Goal: Complete application form: Complete application form

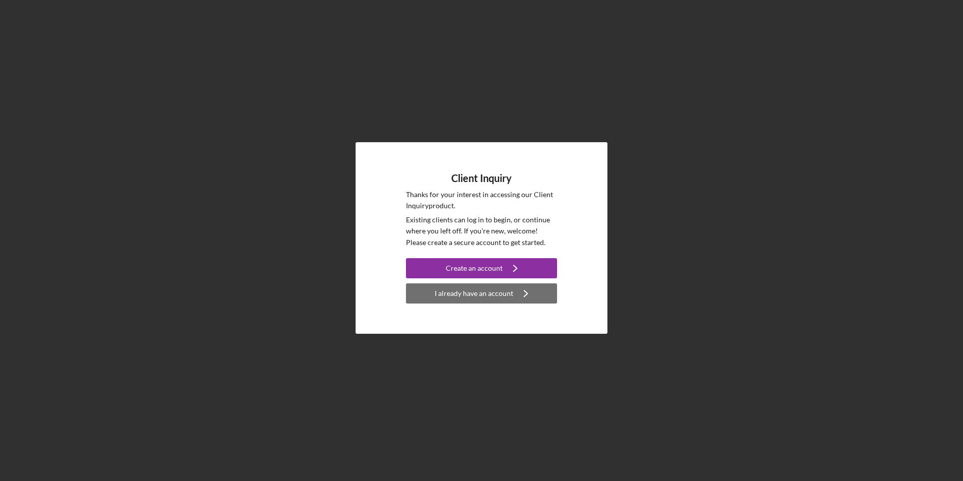
click at [438, 297] on div "I already have an account" at bounding box center [474, 293] width 79 height 20
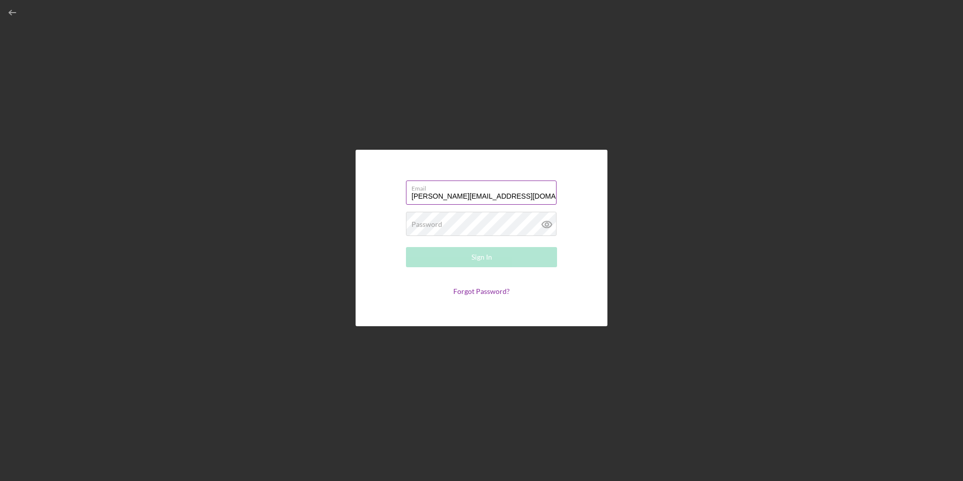
click at [437, 196] on input "[PERSON_NAME][EMAIL_ADDRESS][DOMAIN_NAME]" at bounding box center [481, 192] width 151 height 24
type input "[EMAIL_ADDRESS][DOMAIN_NAME]"
click at [454, 253] on button "Sign In" at bounding box center [481, 257] width 151 height 20
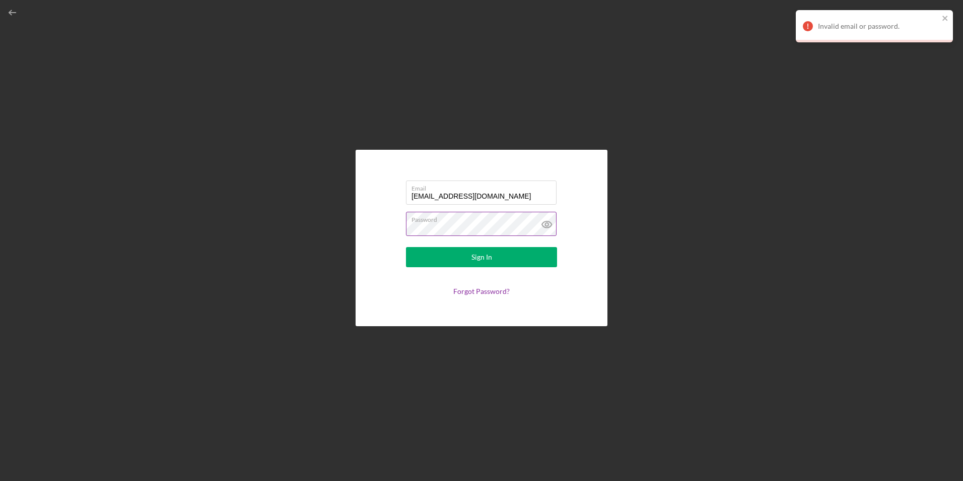
click at [547, 224] on icon at bounding box center [547, 224] width 25 height 25
click at [474, 293] on link "Forgot Password?" at bounding box center [481, 291] width 56 height 9
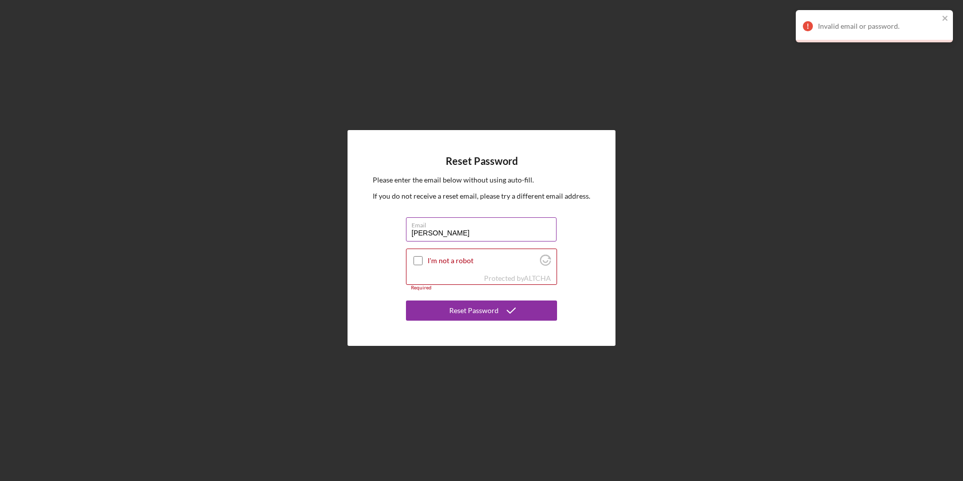
type input "[EMAIL_ADDRESS][DOMAIN_NAME]"
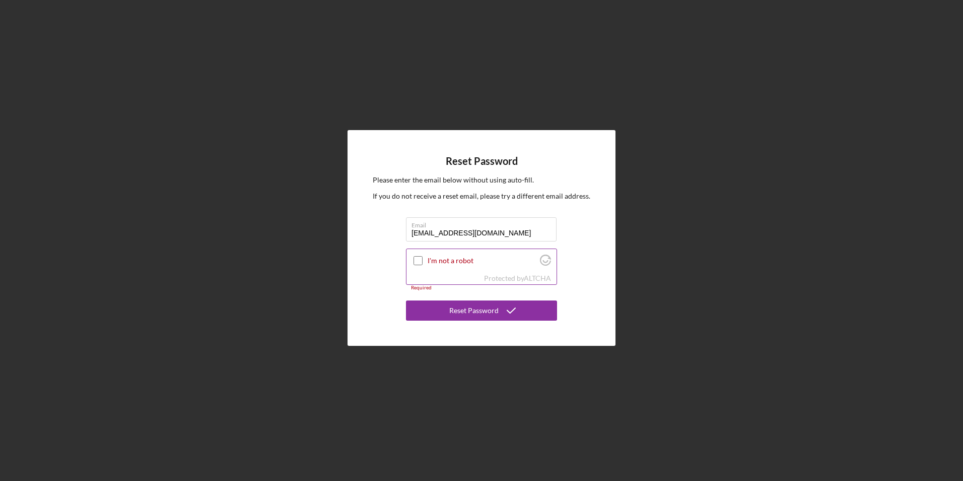
click at [422, 262] on input "I'm not a robot" at bounding box center [418, 260] width 9 height 9
checkbox input "true"
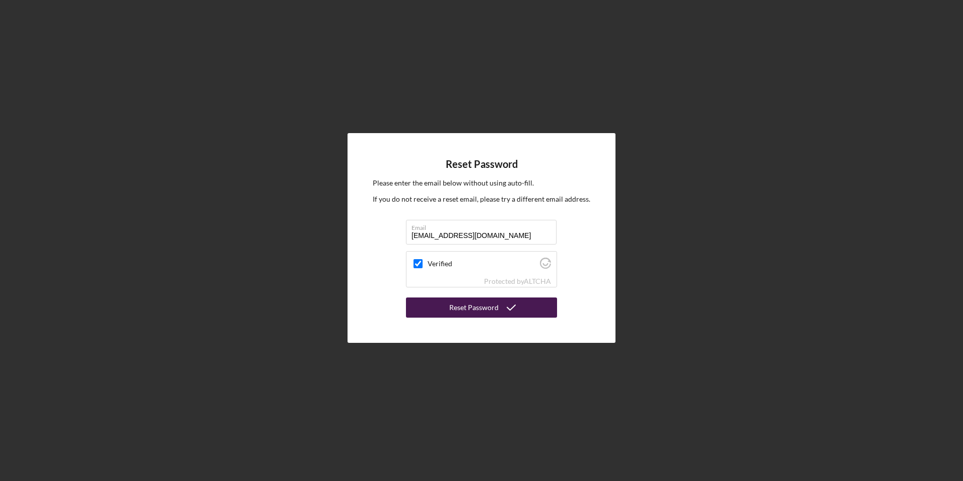
click at [442, 313] on button "Reset Password" at bounding box center [481, 307] width 151 height 20
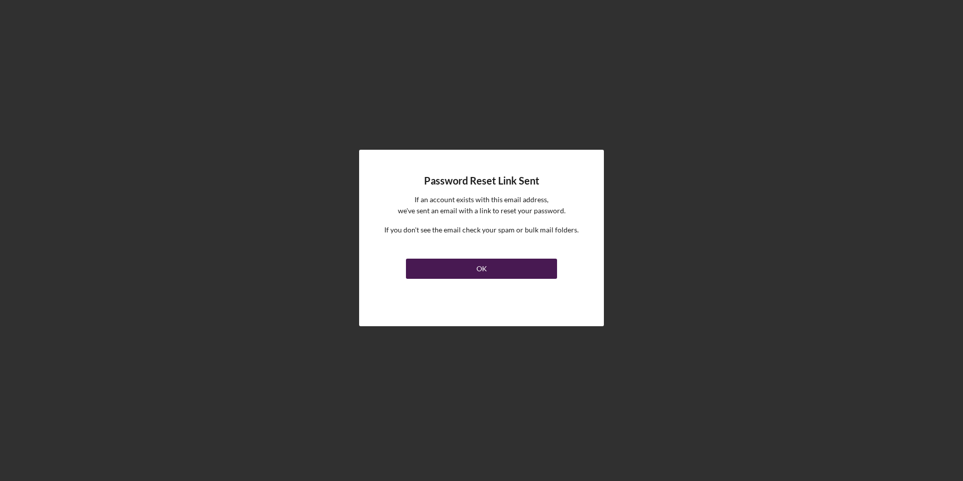
click at [484, 263] on div "OK" at bounding box center [482, 268] width 11 height 20
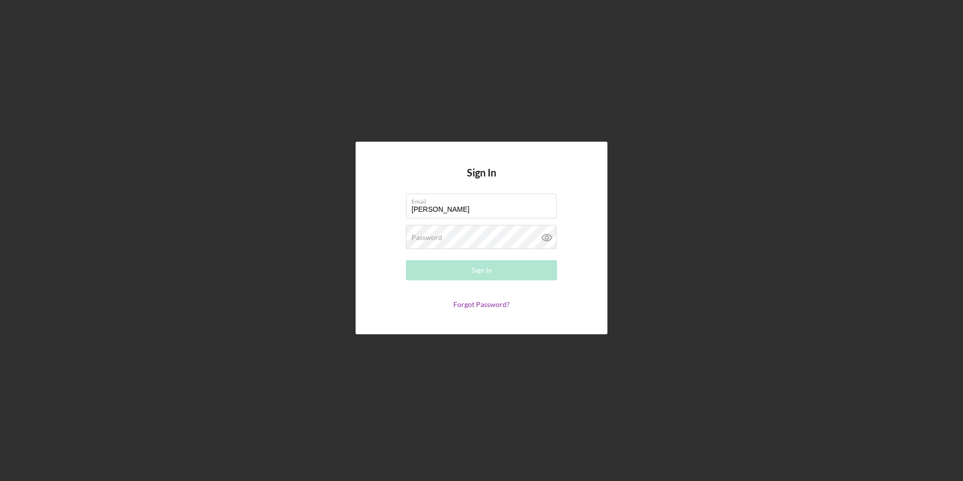
type input "[EMAIL_ADDRESS][DOMAIN_NAME]"
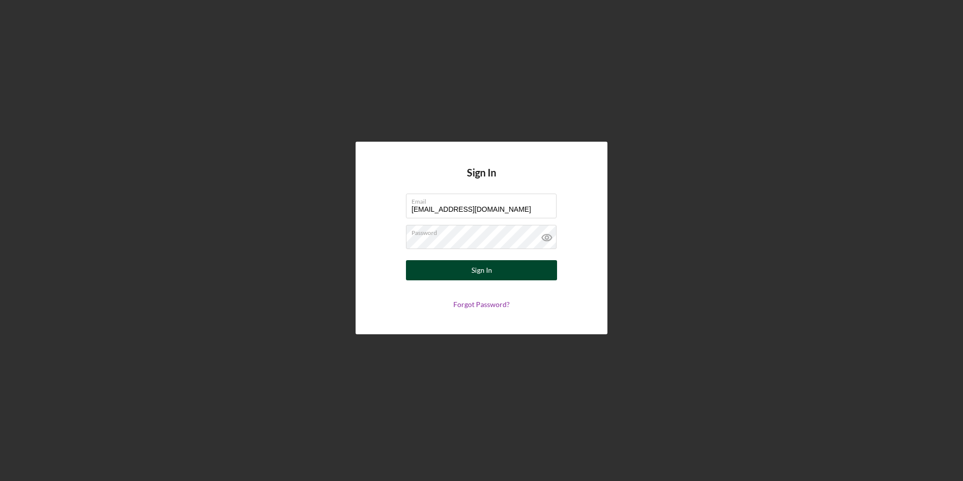
click at [495, 277] on button "Sign In" at bounding box center [481, 270] width 151 height 20
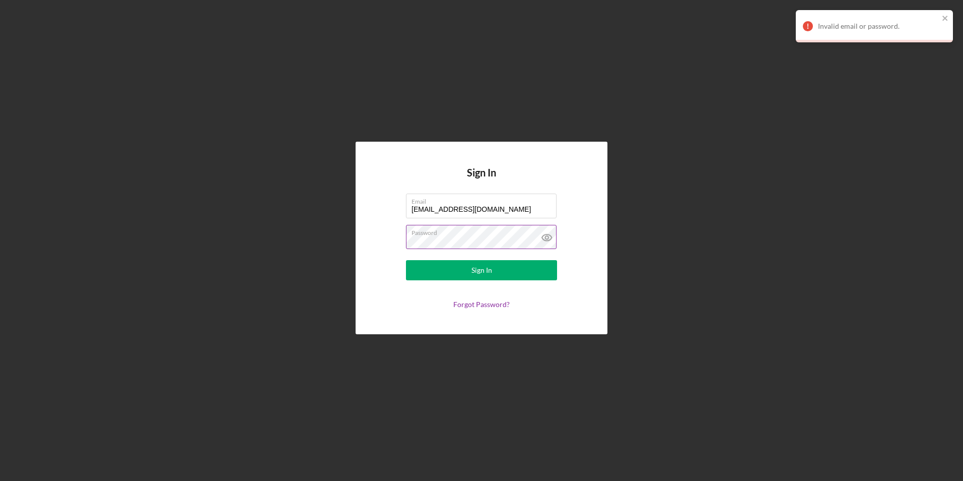
click at [507, 235] on label "Password" at bounding box center [484, 230] width 145 height 11
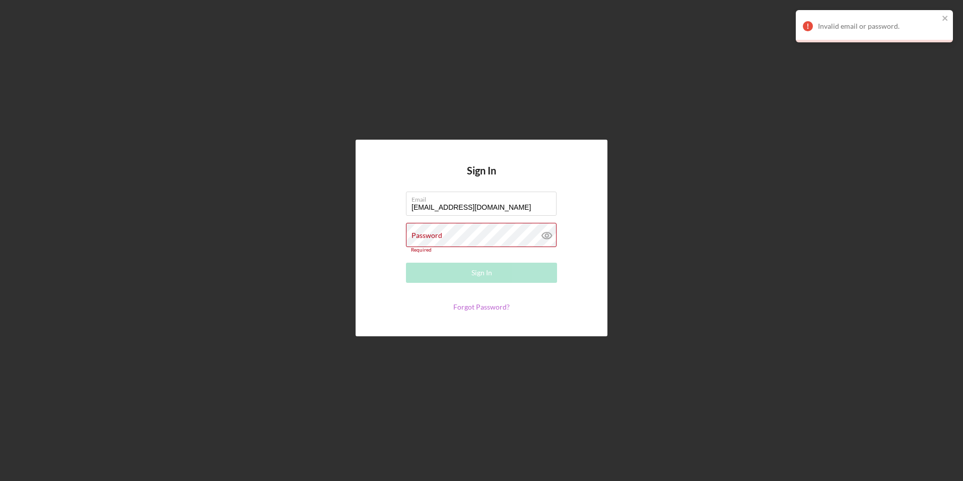
click at [492, 306] on link "Forgot Password?" at bounding box center [481, 306] width 56 height 9
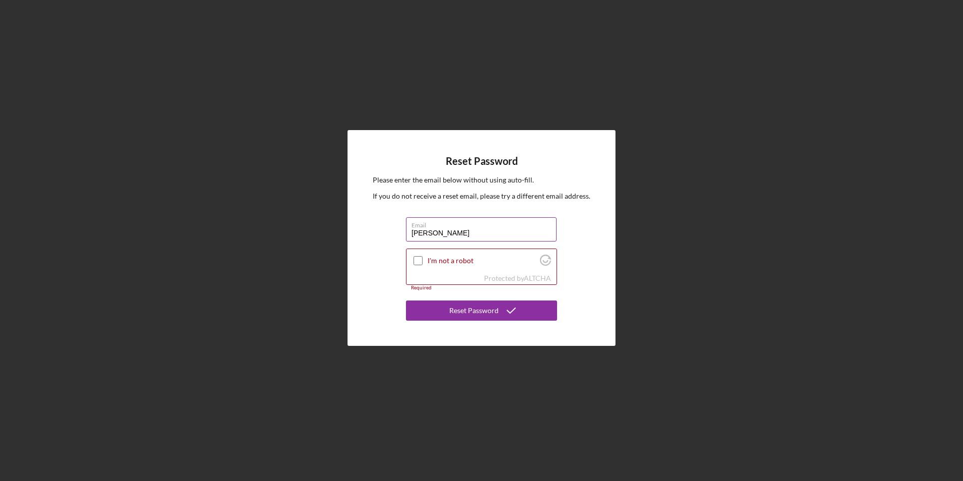
type input "[EMAIL_ADDRESS][DOMAIN_NAME]"
click at [462, 267] on div "I'm not a robot" at bounding box center [482, 261] width 150 height 24
click at [416, 261] on input "I'm not a robot" at bounding box center [418, 260] width 9 height 9
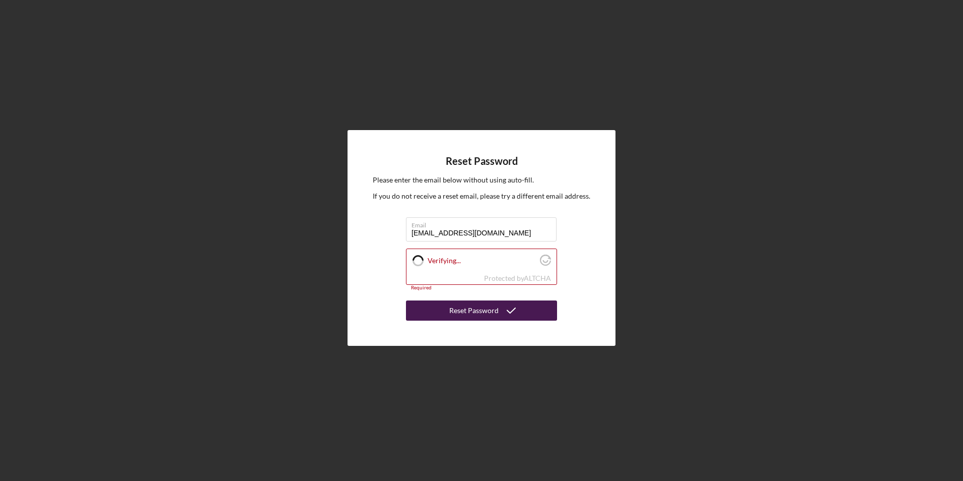
checkbox input "true"
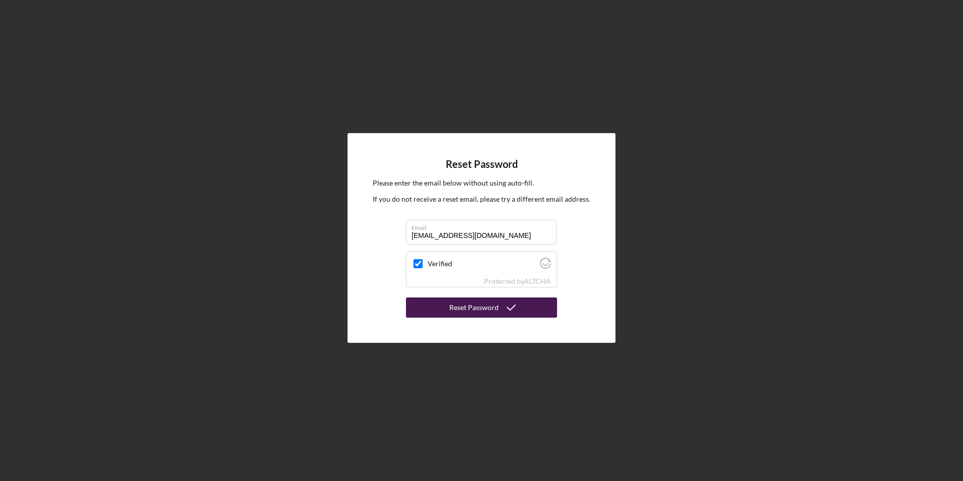
click at [465, 306] on div "Reset Password" at bounding box center [473, 307] width 49 height 20
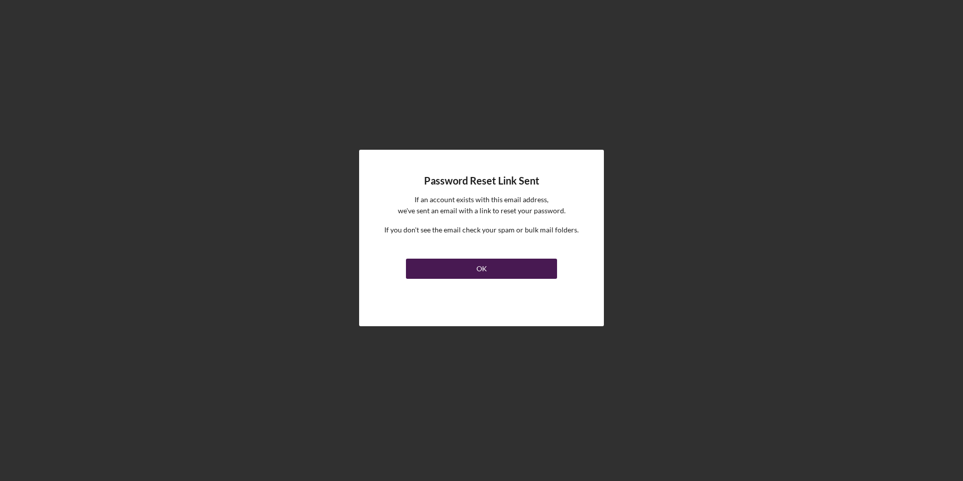
click at [479, 264] on div "OK" at bounding box center [482, 268] width 11 height 20
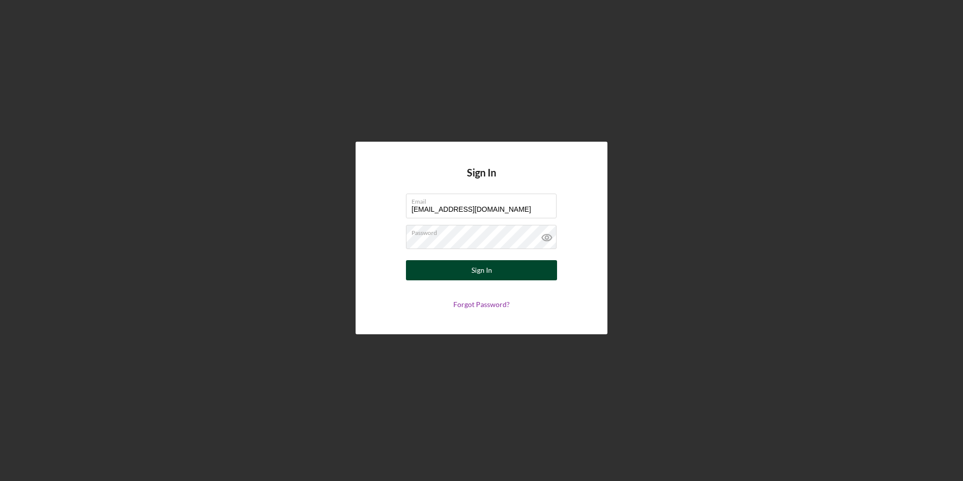
click at [478, 276] on div "Sign In" at bounding box center [482, 270] width 21 height 20
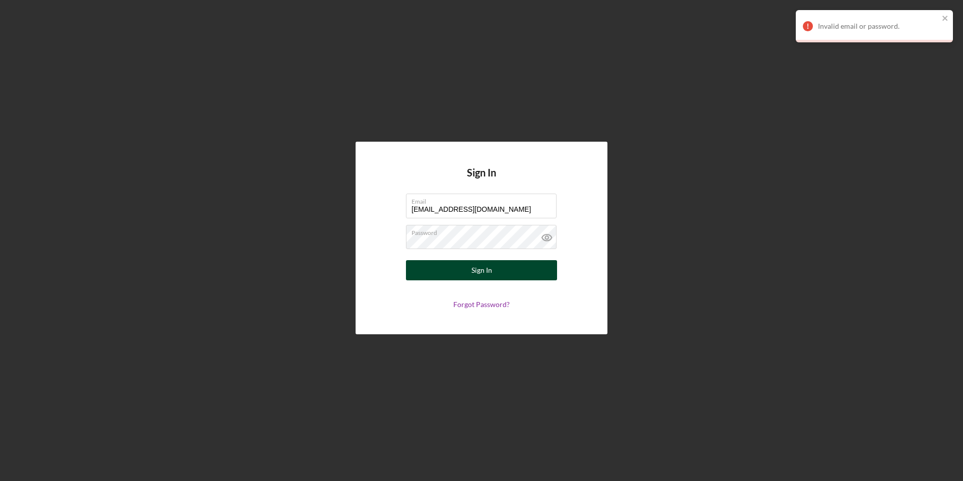
click at [485, 273] on div "Sign In" at bounding box center [482, 270] width 21 height 20
click at [506, 211] on input "[EMAIL_ADDRESS][DOMAIN_NAME]" at bounding box center [481, 205] width 151 height 24
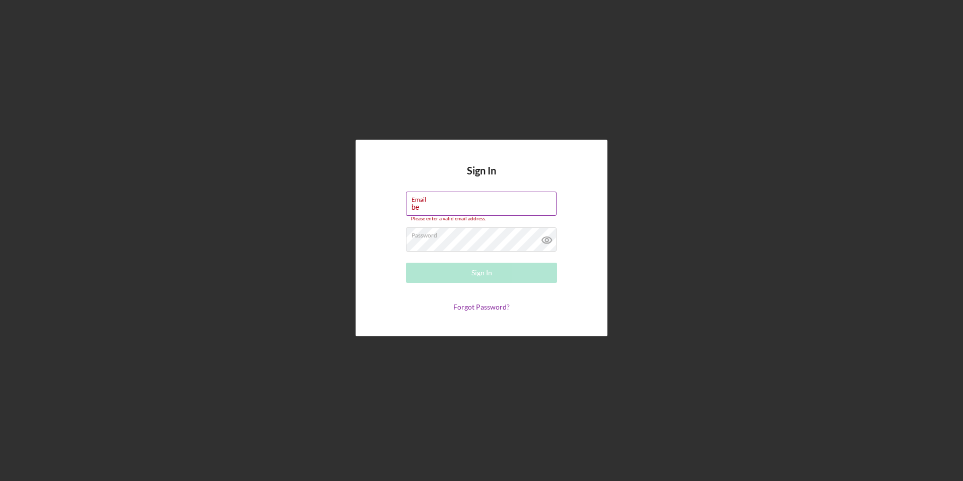
type input "b"
click at [583, 289] on div "Sign In Email sarae Please enter a valid email address. Password Sign In Forgot…" at bounding box center [482, 238] width 252 height 197
click at [436, 202] on label "Email" at bounding box center [484, 197] width 145 height 11
click at [436, 202] on input "sarae" at bounding box center [481, 203] width 151 height 24
type input "[EMAIL_ADDRESS][DOMAIN_NAME]"
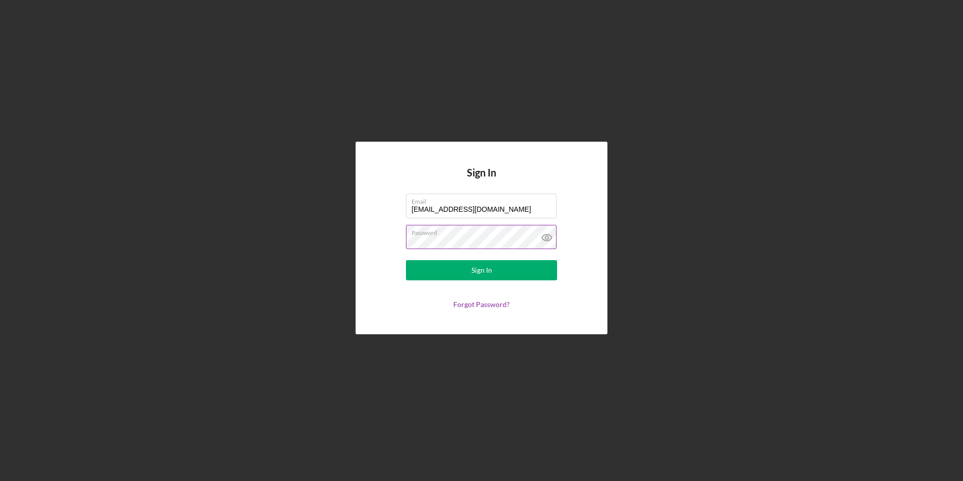
click at [545, 240] on icon at bounding box center [547, 237] width 10 height 7
click at [530, 266] on button "Sign In" at bounding box center [481, 270] width 151 height 20
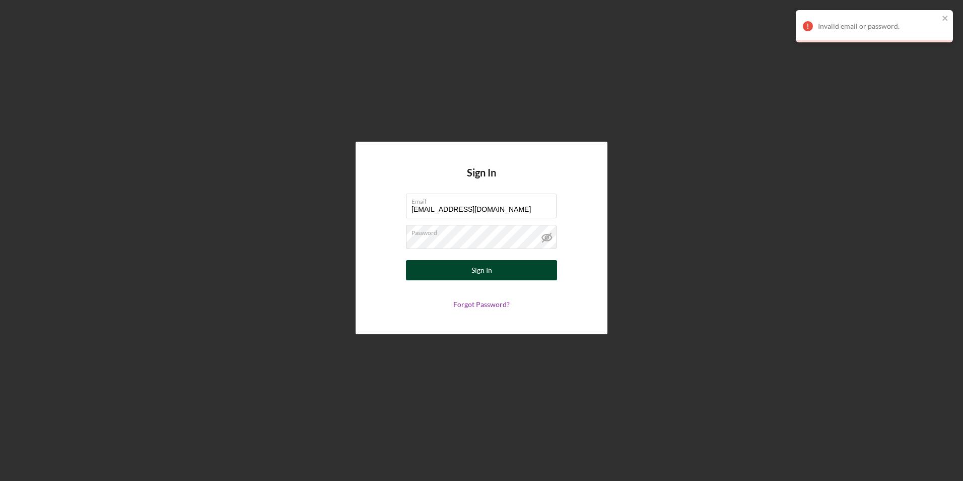
click at [506, 267] on button "Sign In" at bounding box center [481, 270] width 151 height 20
click at [947, 20] on icon "close" at bounding box center [945, 18] width 5 height 5
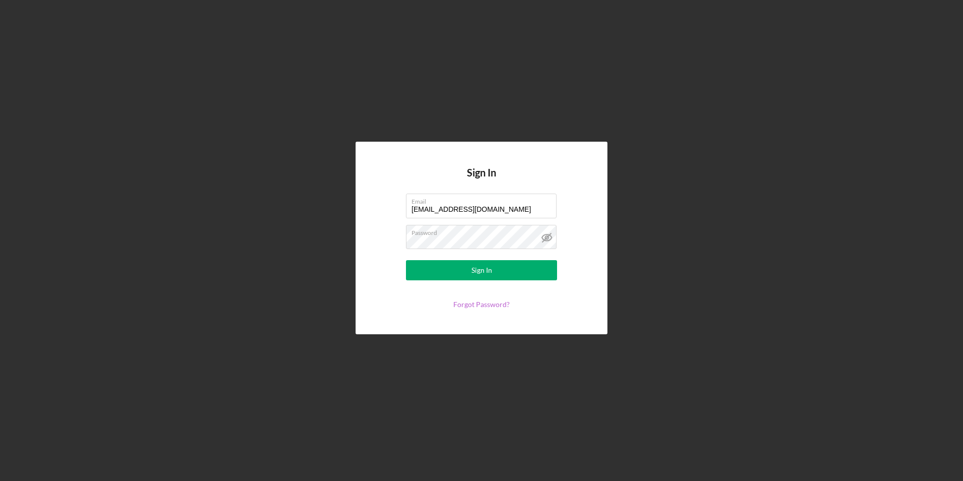
click at [490, 305] on link "Forgot Password?" at bounding box center [481, 304] width 56 height 9
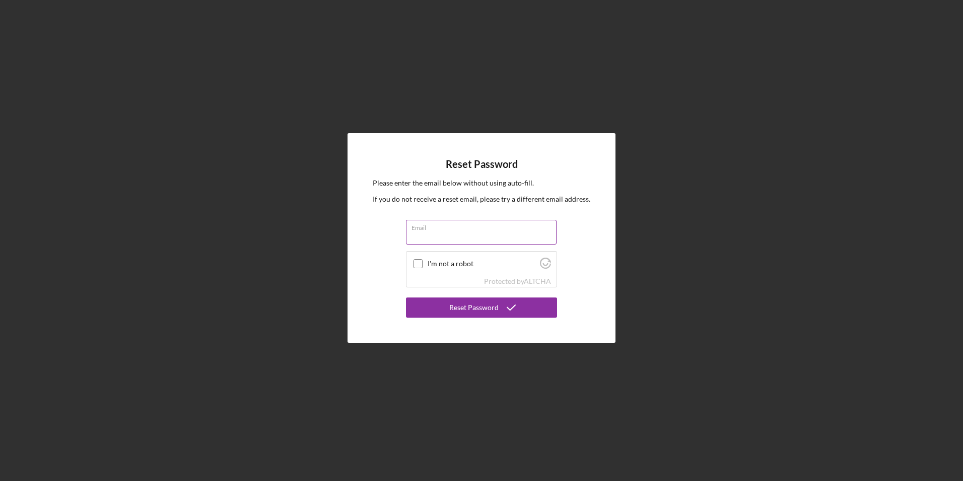
click at [447, 232] on input "Email" at bounding box center [481, 232] width 151 height 24
type input "[EMAIL_ADDRESS][DOMAIN_NAME]"
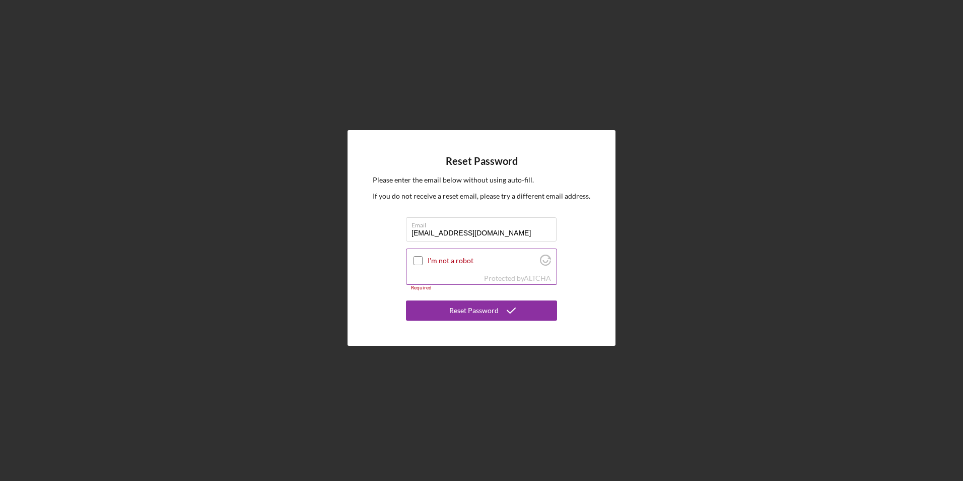
click at [419, 261] on input "I'm not a robot" at bounding box center [418, 260] width 9 height 9
checkbox input "true"
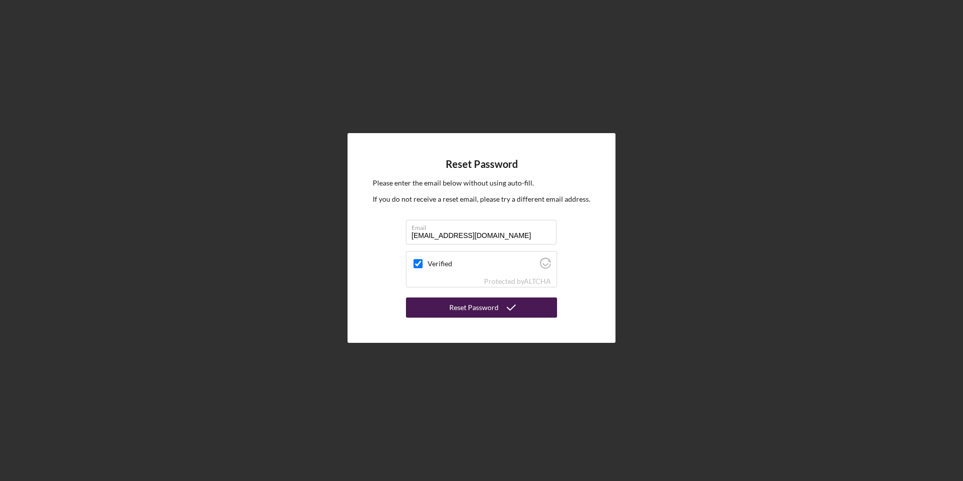
click at [435, 307] on button "Reset Password" at bounding box center [481, 307] width 151 height 20
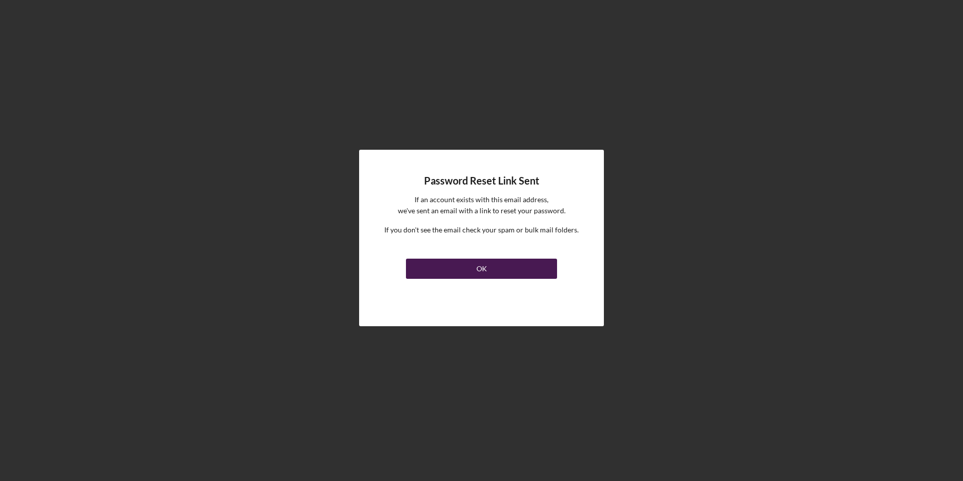
click at [486, 270] on div "OK" at bounding box center [482, 268] width 11 height 20
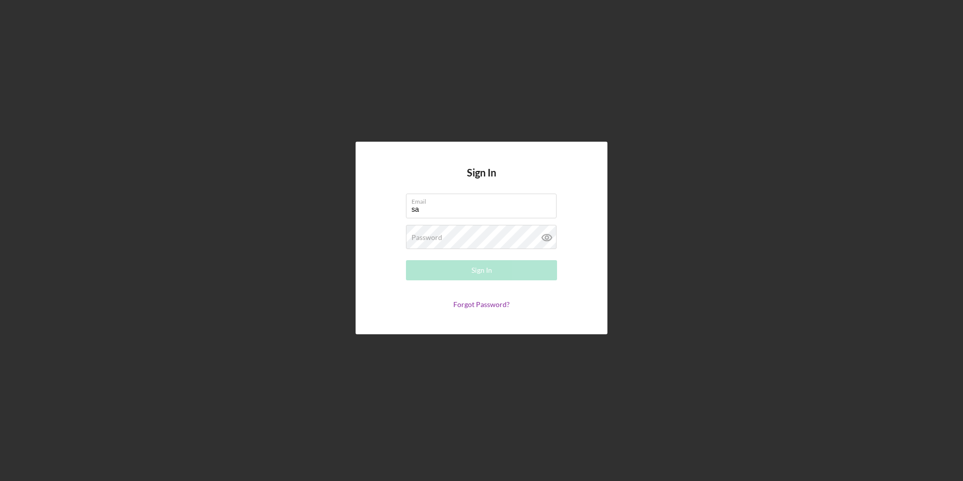
type input "s"
type input "[EMAIL_ADDRESS][DOMAIN_NAME]"
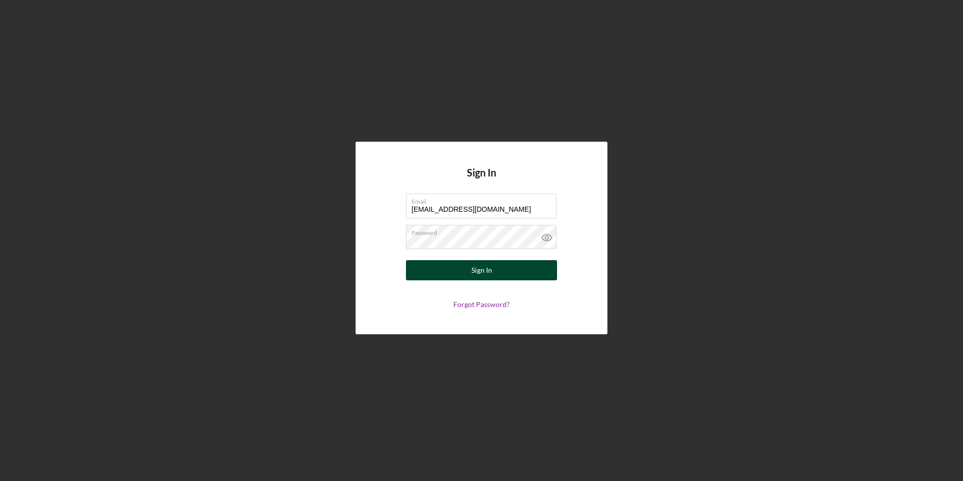
click at [512, 269] on button "Sign In" at bounding box center [481, 270] width 151 height 20
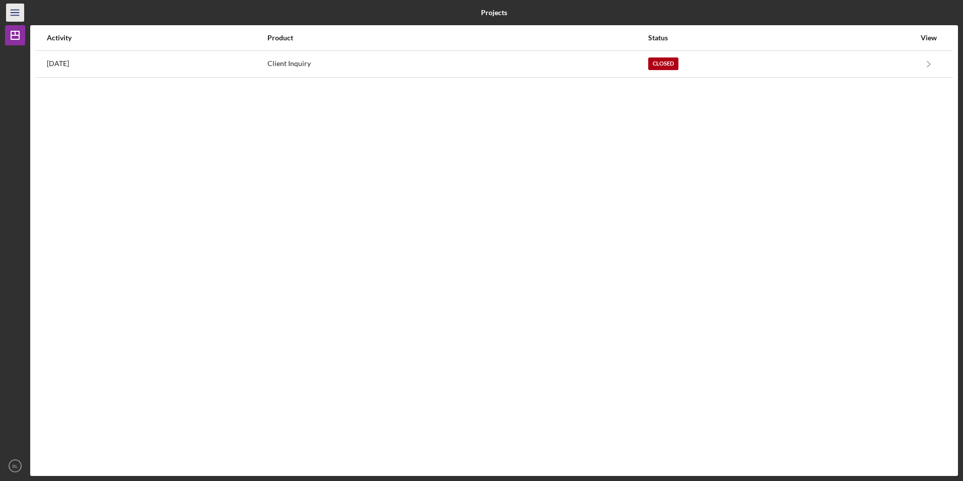
click at [13, 11] on icon "Icon/Menu" at bounding box center [15, 13] width 23 height 23
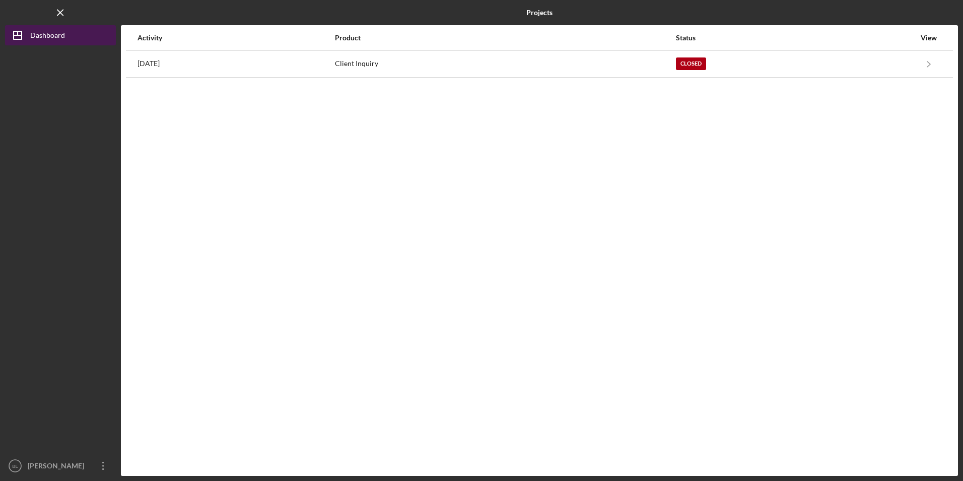
click at [35, 32] on div "Dashboard" at bounding box center [47, 36] width 35 height 23
click at [67, 12] on icon "Icon/Menu Close" at bounding box center [60, 13] width 23 height 23
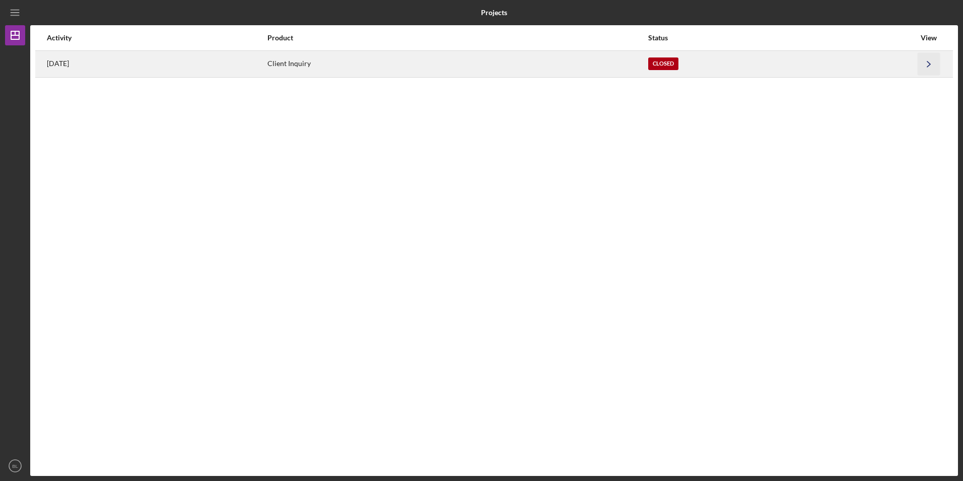
click at [927, 68] on icon "Icon/Navigate" at bounding box center [929, 63] width 23 height 23
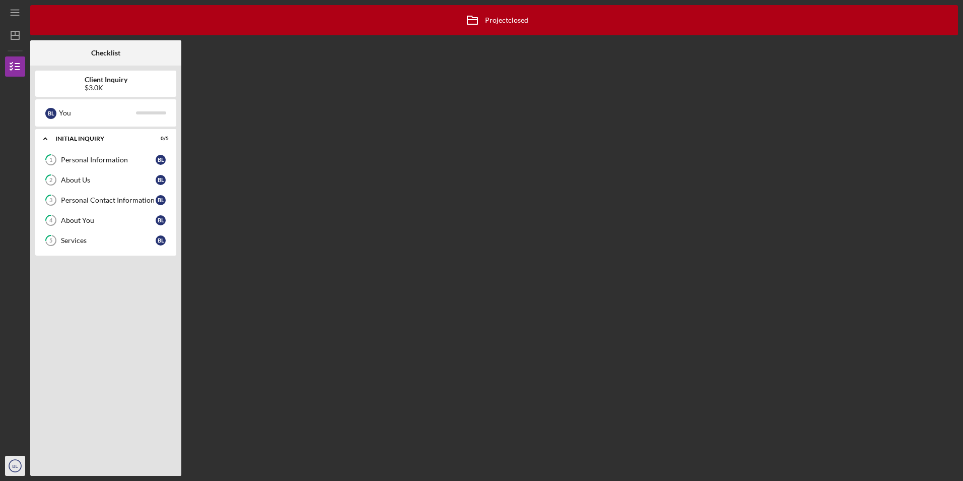
click at [11, 468] on icon "BL" at bounding box center [15, 465] width 20 height 25
click at [590, 284] on div "Icon/Archived Project closed Icon/Info Checklist Client Inquiry $3.0K B L You I…" at bounding box center [494, 240] width 928 height 471
click at [104, 84] on div "$3.0K" at bounding box center [106, 88] width 43 height 8
click at [17, 6] on icon "Icon/Menu" at bounding box center [15, 13] width 23 height 23
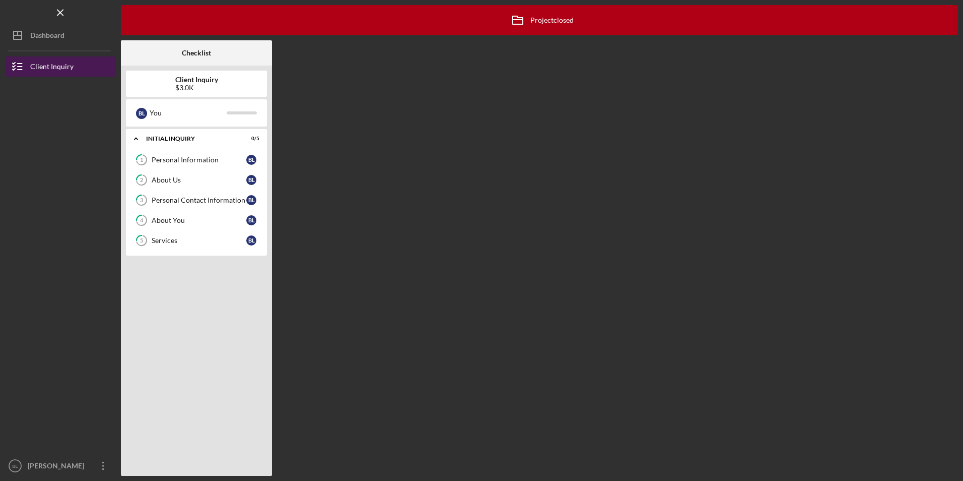
click at [13, 61] on icon "button" at bounding box center [17, 66] width 25 height 25
click at [165, 161] on div "Personal Information" at bounding box center [199, 160] width 95 height 8
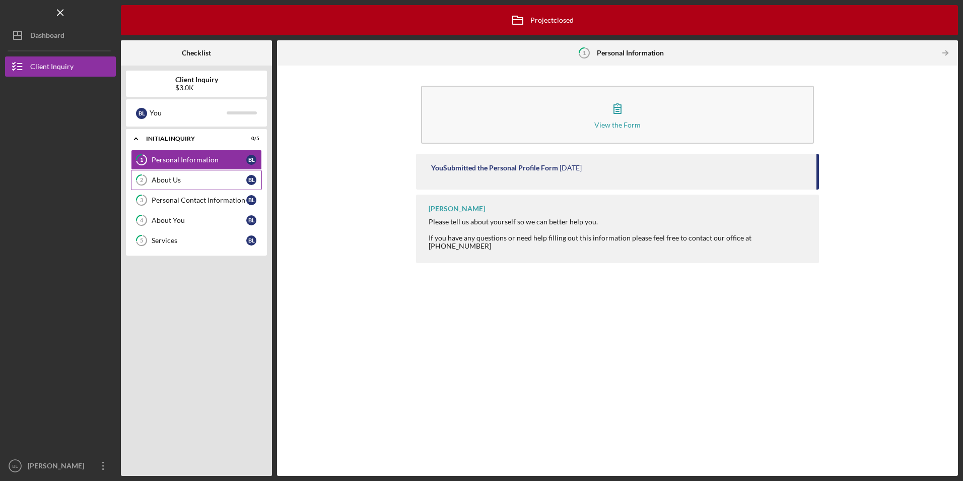
click at [168, 186] on link "2 About Us [PERSON_NAME]" at bounding box center [196, 180] width 131 height 20
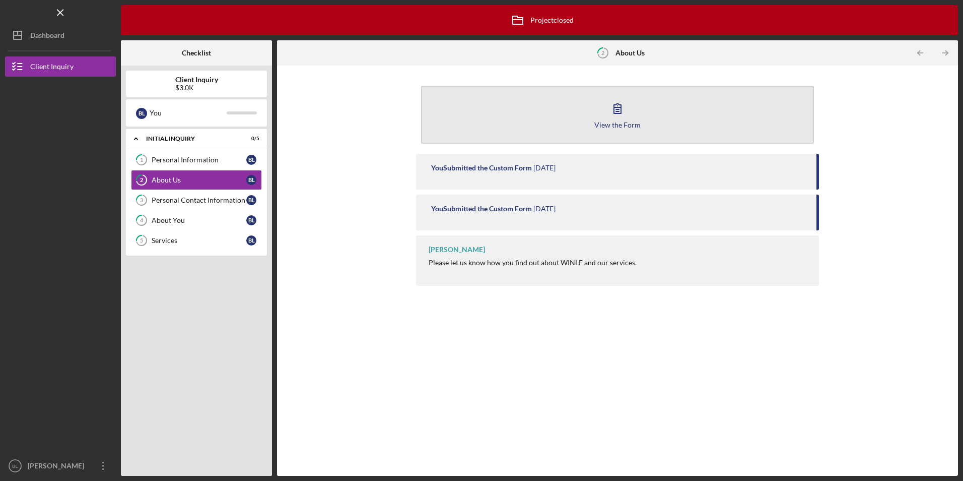
click at [608, 126] on div "View the Form" at bounding box center [617, 125] width 46 height 8
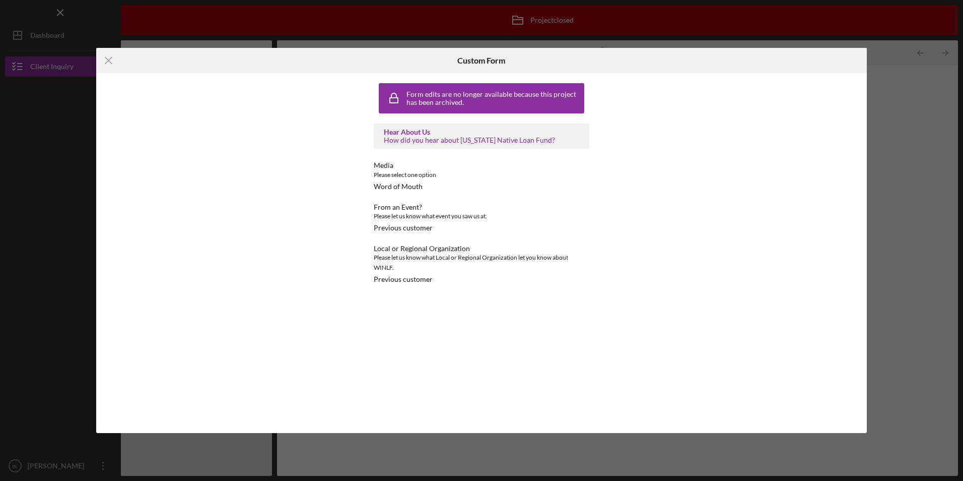
click at [467, 142] on div "How did you hear about [US_STATE] Native Loan Fund?" at bounding box center [481, 140] width 195 height 8
click at [109, 65] on icon "Icon/Menu Close" at bounding box center [108, 60] width 25 height 25
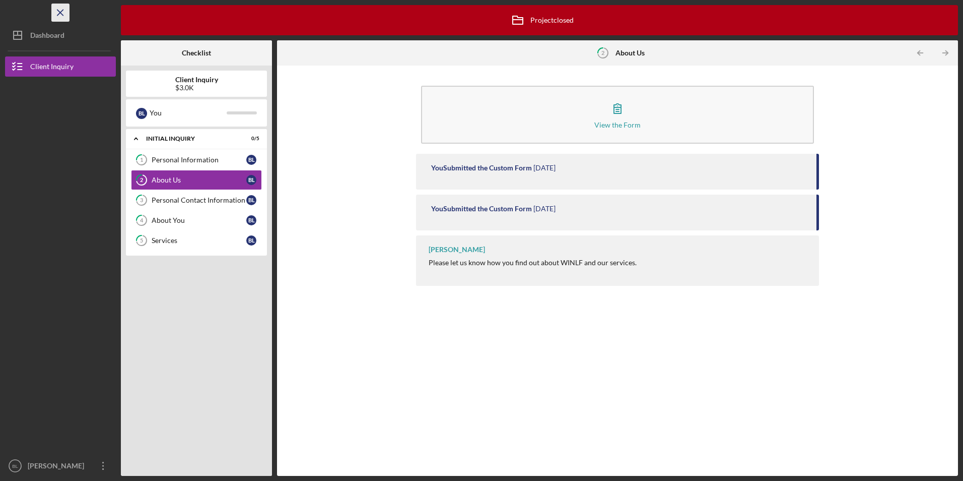
click at [57, 11] on icon "Icon/Menu Close" at bounding box center [60, 13] width 23 height 23
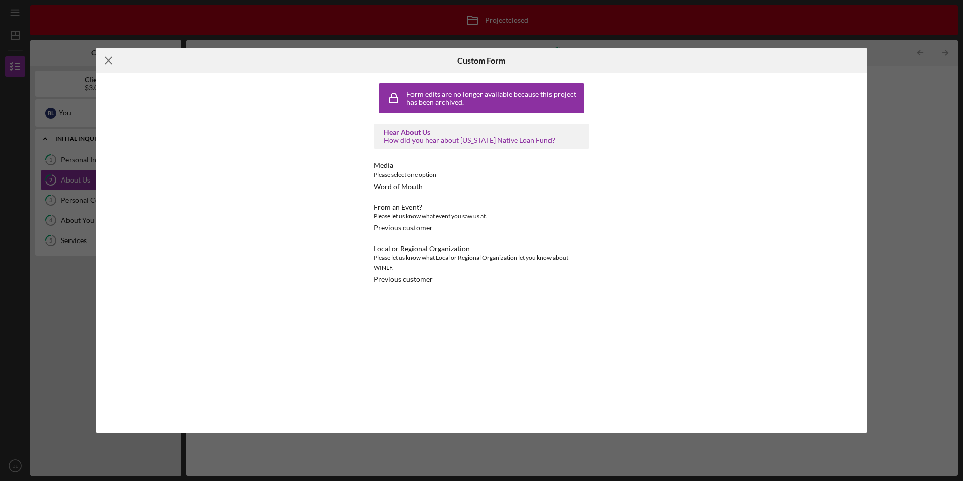
click at [107, 60] on icon "Icon/Menu Close" at bounding box center [108, 60] width 25 height 25
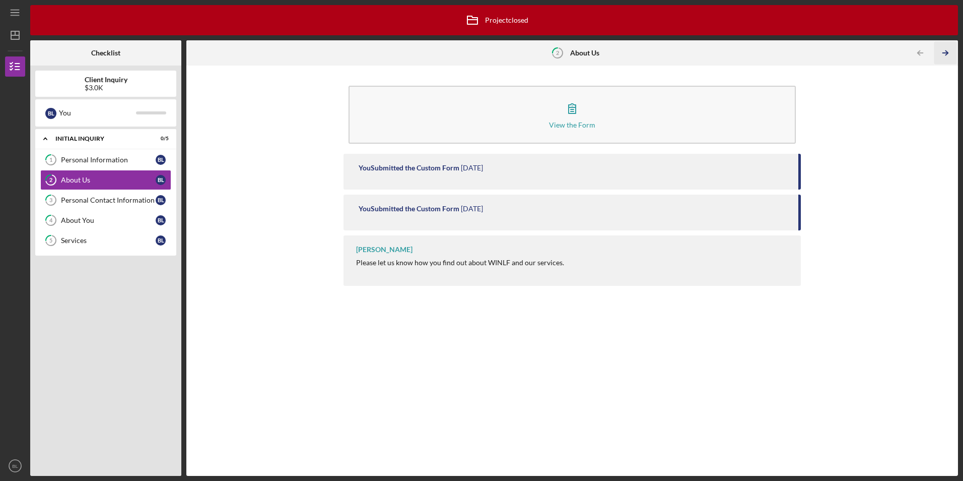
click at [949, 55] on icon "Icon/Table Pagination Arrow" at bounding box center [946, 53] width 23 height 23
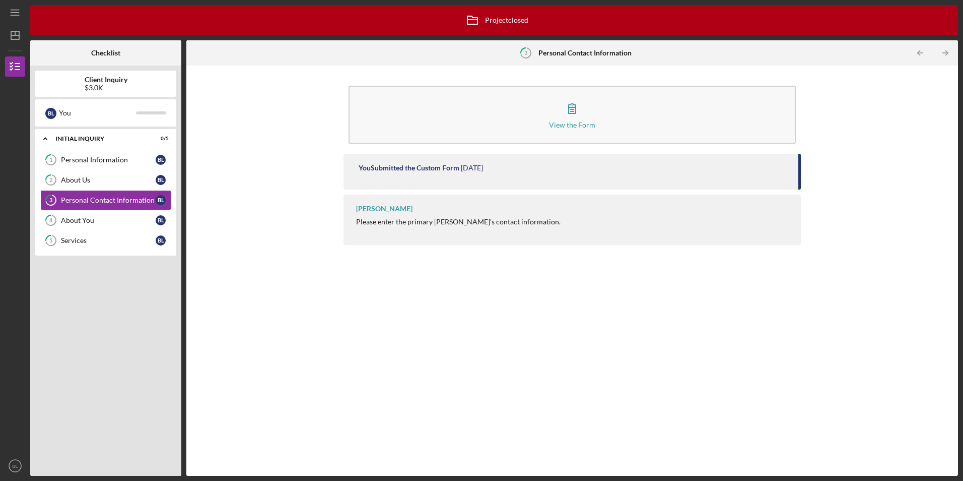
click at [945, 55] on icon "Icon/Table Pagination Arrow" at bounding box center [946, 53] width 23 height 23
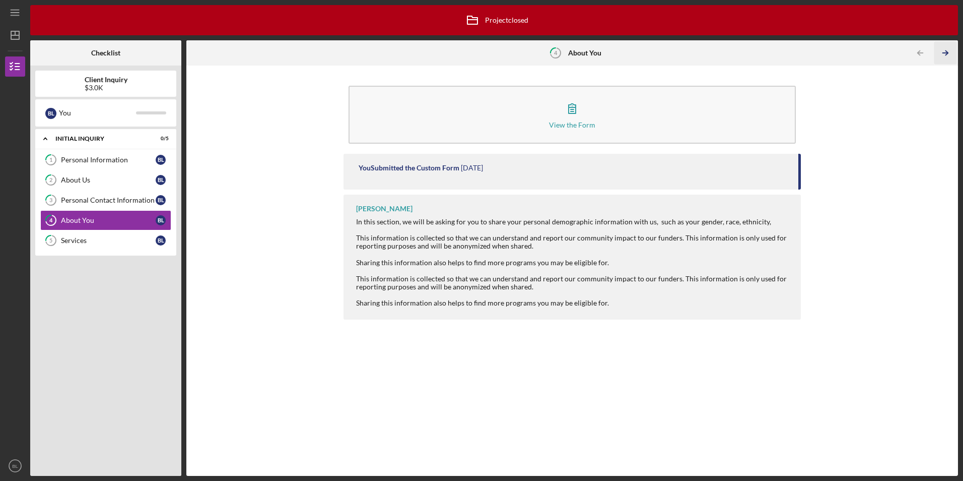
click at [945, 55] on icon "Icon/Table Pagination Arrow" at bounding box center [946, 53] width 23 height 23
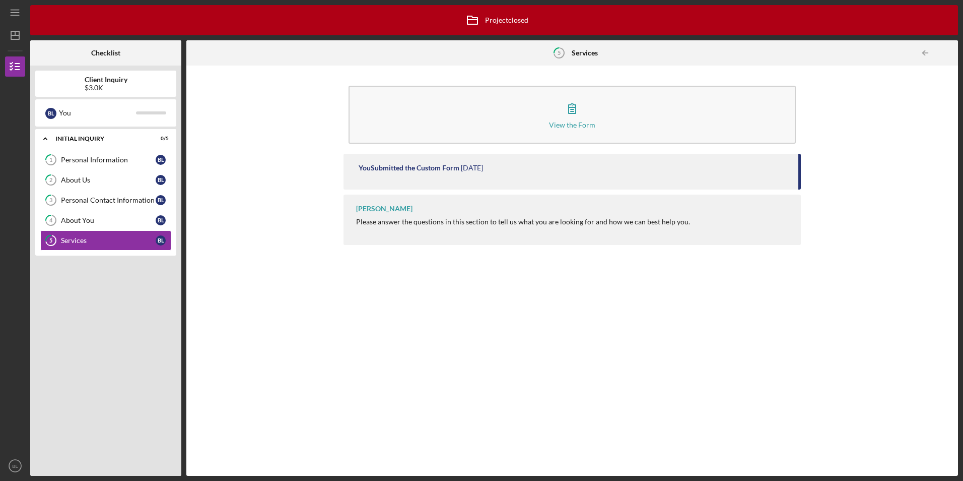
click at [945, 55] on div at bounding box center [948, 53] width 20 height 20
click at [102, 224] on div "About You" at bounding box center [108, 220] width 95 height 8
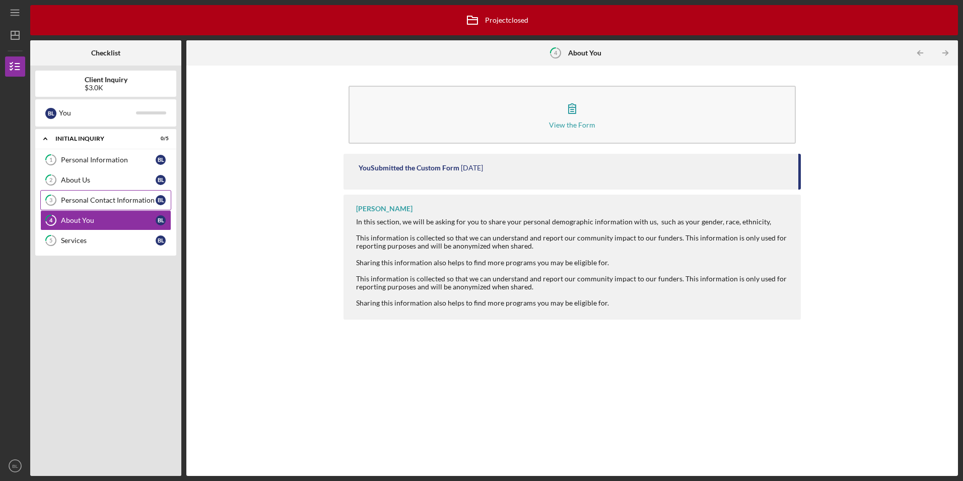
click at [100, 200] on div "Personal Contact Information" at bounding box center [108, 200] width 95 height 8
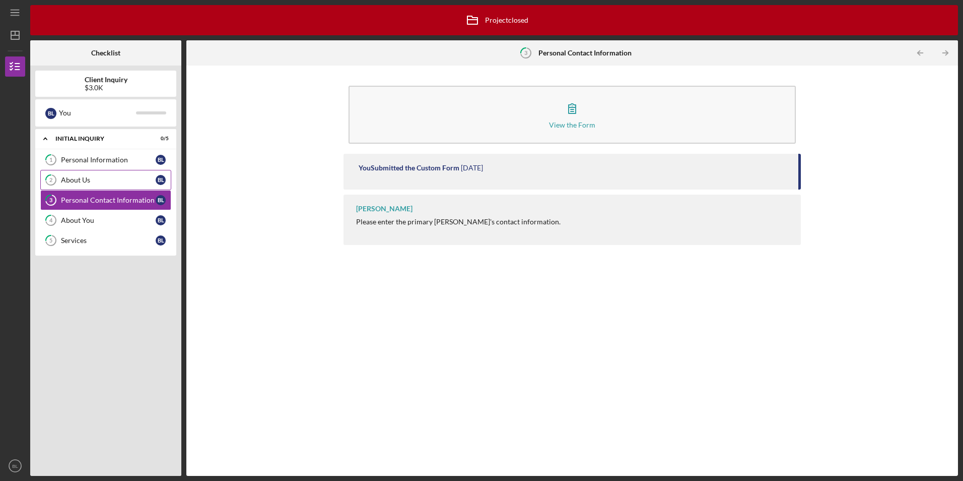
click at [96, 184] on link "2 About Us [PERSON_NAME]" at bounding box center [105, 180] width 131 height 20
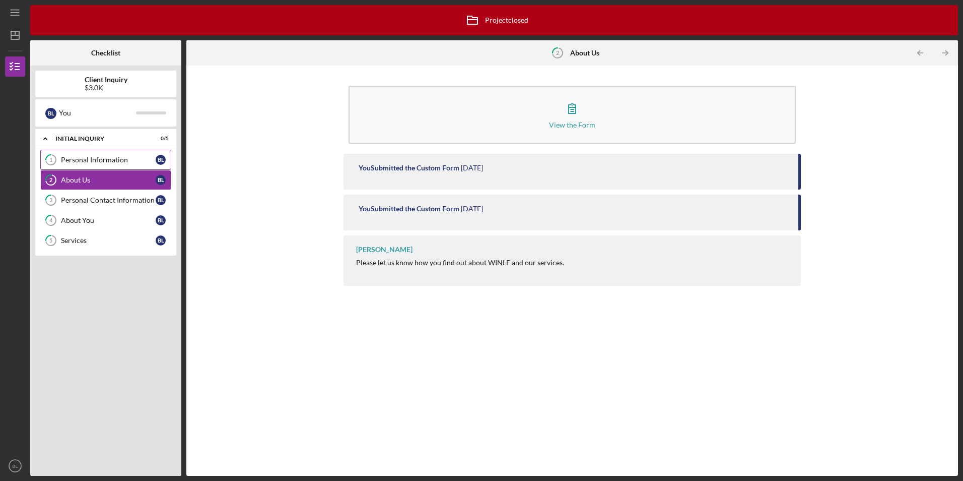
click at [94, 163] on div "Personal Information" at bounding box center [108, 160] width 95 height 8
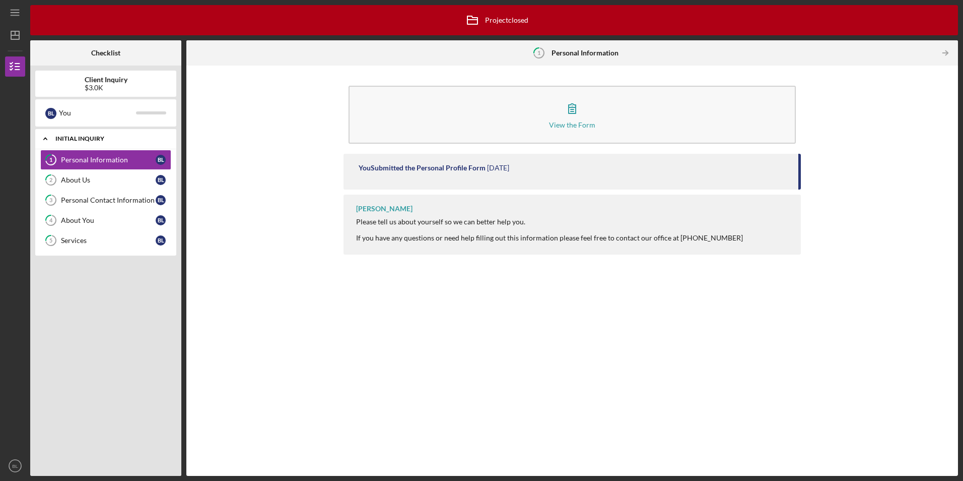
click at [84, 140] on div "Initial Inquiry" at bounding box center [109, 139] width 108 height 6
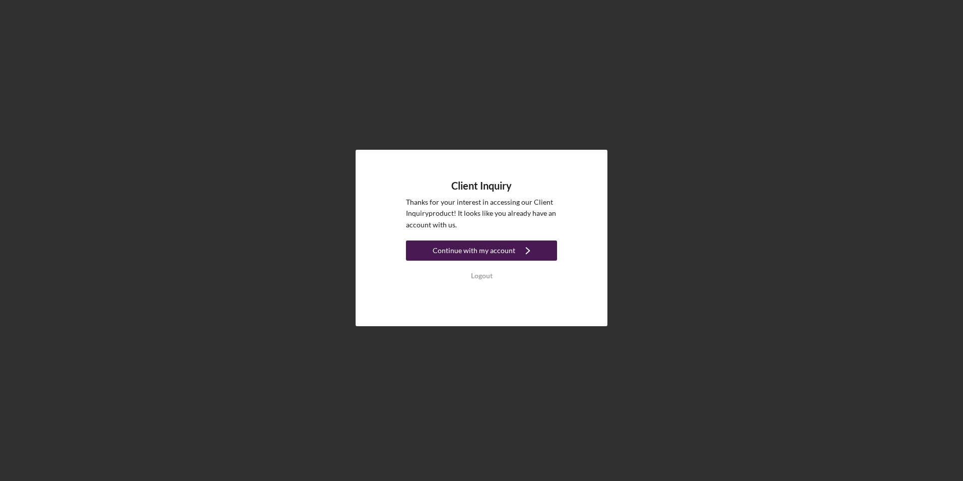
click at [517, 244] on icon "Icon/Navigate" at bounding box center [527, 250] width 25 height 25
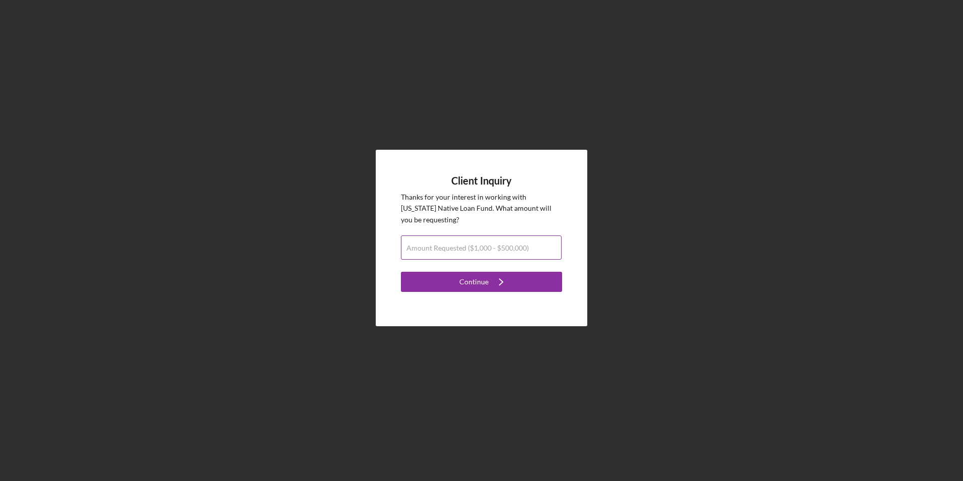
click at [513, 244] on label "Amount Requested ($1,000 - $500,000)" at bounding box center [468, 248] width 122 height 8
click at [513, 244] on input "Amount Requested ($1,000 - $500,000)" at bounding box center [481, 247] width 161 height 24
type input "$7"
type input "$8,000"
click at [479, 288] on div "Continue" at bounding box center [473, 282] width 29 height 20
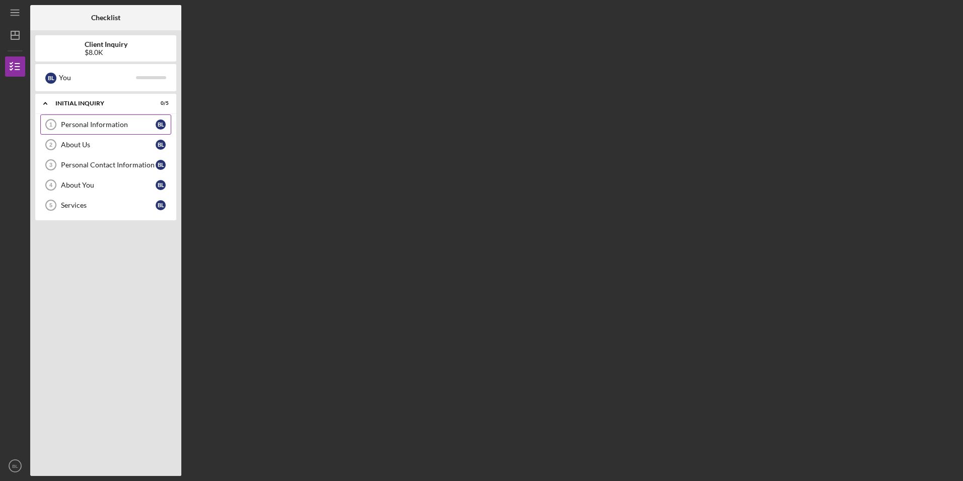
click at [111, 128] on div "Personal Information" at bounding box center [108, 124] width 95 height 8
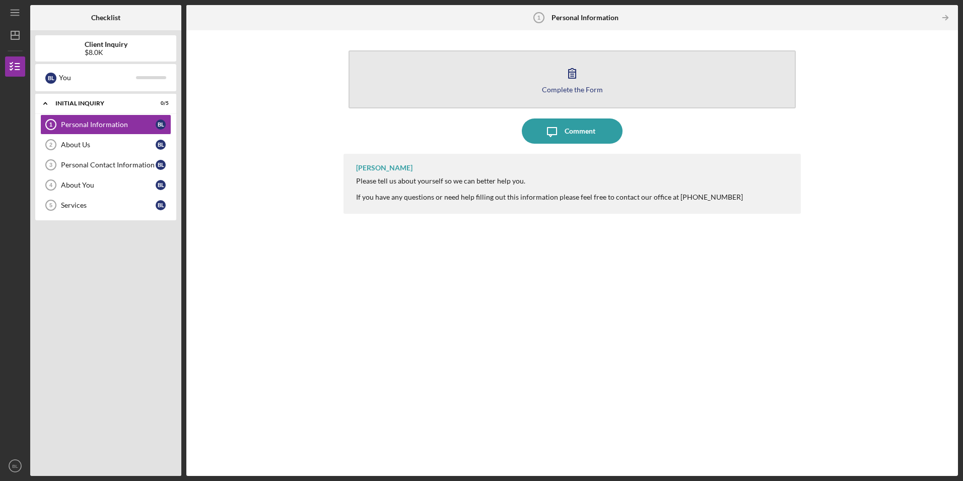
click at [574, 79] on icon "button" at bounding box center [572, 72] width 25 height 25
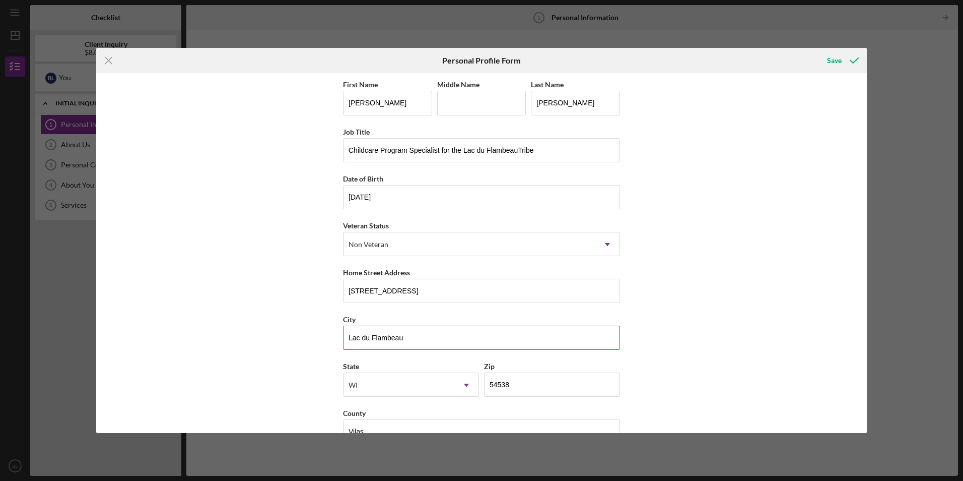
scroll to position [26, 0]
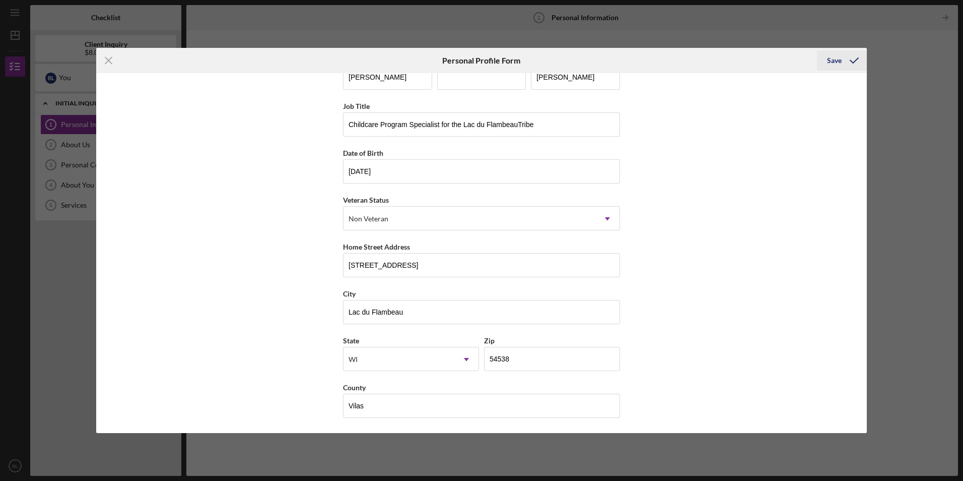
click at [840, 59] on div "Save" at bounding box center [834, 60] width 15 height 20
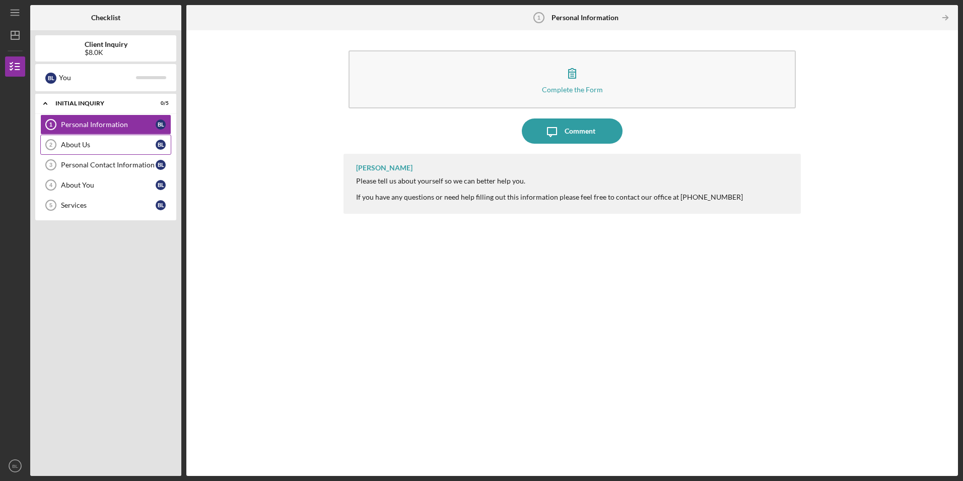
click at [85, 144] on div "About Us" at bounding box center [108, 145] width 95 height 8
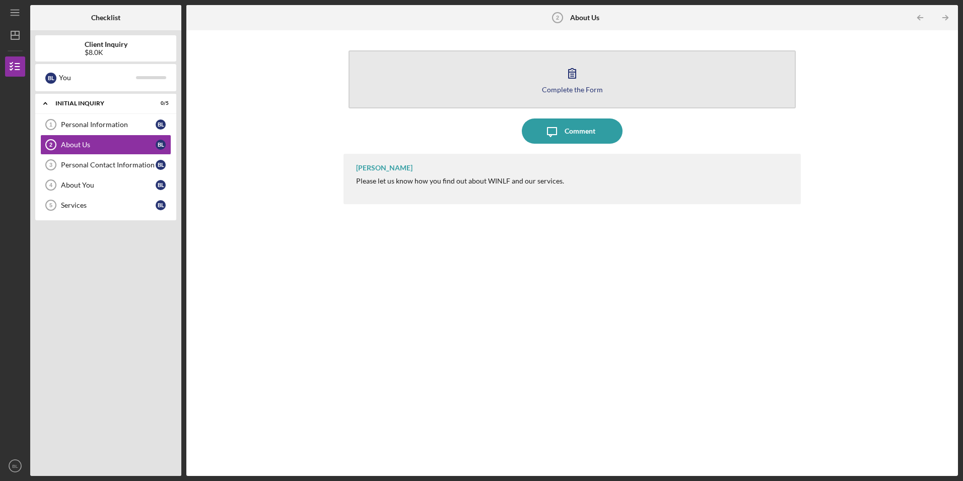
click at [568, 89] on div "Complete the Form" at bounding box center [572, 90] width 61 height 8
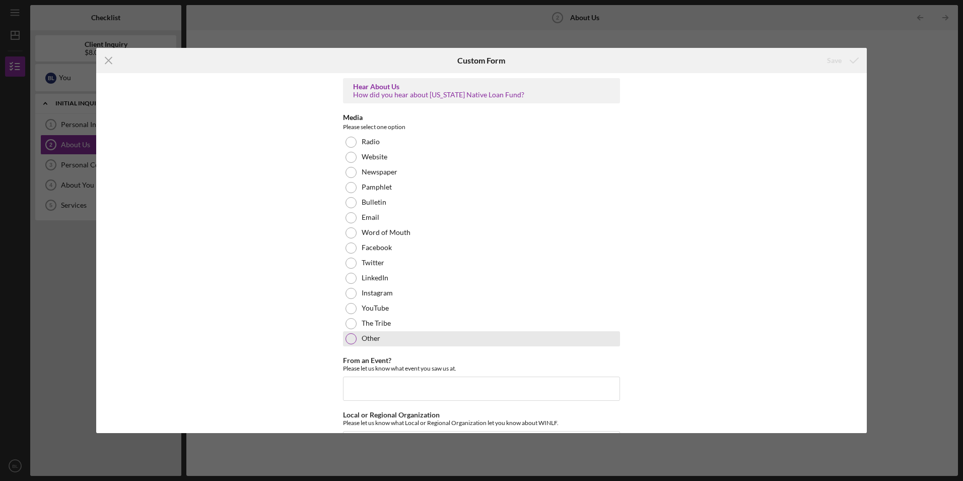
click at [349, 338] on div at bounding box center [351, 338] width 11 height 11
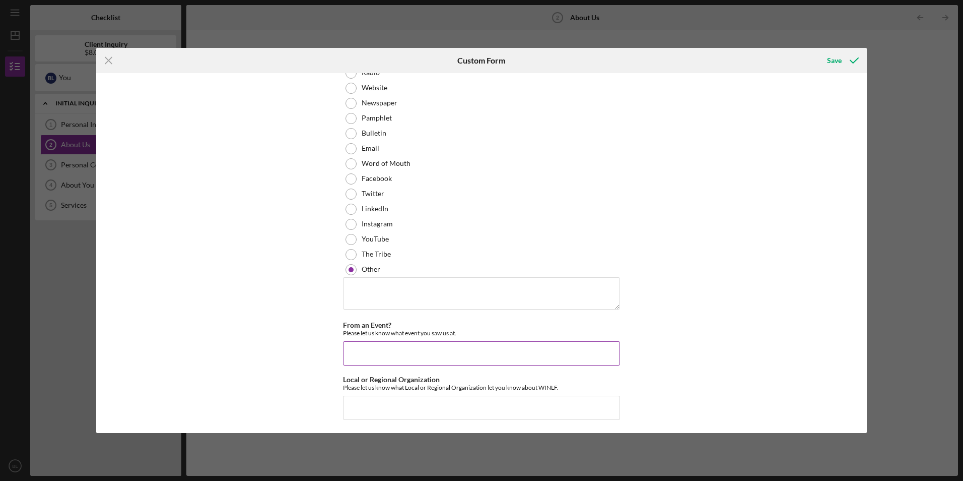
scroll to position [71, 0]
click at [366, 354] on input "From an Event?" at bounding box center [481, 351] width 277 height 24
type input "Past experience"
click at [472, 411] on input "Local or Regional Organization" at bounding box center [481, 405] width 277 height 24
type input "LDF Chippewa Housing Authority"
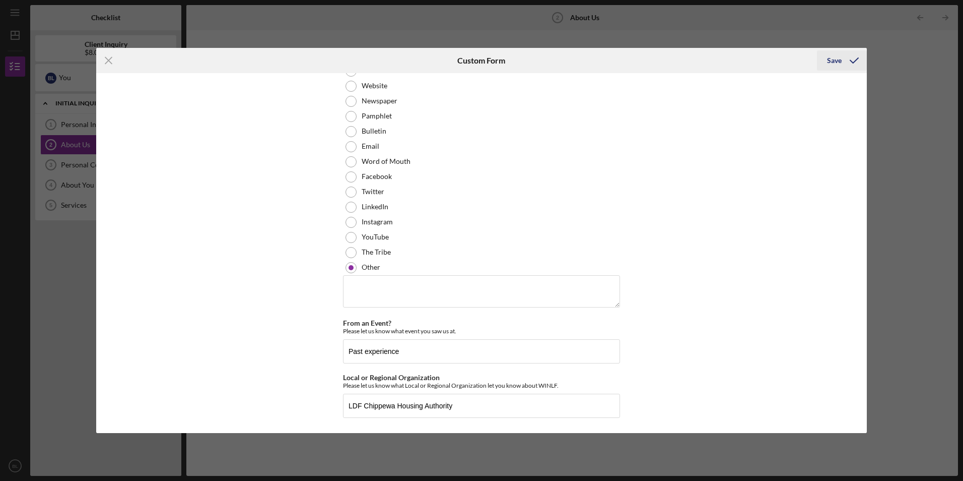
click at [831, 64] on div "Save" at bounding box center [834, 60] width 15 height 20
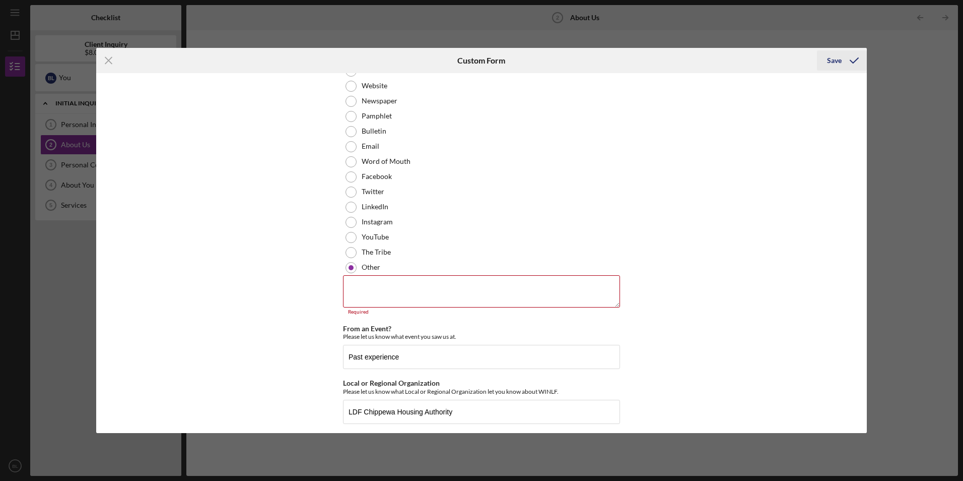
scroll to position [77, 0]
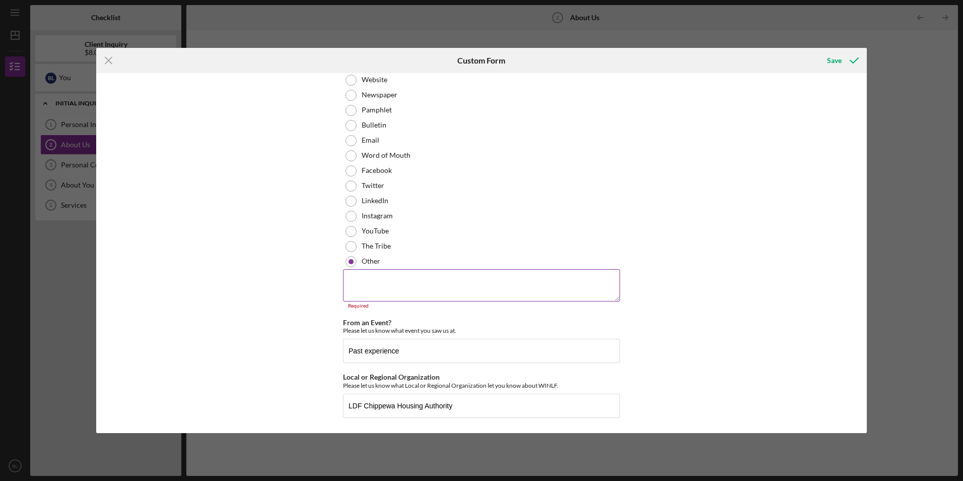
click at [388, 285] on textarea at bounding box center [481, 285] width 277 height 32
click at [363, 156] on label "Word of Mouth" at bounding box center [386, 155] width 49 height 8
click at [826, 64] on button "Save" at bounding box center [842, 60] width 50 height 20
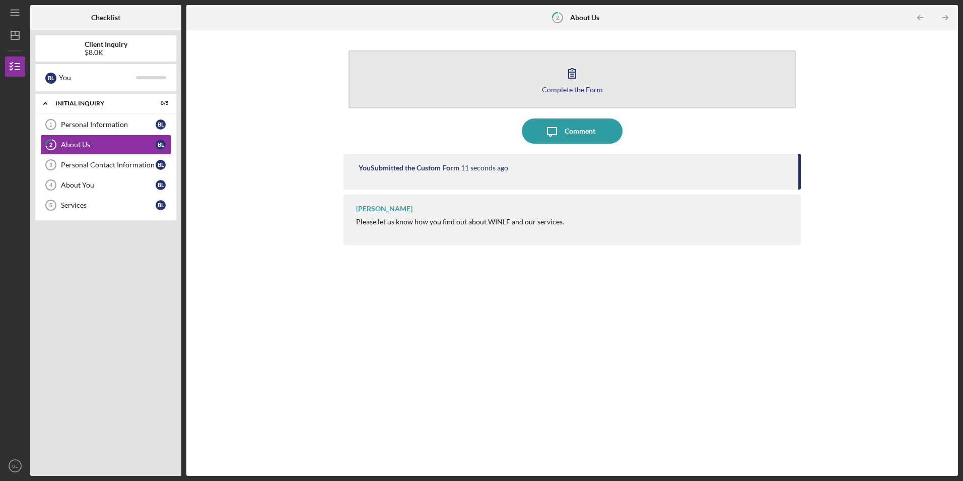
click at [564, 86] on div "Complete the Form" at bounding box center [572, 90] width 61 height 8
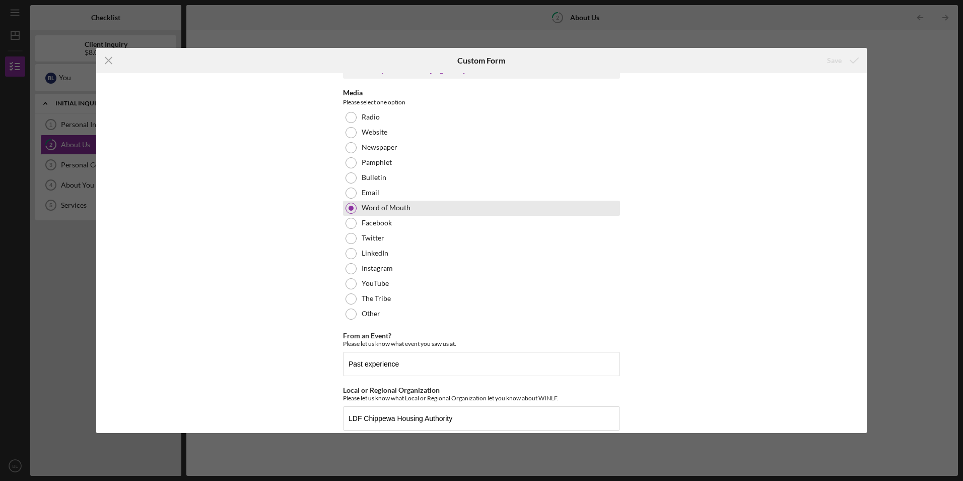
scroll to position [37, 0]
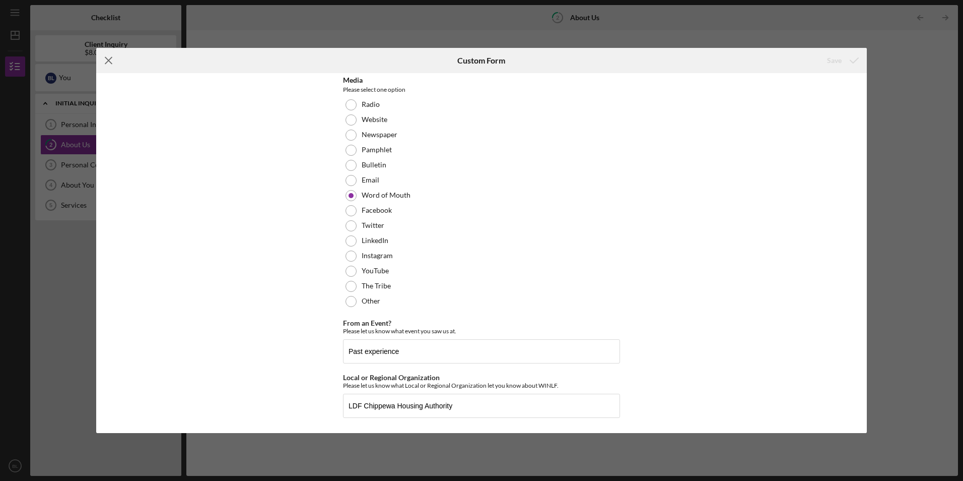
click at [108, 58] on icon "Icon/Menu Close" at bounding box center [108, 60] width 25 height 25
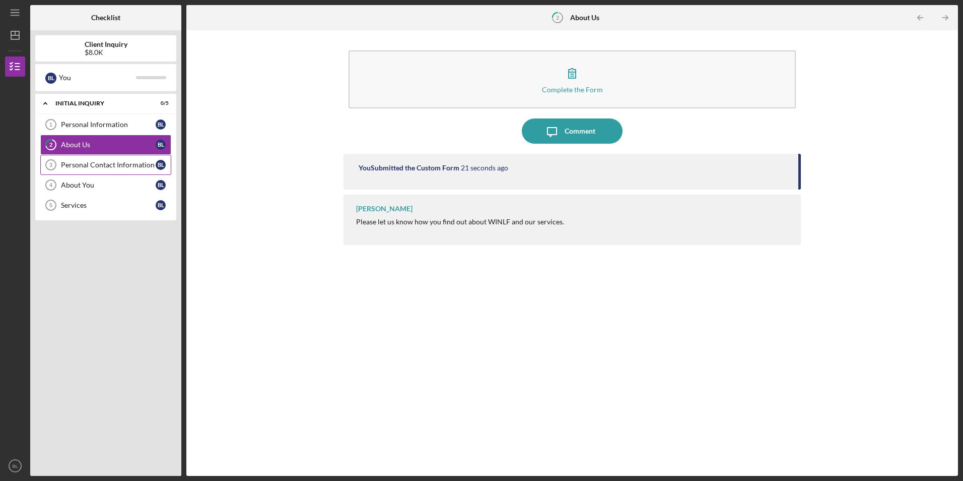
click at [116, 169] on div "Personal Contact Information" at bounding box center [108, 165] width 95 height 8
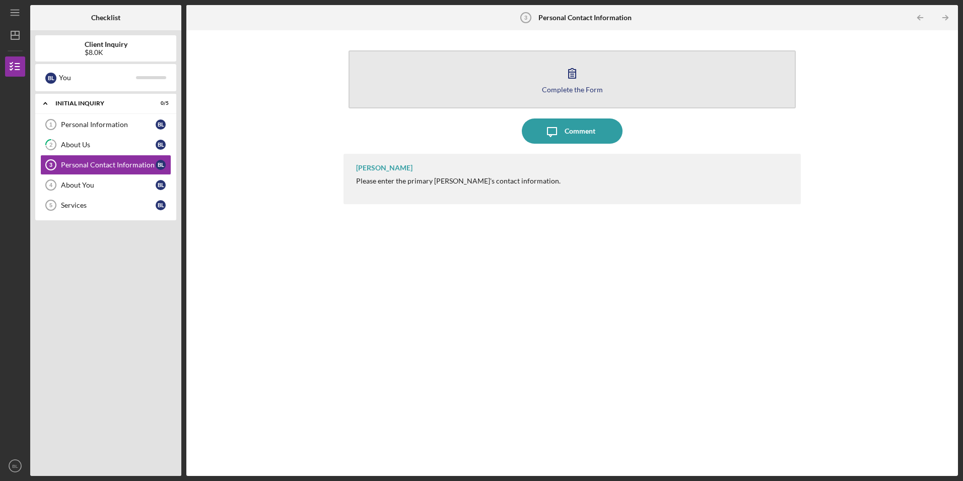
click at [564, 77] on icon "button" at bounding box center [572, 72] width 25 height 25
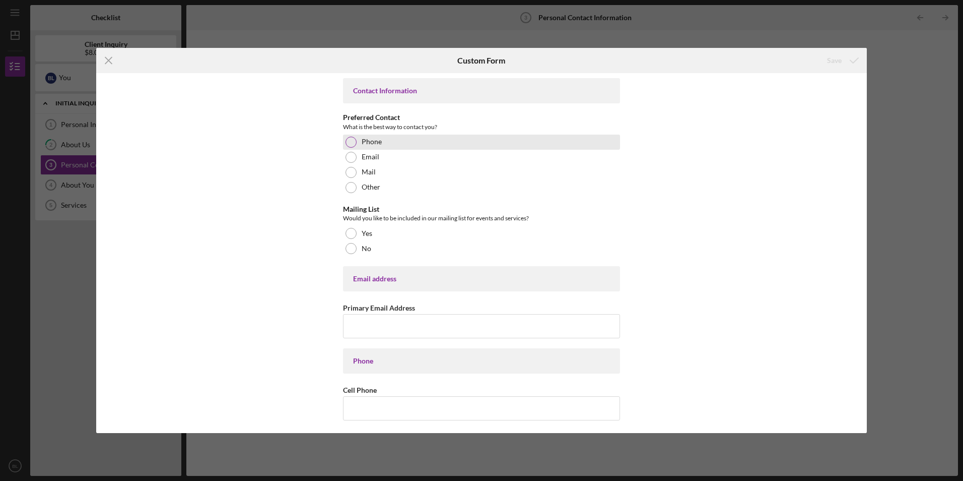
click at [351, 142] on div at bounding box center [351, 142] width 11 height 11
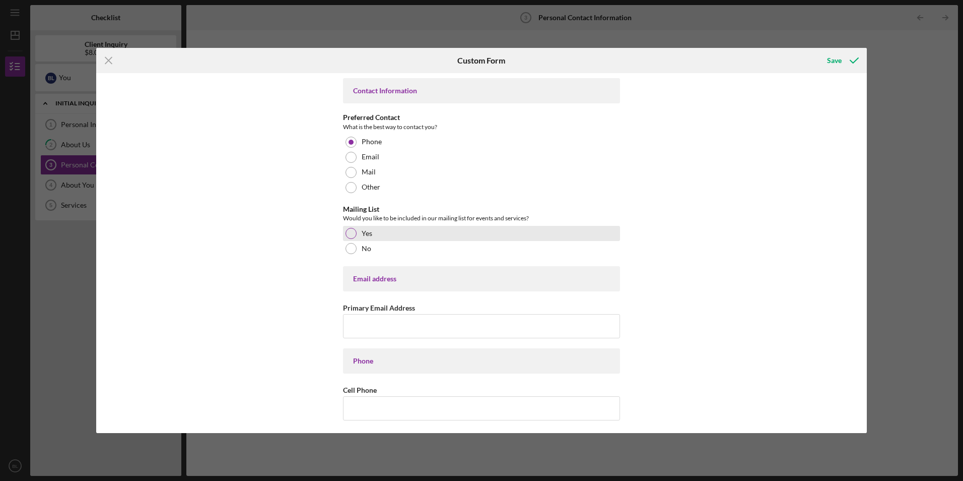
click at [349, 234] on div at bounding box center [351, 233] width 11 height 11
click at [378, 275] on div "Email address" at bounding box center [481, 279] width 257 height 8
click at [376, 327] on input "Primary Email Address" at bounding box center [481, 326] width 277 height 24
type input "[EMAIL_ADDRESS][DOMAIN_NAME]"
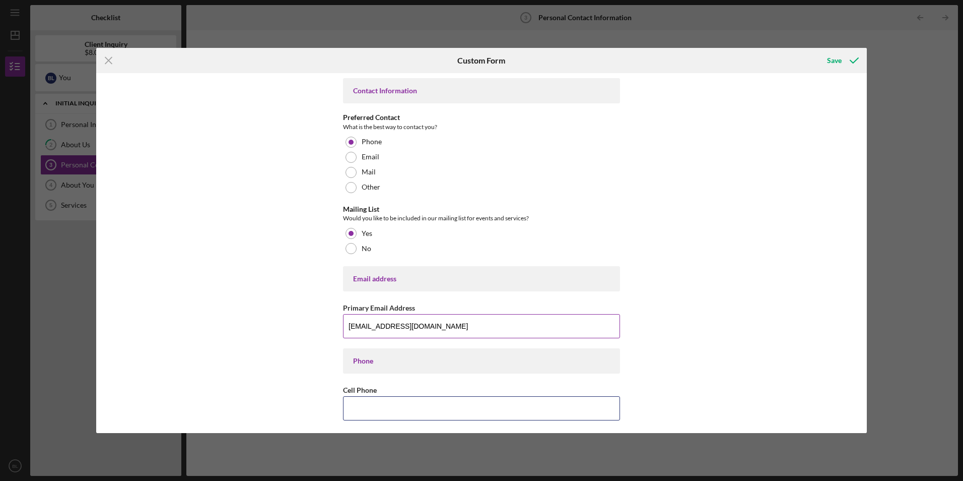
type input "(715) 661-1673"
type input "15552 Indian Village Road"
type input "Lac du Flambeau"
type input "54,538"
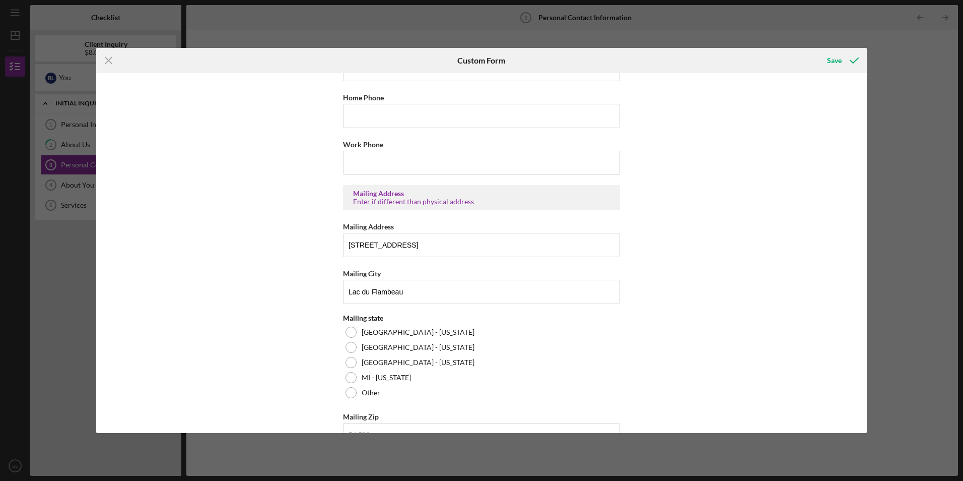
scroll to position [368, 0]
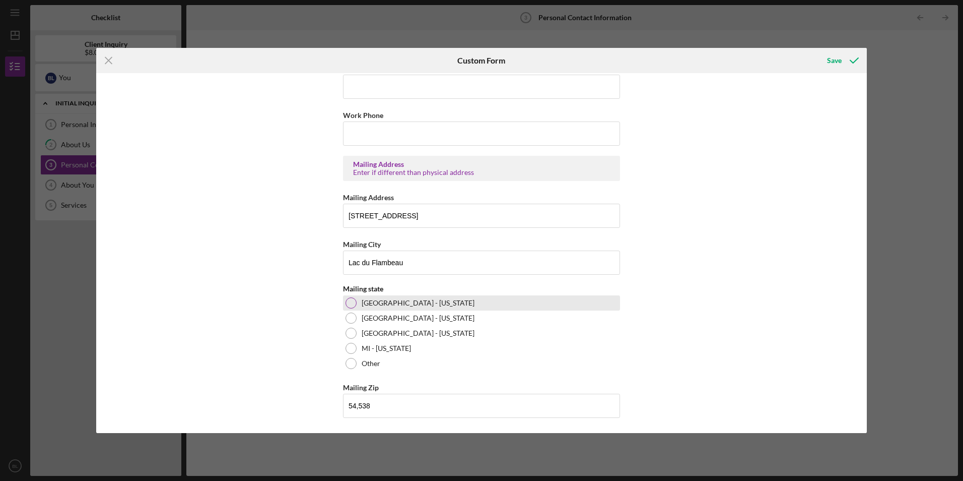
click at [352, 302] on div at bounding box center [351, 302] width 11 height 11
click at [828, 67] on div "Save" at bounding box center [834, 60] width 15 height 20
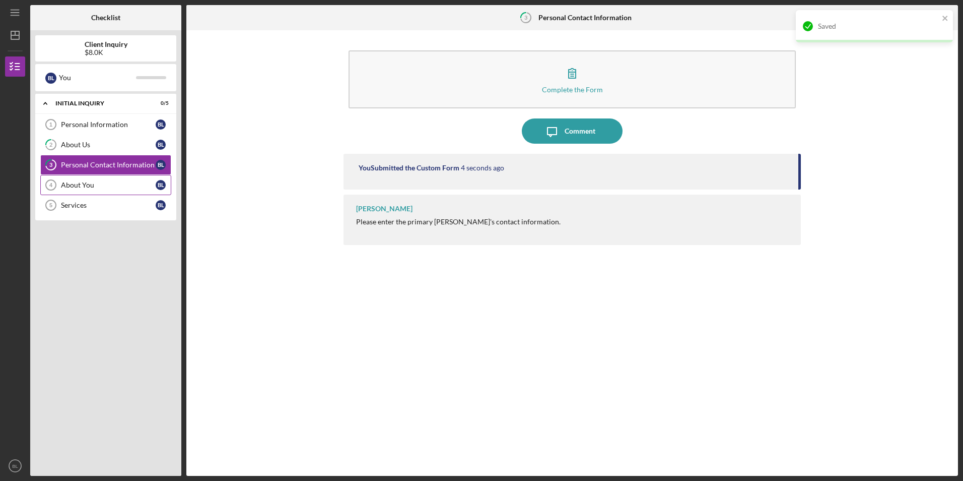
click at [119, 189] on div "About You" at bounding box center [108, 185] width 95 height 8
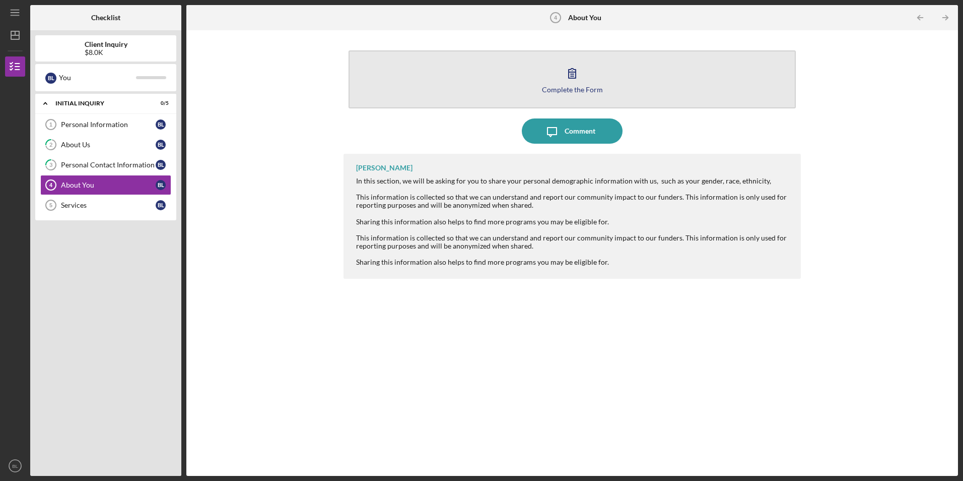
click at [571, 76] on icon "button" at bounding box center [572, 74] width 7 height 10
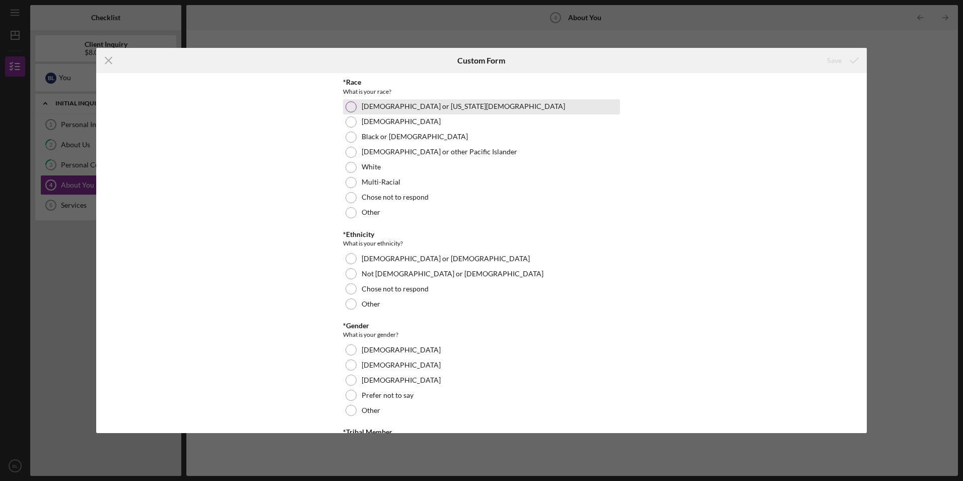
click at [346, 110] on div at bounding box center [351, 106] width 11 height 11
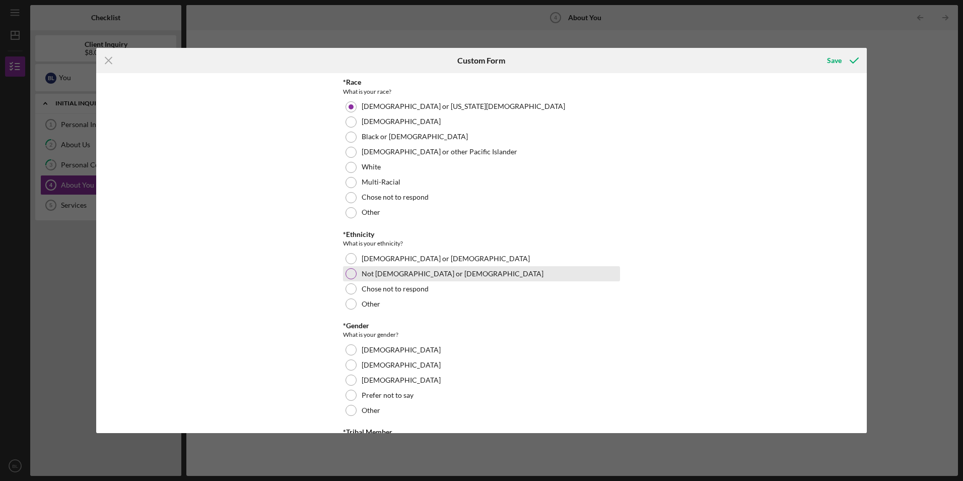
click at [354, 276] on div at bounding box center [351, 273] width 11 height 11
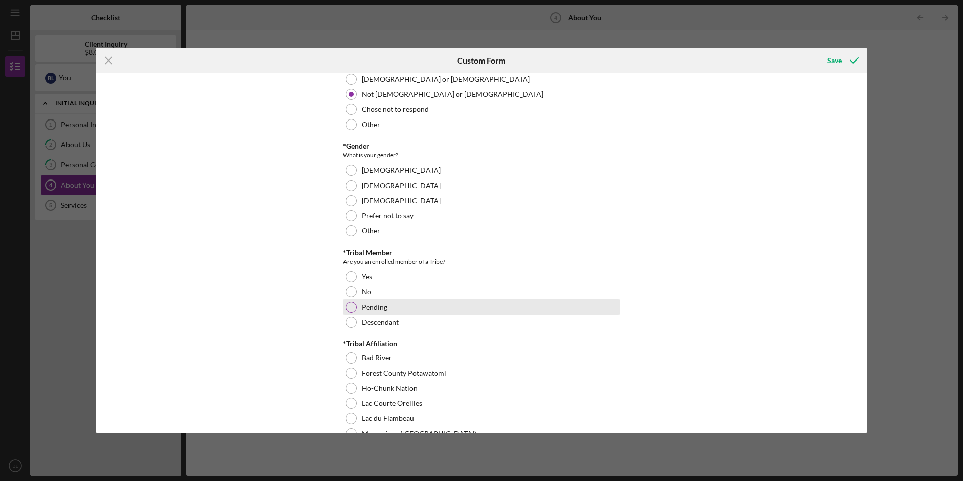
scroll to position [202, 0]
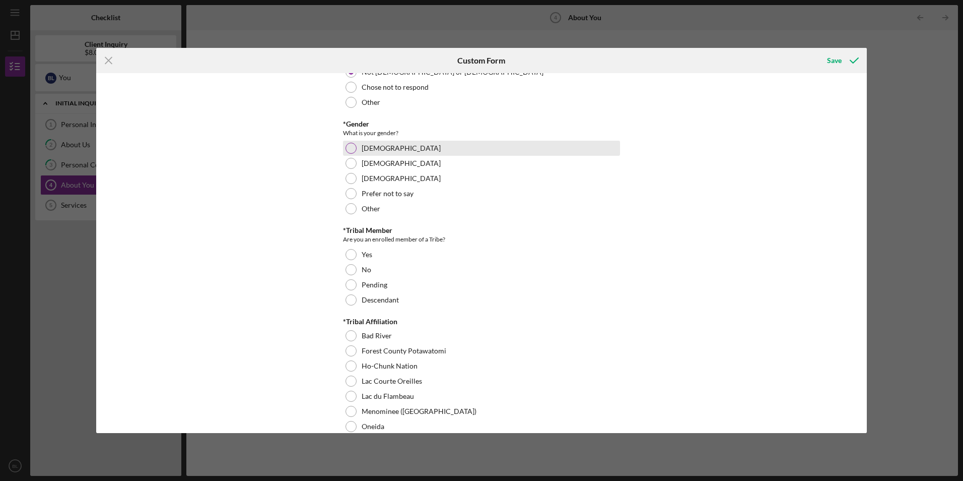
click at [349, 146] on div at bounding box center [351, 148] width 11 height 11
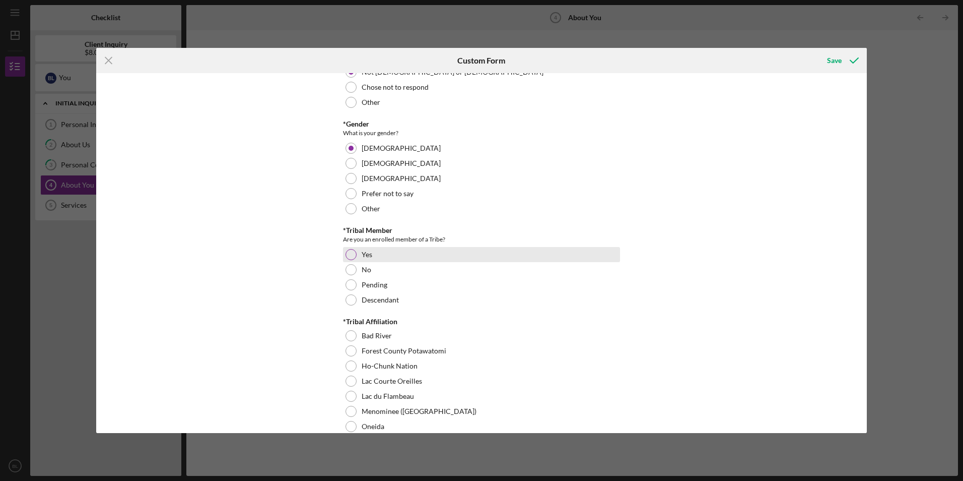
click at [348, 255] on div at bounding box center [351, 254] width 11 height 11
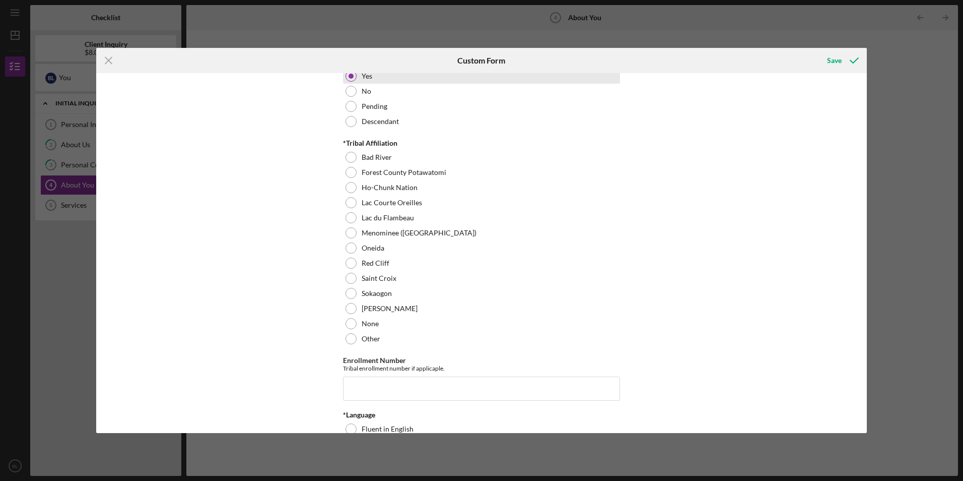
scroll to position [453, 0]
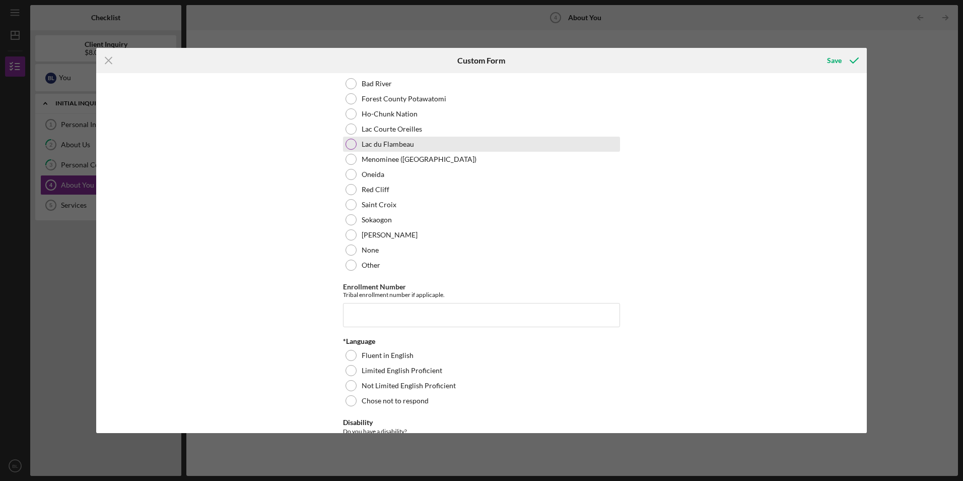
click at [349, 143] on div at bounding box center [351, 144] width 11 height 11
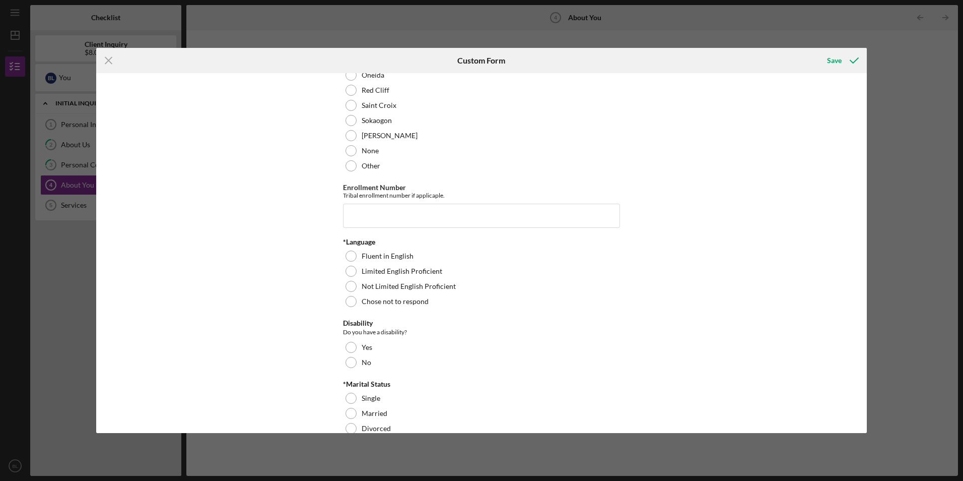
scroll to position [554, 0]
click at [416, 211] on input "Enrollment Number" at bounding box center [481, 214] width 277 height 24
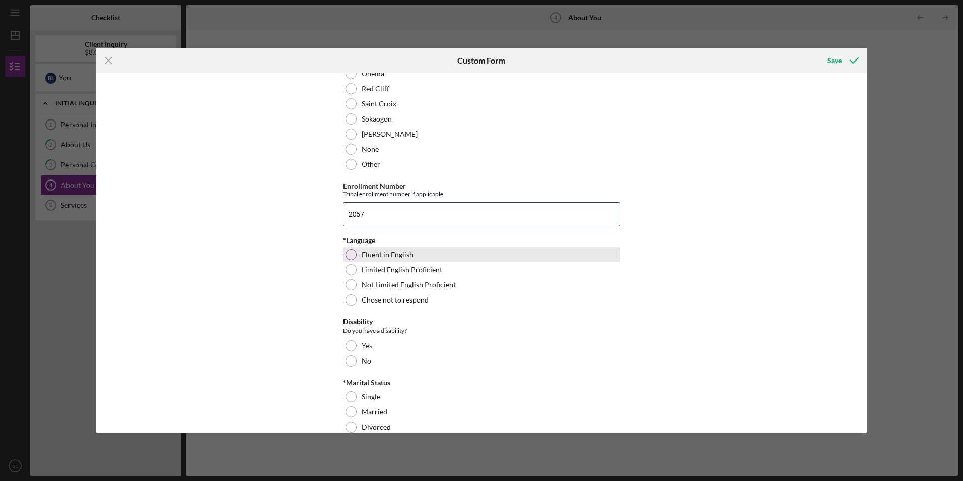
type input "2057"
click at [346, 256] on div at bounding box center [351, 254] width 11 height 11
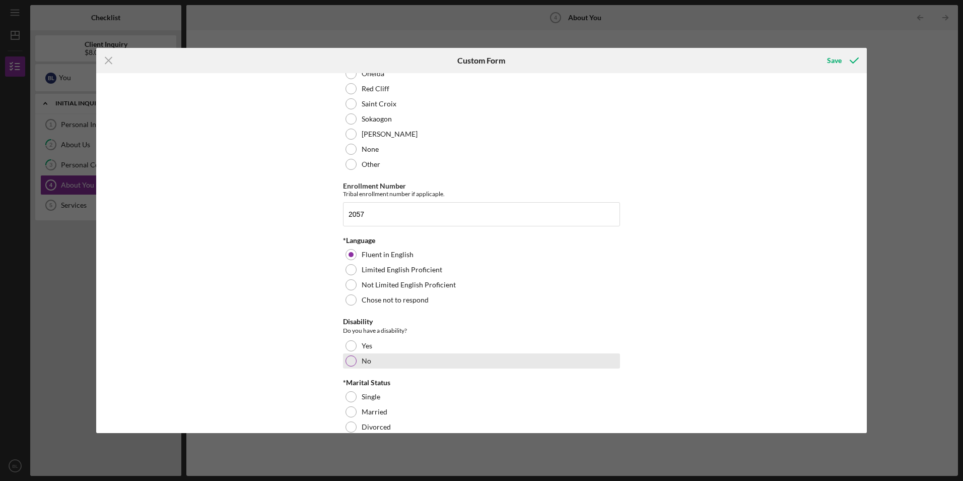
click at [350, 360] on div at bounding box center [351, 360] width 11 height 11
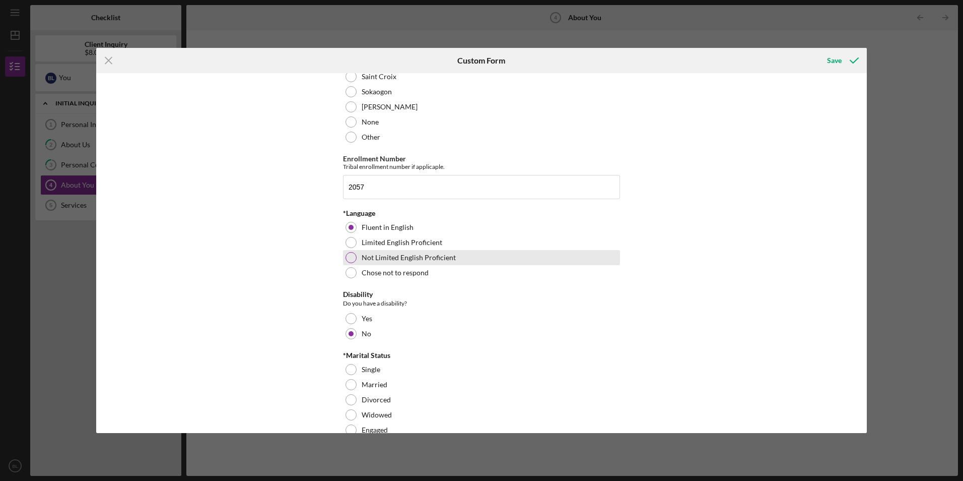
scroll to position [756, 0]
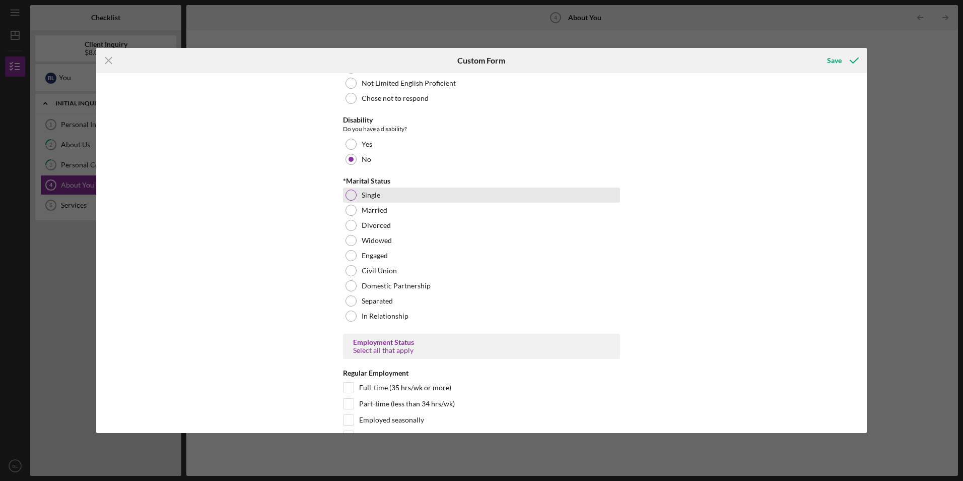
click at [353, 196] on div at bounding box center [351, 194] width 11 height 11
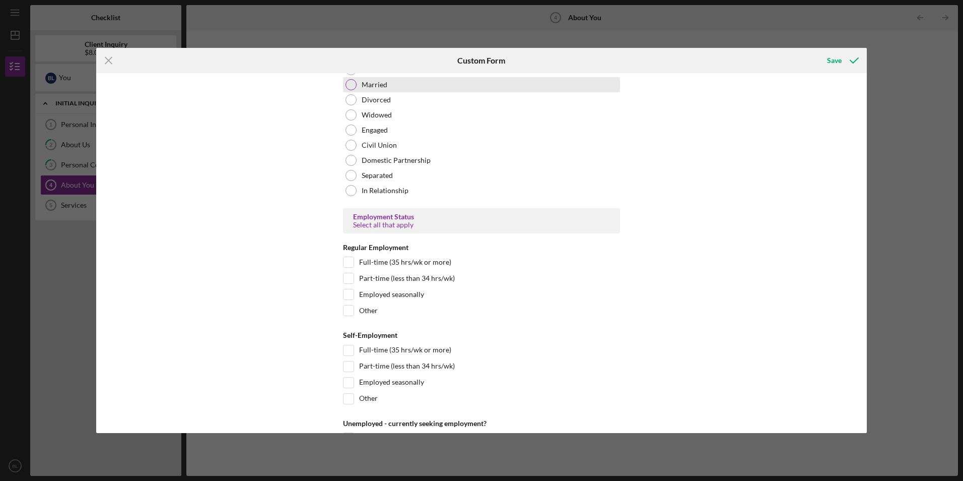
scroll to position [957, 0]
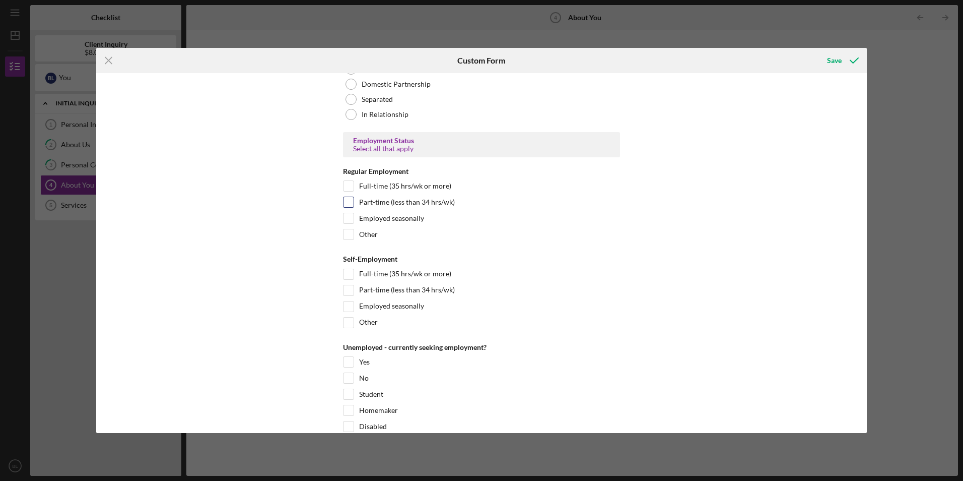
click at [352, 202] on input "Part-time (less than 34 hrs/wk)" at bounding box center [349, 202] width 10 height 10
checkbox input "true"
click at [350, 305] on input "Employed seasonally" at bounding box center [349, 306] width 10 height 10
checkbox input "true"
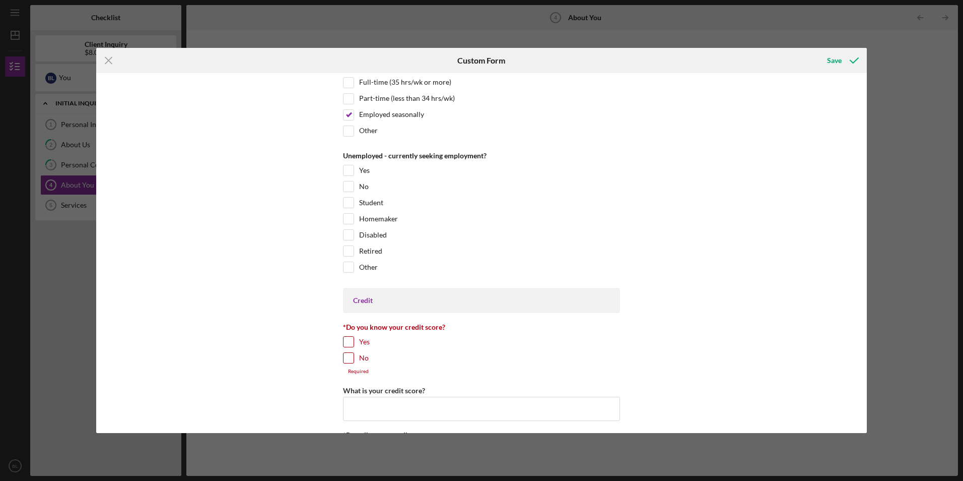
scroll to position [1159, 0]
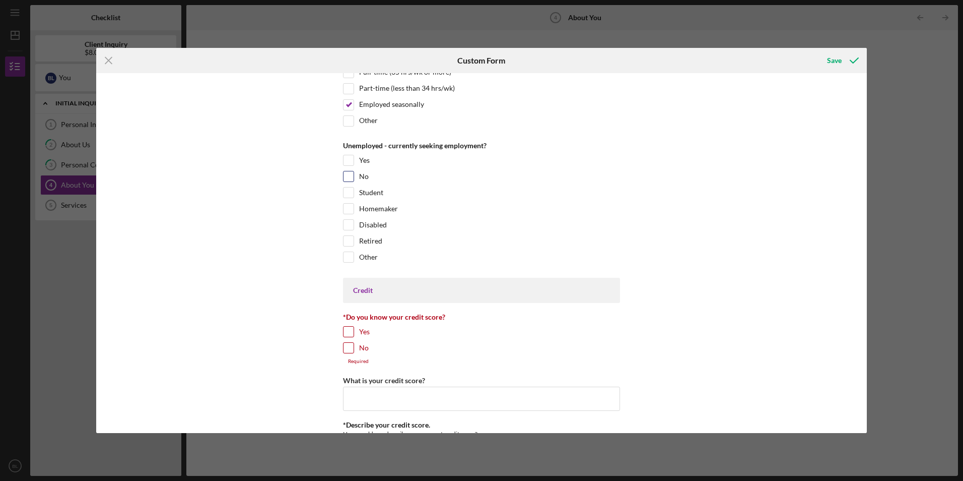
click at [349, 174] on input "No" at bounding box center [349, 176] width 10 height 10
checkbox input "false"
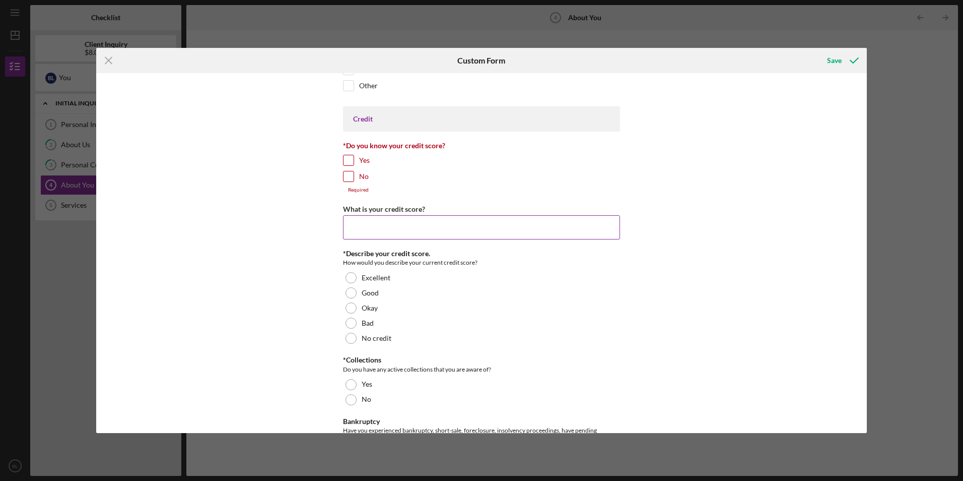
scroll to position [1360, 0]
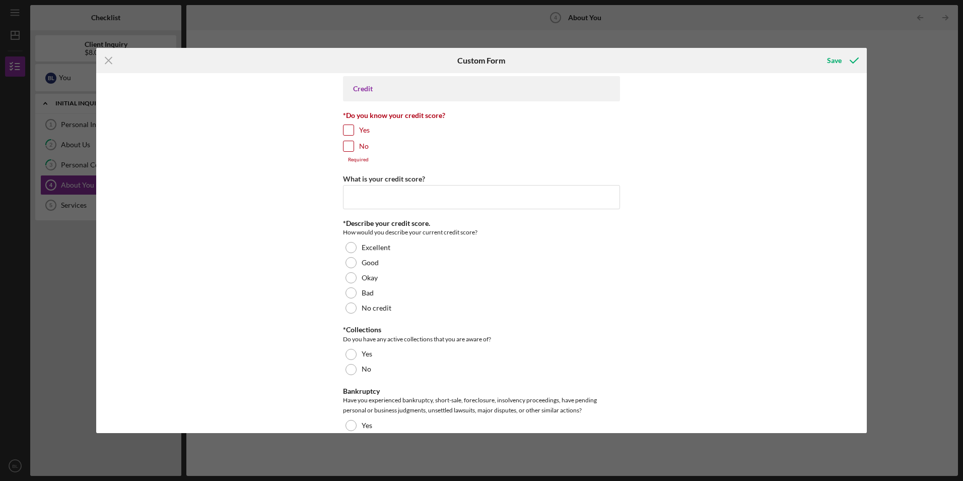
click at [350, 149] on input "No" at bounding box center [349, 146] width 10 height 10
checkbox input "true"
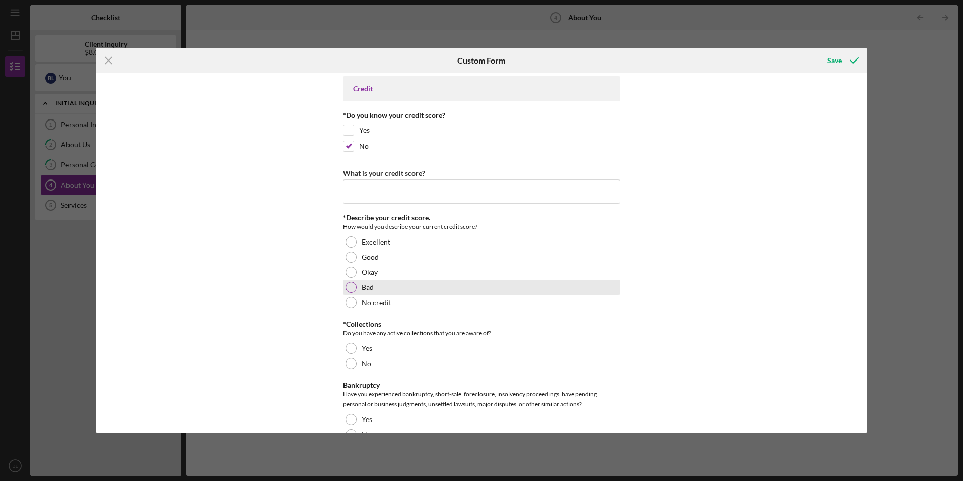
click at [349, 283] on div at bounding box center [351, 287] width 11 height 11
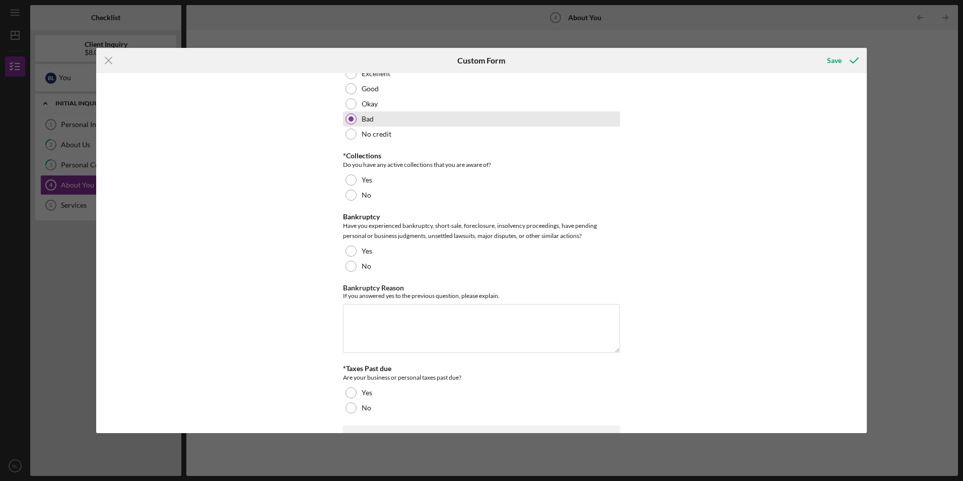
scroll to position [1562, 0]
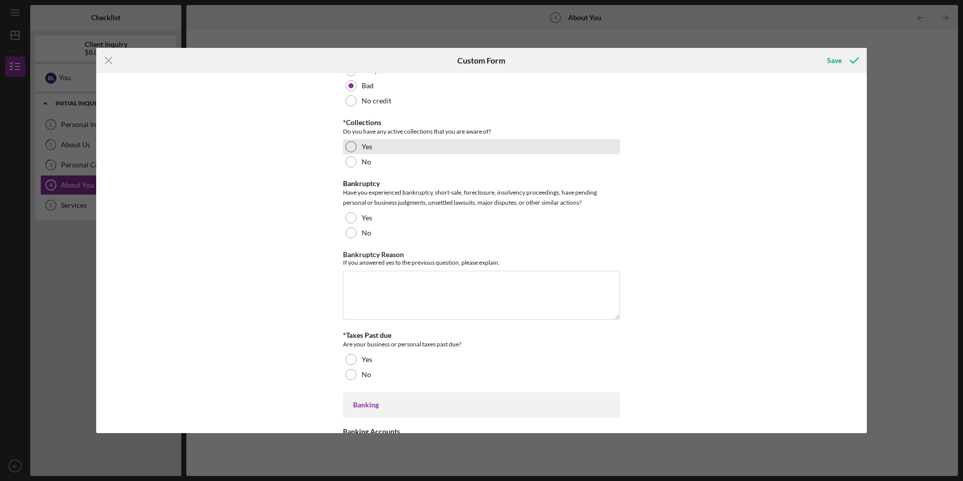
click at [347, 149] on div at bounding box center [351, 146] width 11 height 11
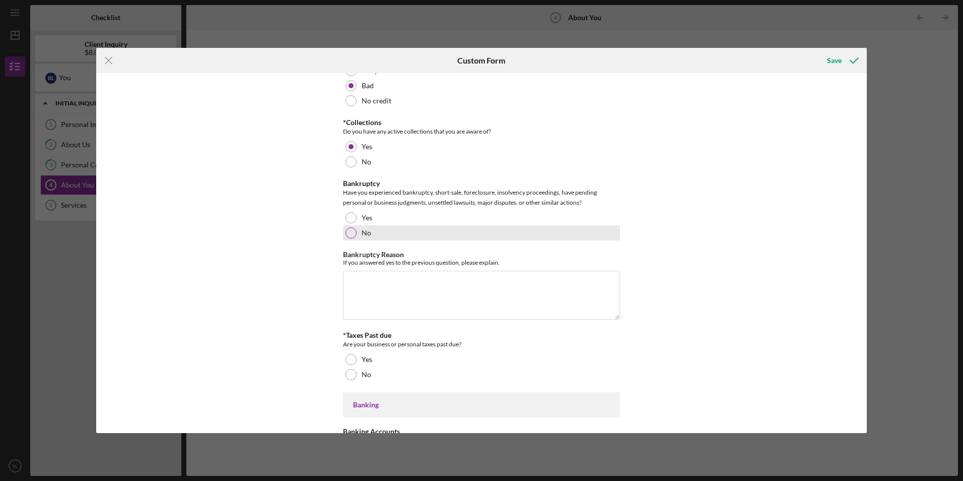
click at [350, 229] on div at bounding box center [351, 232] width 11 height 11
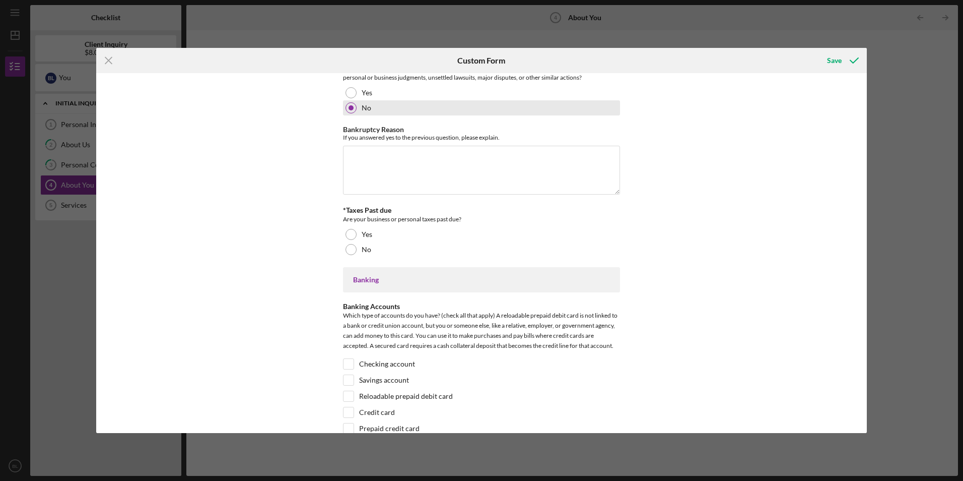
scroll to position [1713, 0]
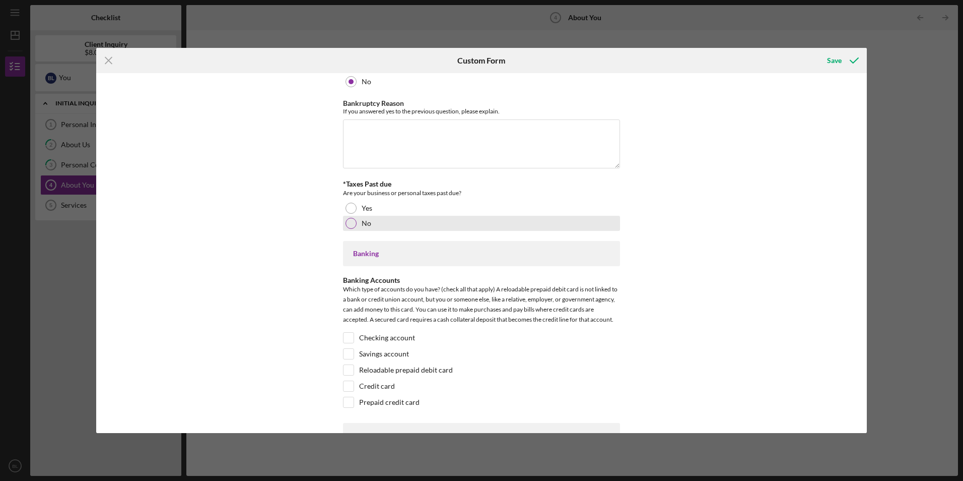
click at [354, 221] on div at bounding box center [351, 223] width 11 height 11
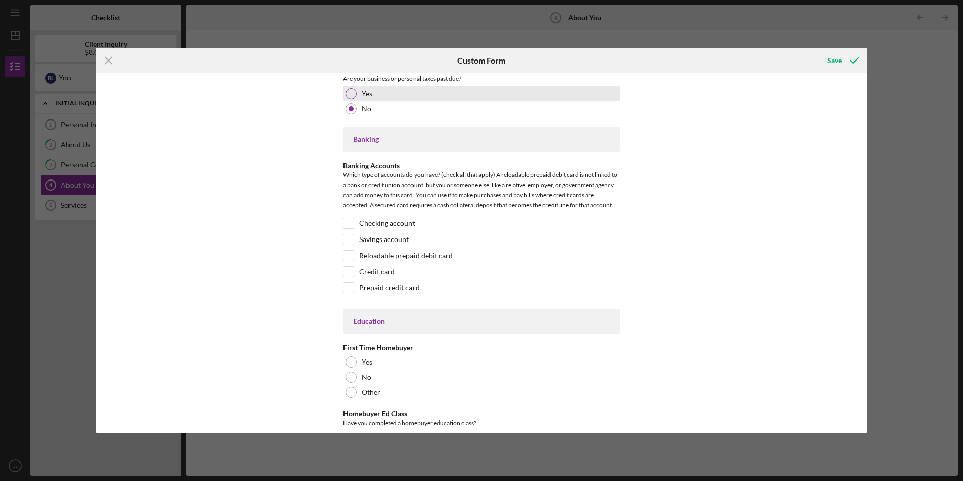
scroll to position [1914, 0]
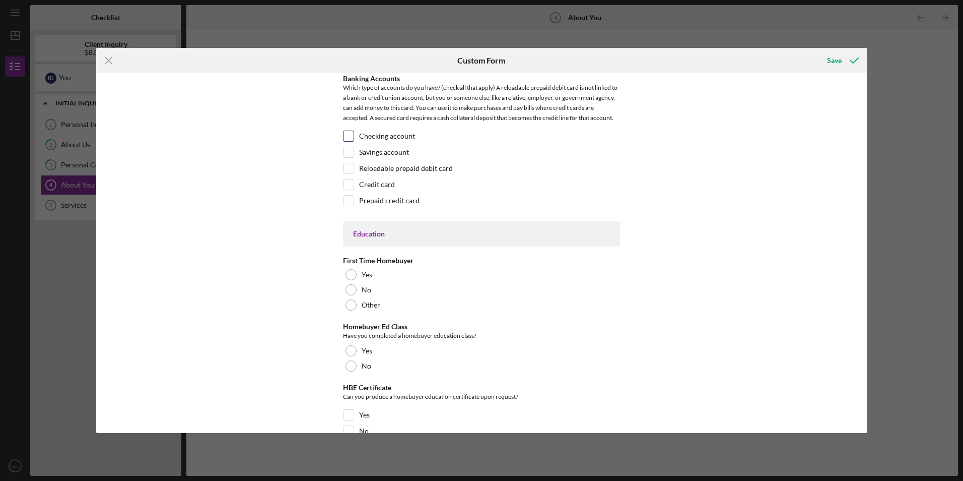
click at [352, 133] on input "Checking account" at bounding box center [349, 136] width 10 height 10
checkbox input "true"
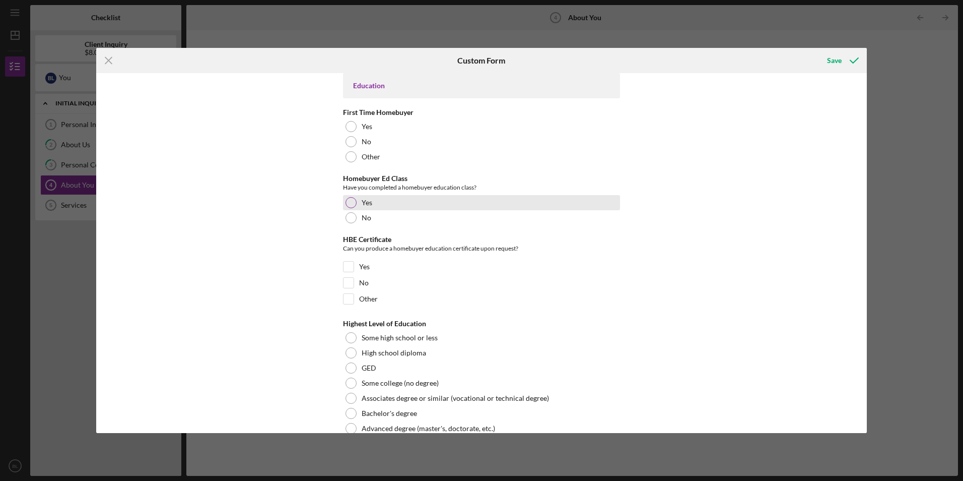
scroll to position [2066, 0]
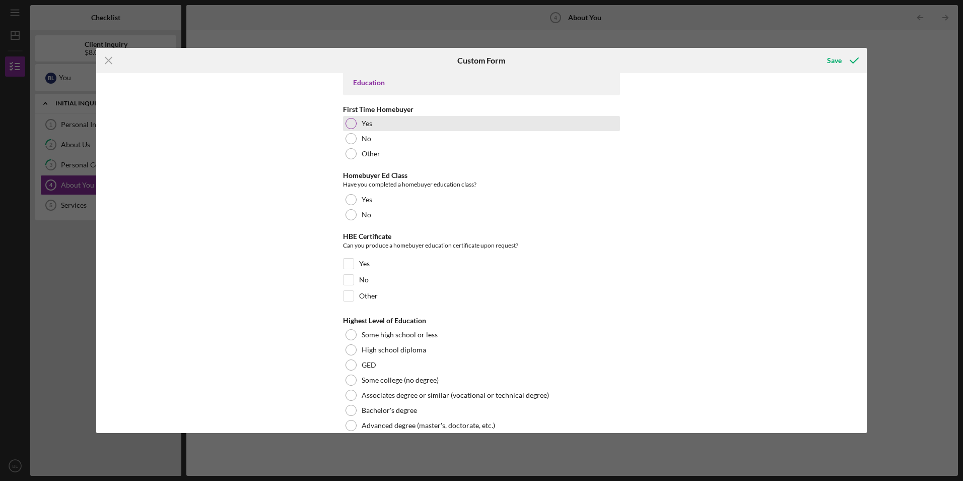
click at [344, 121] on div "Yes" at bounding box center [481, 123] width 277 height 15
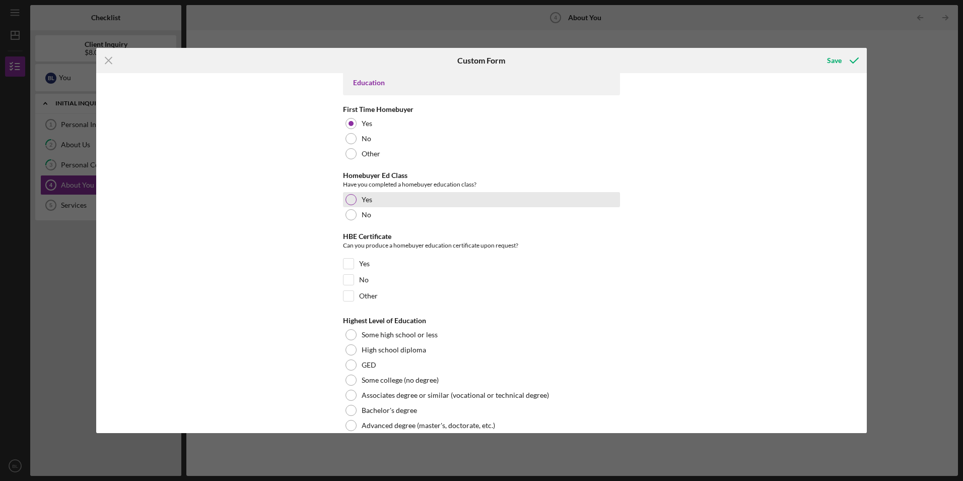
click at [351, 202] on div at bounding box center [351, 199] width 11 height 11
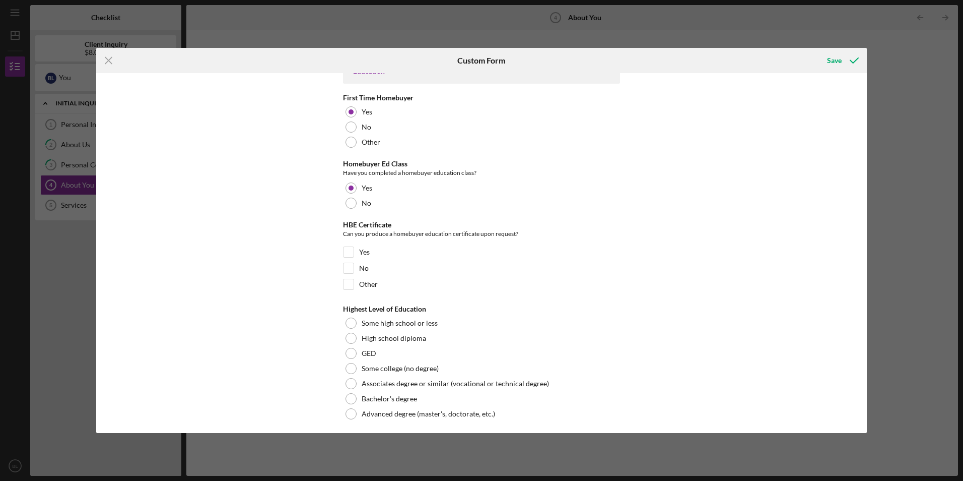
scroll to position [2081, 0]
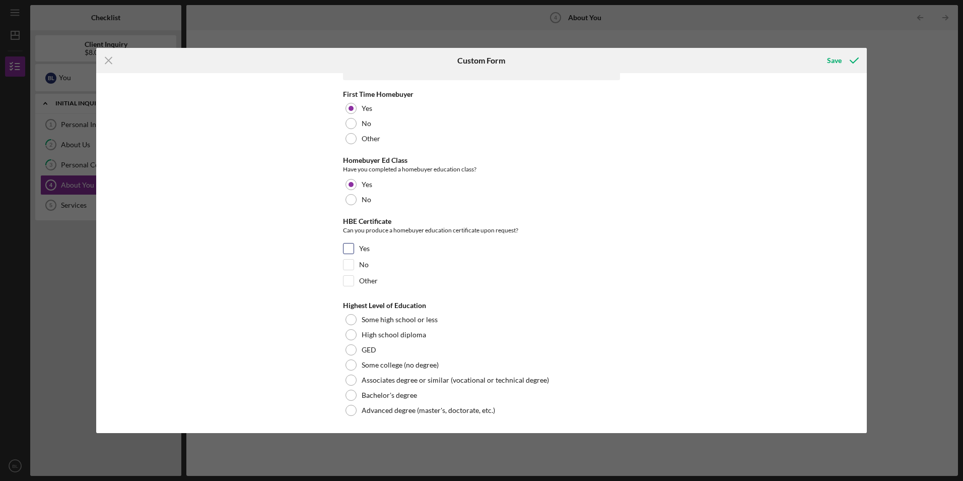
click at [351, 246] on input "Yes" at bounding box center [349, 248] width 10 height 10
checkbox input "true"
click at [351, 334] on div at bounding box center [351, 334] width 11 height 11
click at [835, 59] on div "Save" at bounding box center [834, 60] width 15 height 20
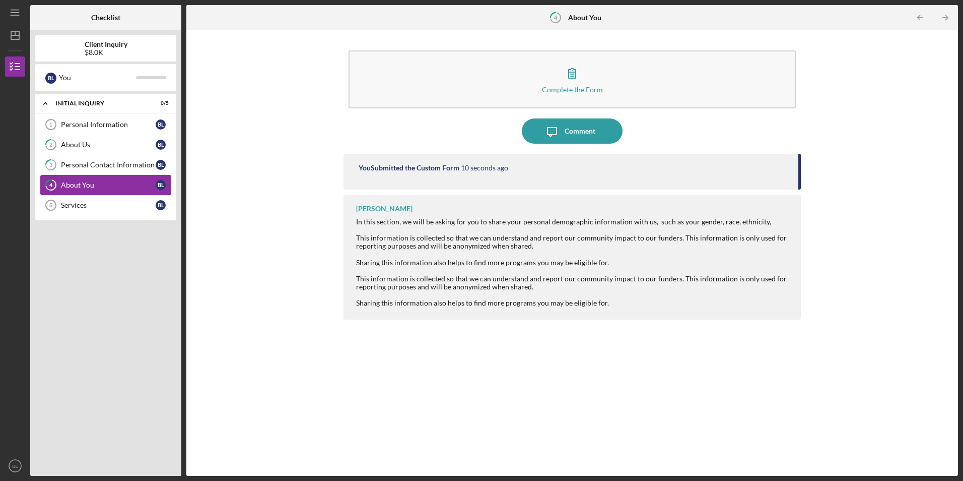
click at [96, 186] on div "About You" at bounding box center [108, 185] width 95 height 8
click at [952, 17] on icon "Icon/Table Pagination Arrow" at bounding box center [946, 18] width 23 height 23
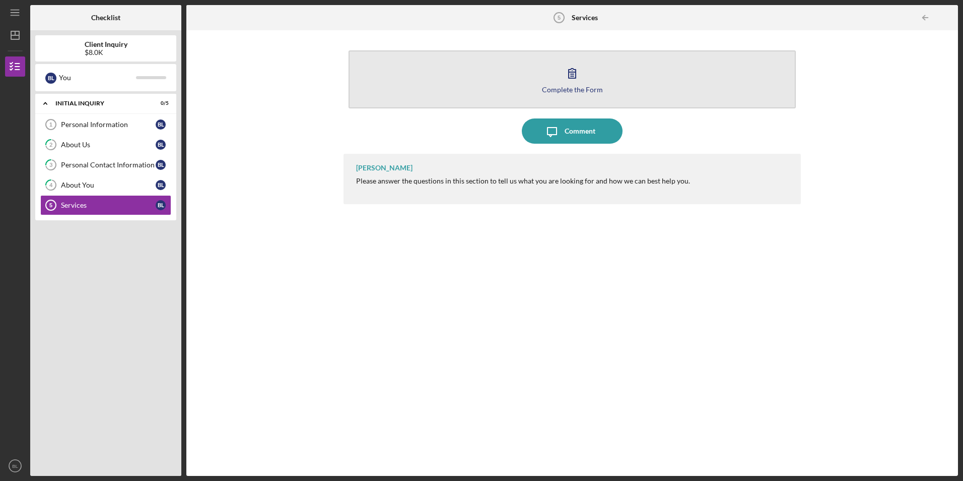
click at [577, 76] on icon "button" at bounding box center [572, 72] width 25 height 25
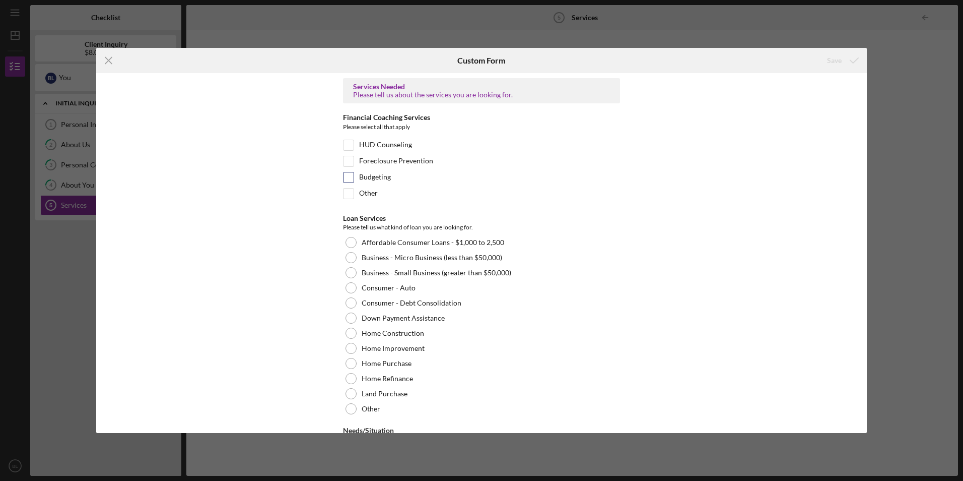
click at [352, 177] on div at bounding box center [348, 177] width 11 height 11
click at [348, 177] on input "Budgeting" at bounding box center [349, 177] width 10 height 10
checkbox input "true"
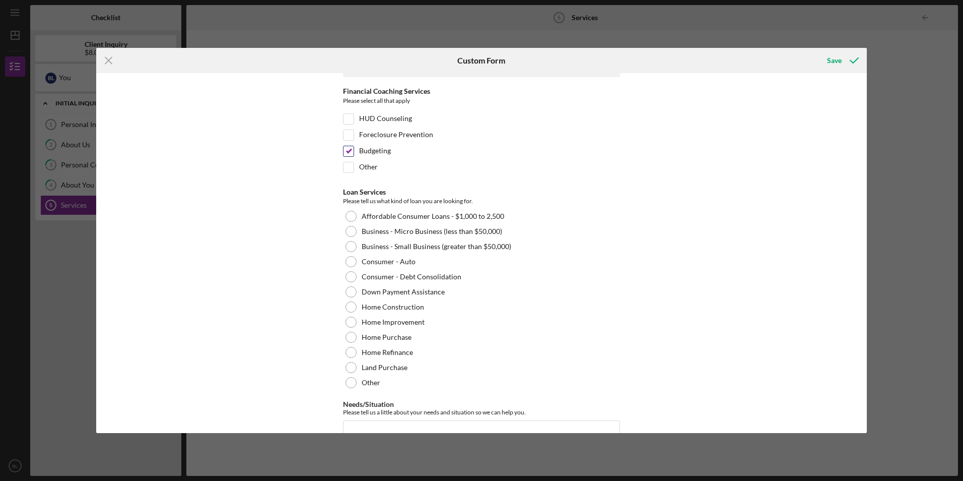
scroll to position [79, 0]
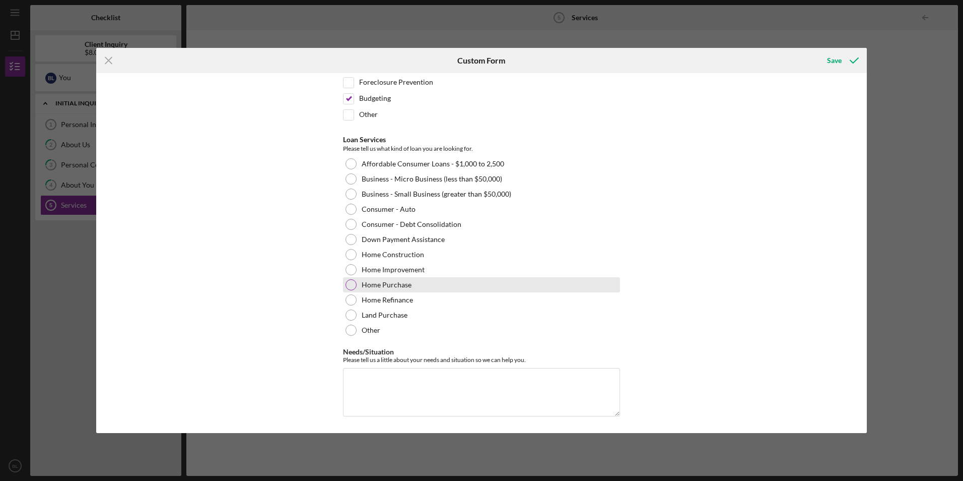
click at [352, 283] on div at bounding box center [351, 284] width 11 height 11
click at [371, 381] on textarea "Needs/Situation" at bounding box center [481, 392] width 277 height 48
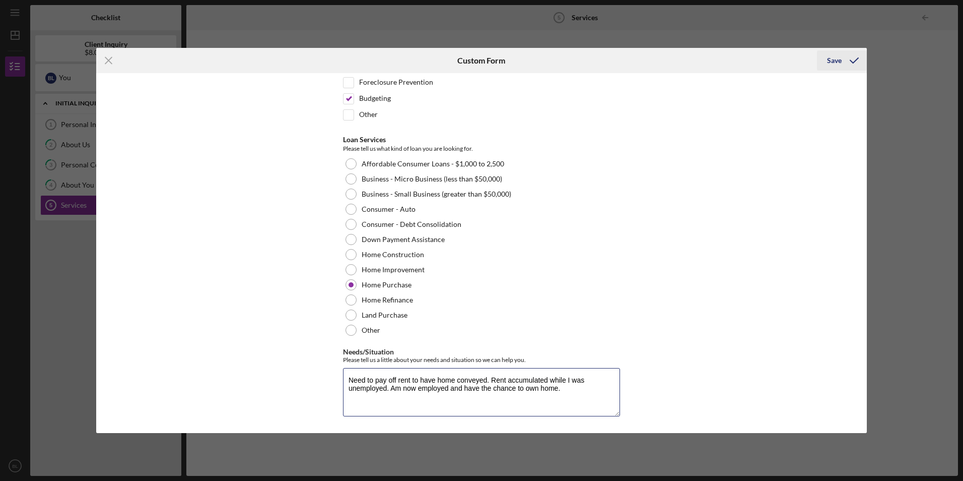
type textarea "Need to pay off rent to have home conveyed. Rent accumulated while I was unempl…"
click at [832, 61] on div "Save" at bounding box center [834, 60] width 15 height 20
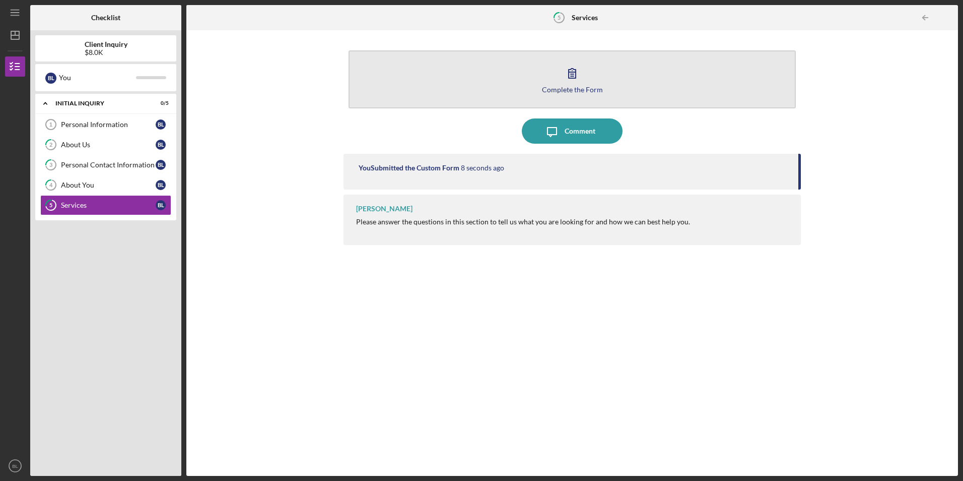
click at [572, 74] on icon "button" at bounding box center [572, 74] width 7 height 10
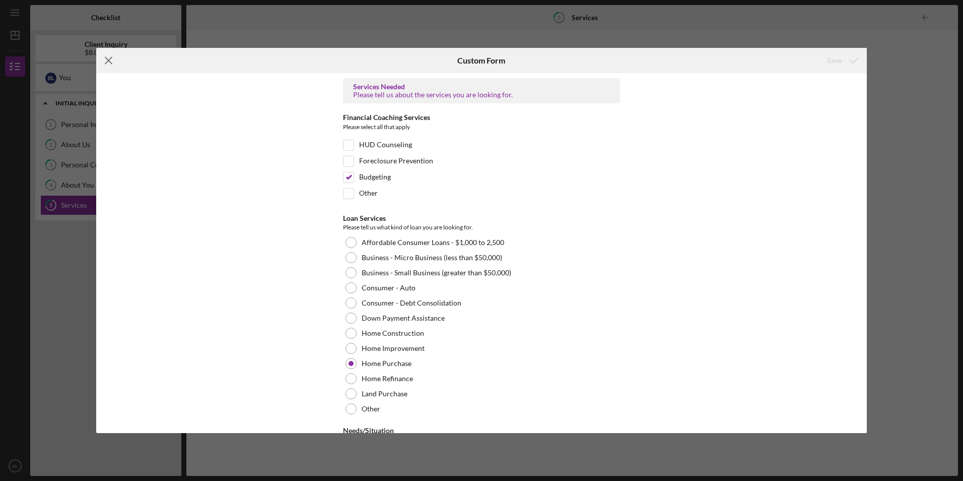
click at [110, 60] on icon "Icon/Menu Close" at bounding box center [108, 60] width 25 height 25
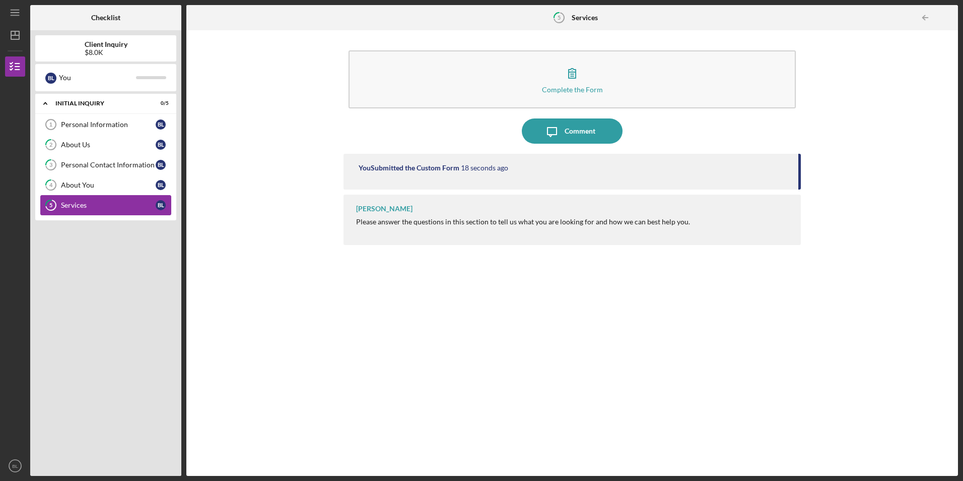
click at [93, 206] on div "Services" at bounding box center [108, 205] width 95 height 8
click at [92, 184] on div "About You" at bounding box center [108, 185] width 95 height 8
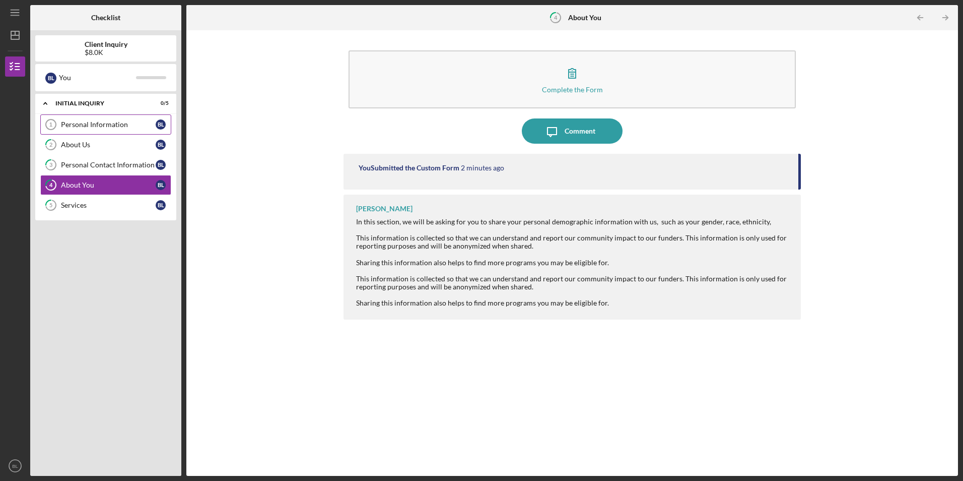
click at [99, 125] on div "Personal Information" at bounding box center [108, 124] width 95 height 8
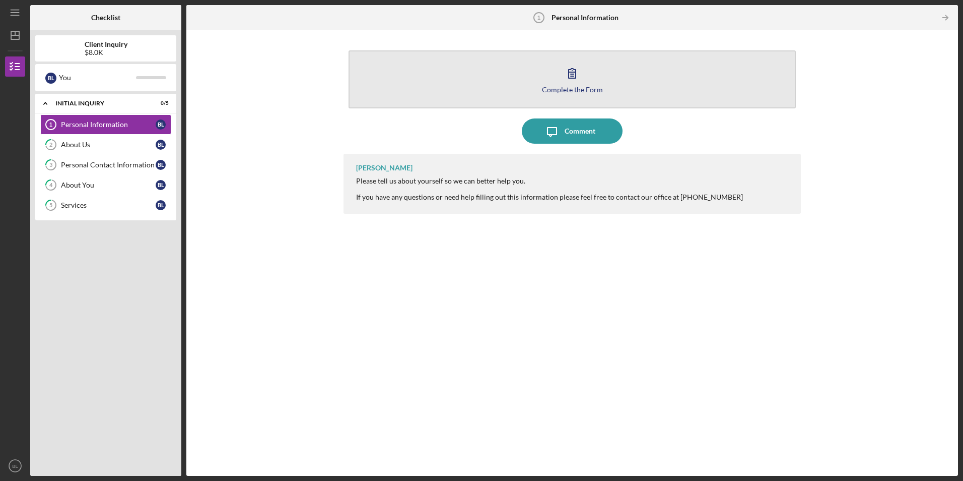
click at [576, 77] on icon "button" at bounding box center [572, 74] width 7 height 10
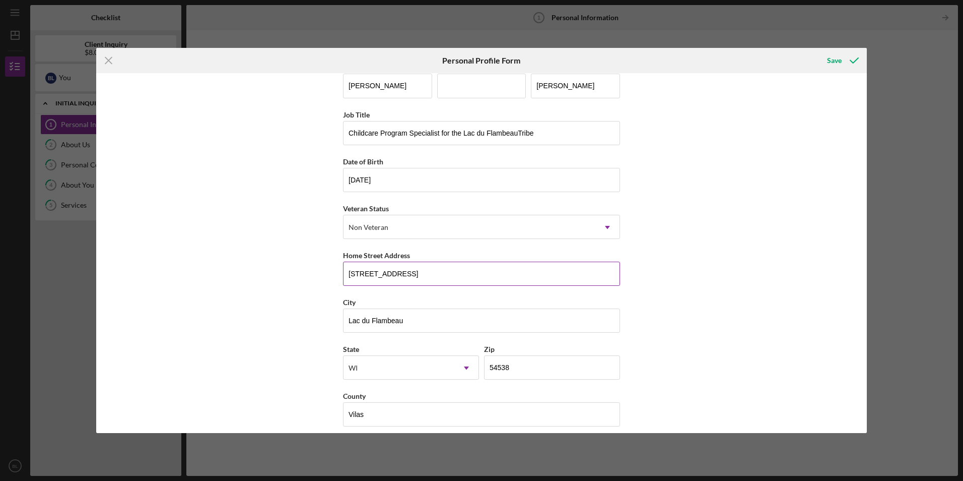
scroll to position [26, 0]
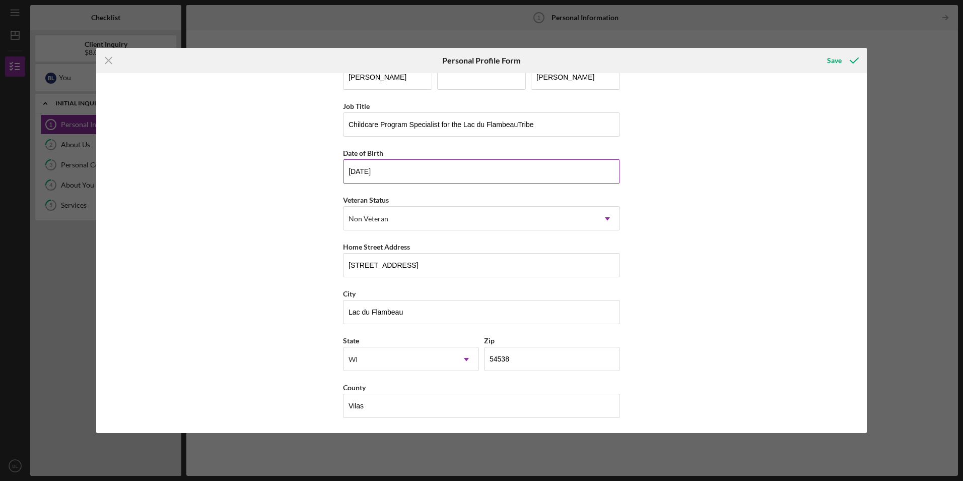
click at [354, 170] on input "10/18/1970" at bounding box center [481, 171] width 277 height 24
type input "05/18/1970"
click at [842, 60] on icon "submit" at bounding box center [854, 60] width 25 height 25
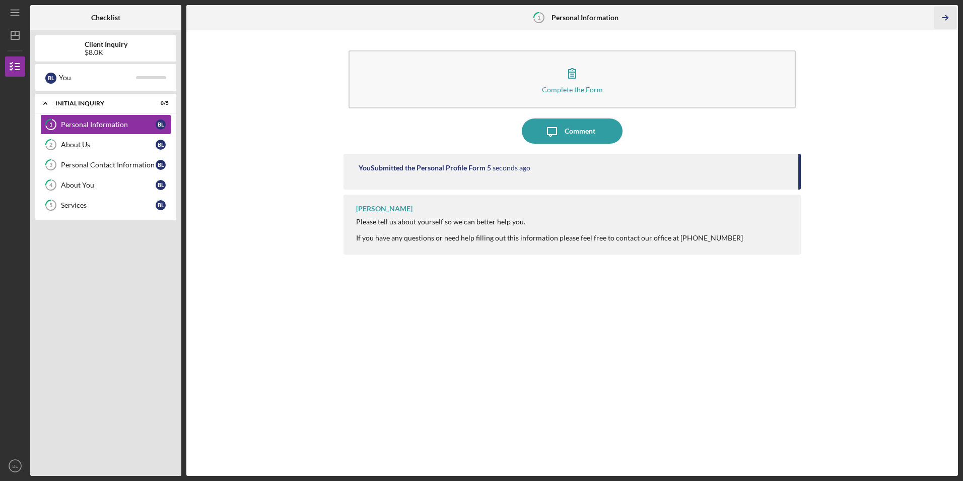
click at [946, 22] on icon "Icon/Table Pagination Arrow" at bounding box center [946, 18] width 23 height 23
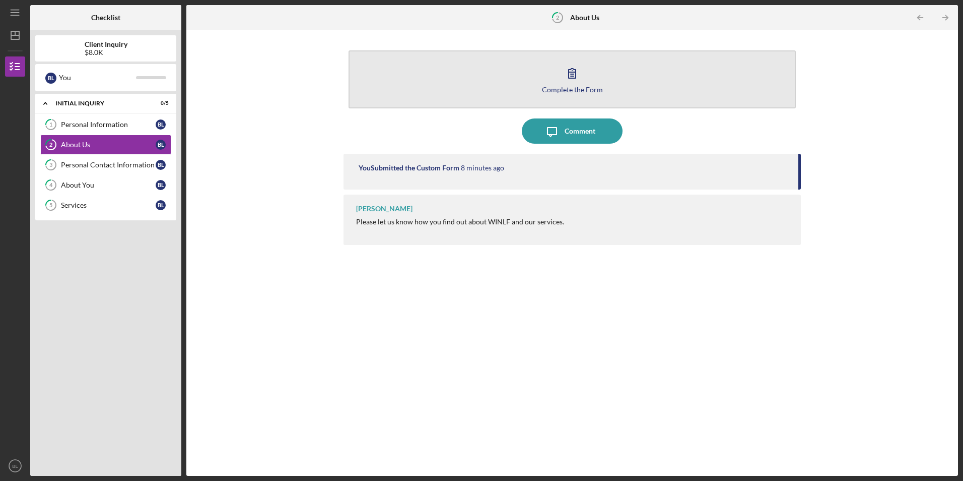
click at [562, 71] on icon "button" at bounding box center [572, 72] width 25 height 25
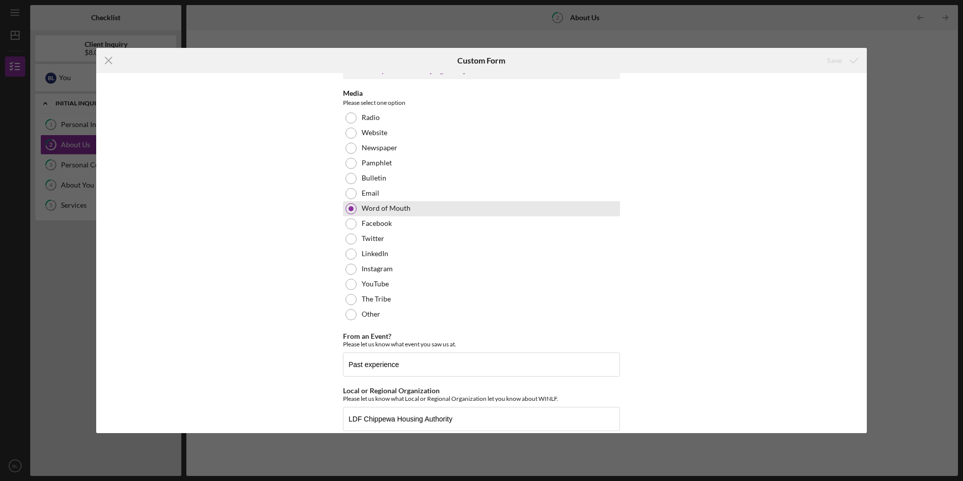
scroll to position [37, 0]
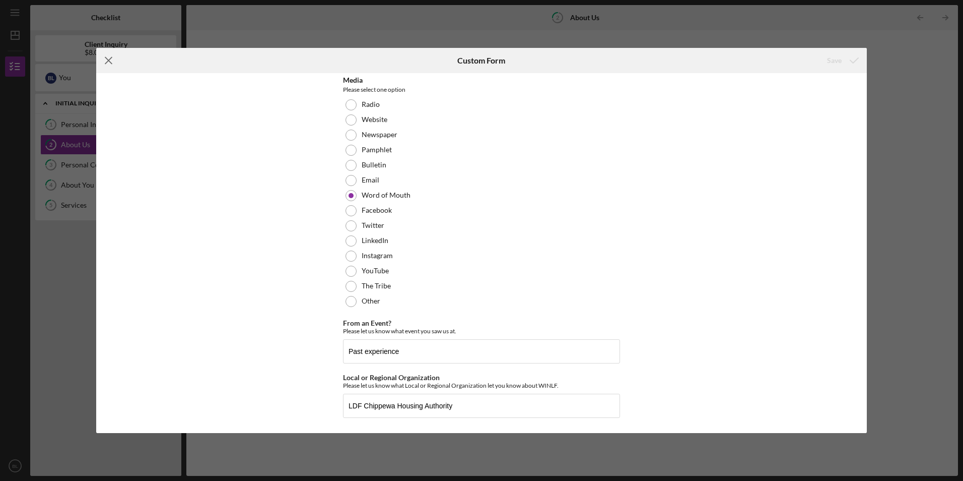
click at [109, 60] on line at bounding box center [108, 60] width 7 height 7
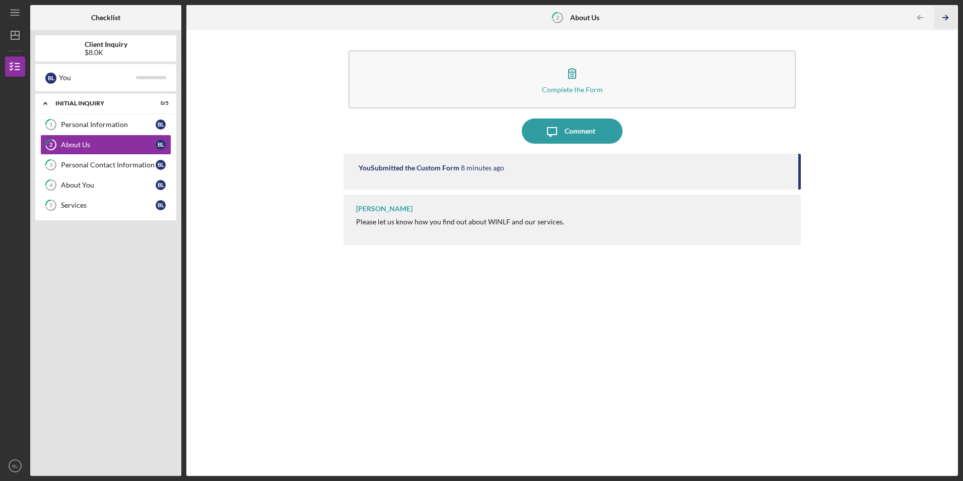
click at [945, 14] on icon "Icon/Table Pagination Arrow" at bounding box center [946, 18] width 23 height 23
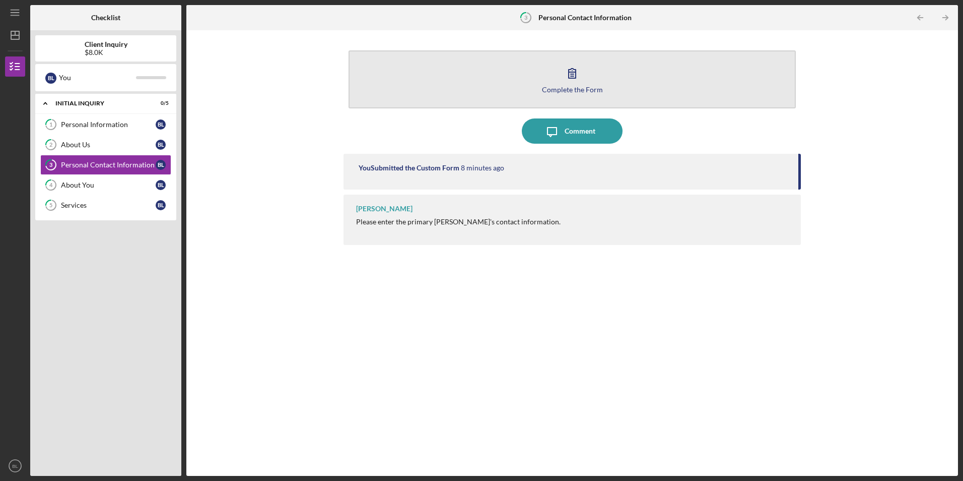
click at [565, 69] on icon "button" at bounding box center [572, 72] width 25 height 25
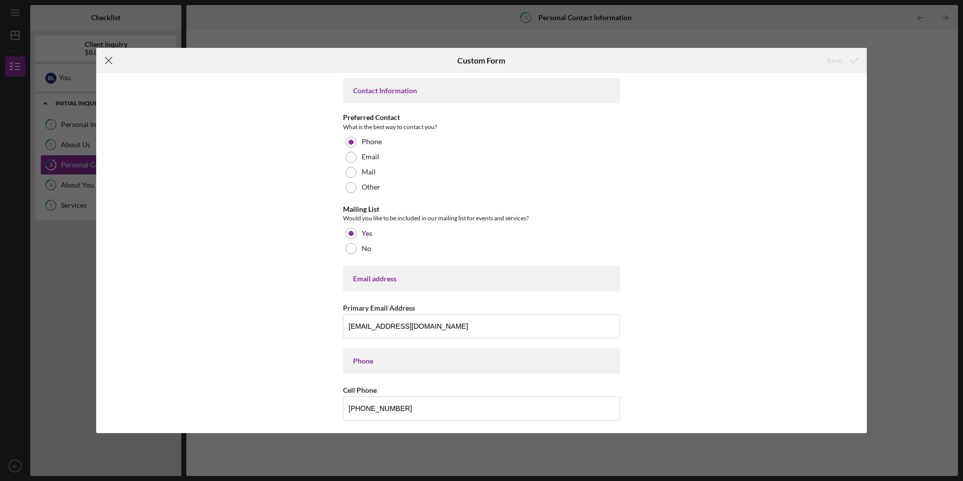
click at [105, 64] on icon "Icon/Menu Close" at bounding box center [108, 60] width 25 height 25
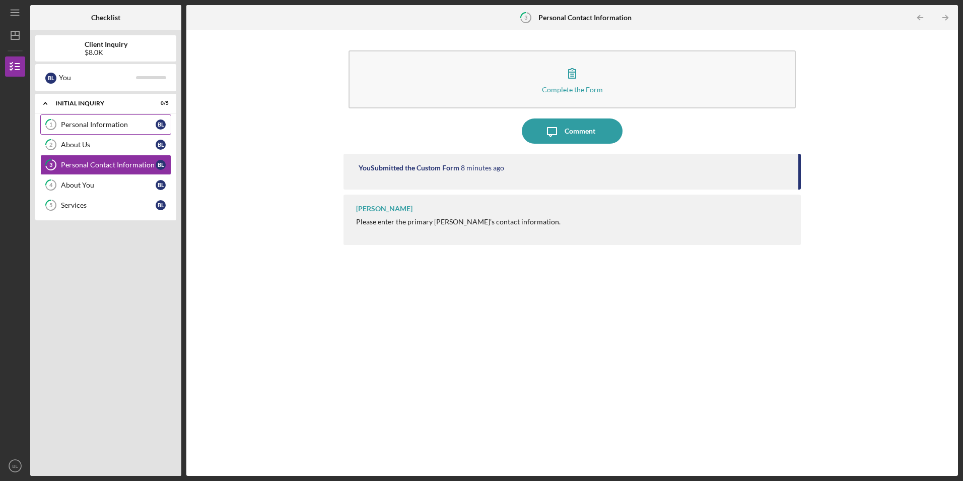
click at [134, 128] on div "Personal Information" at bounding box center [108, 124] width 95 height 8
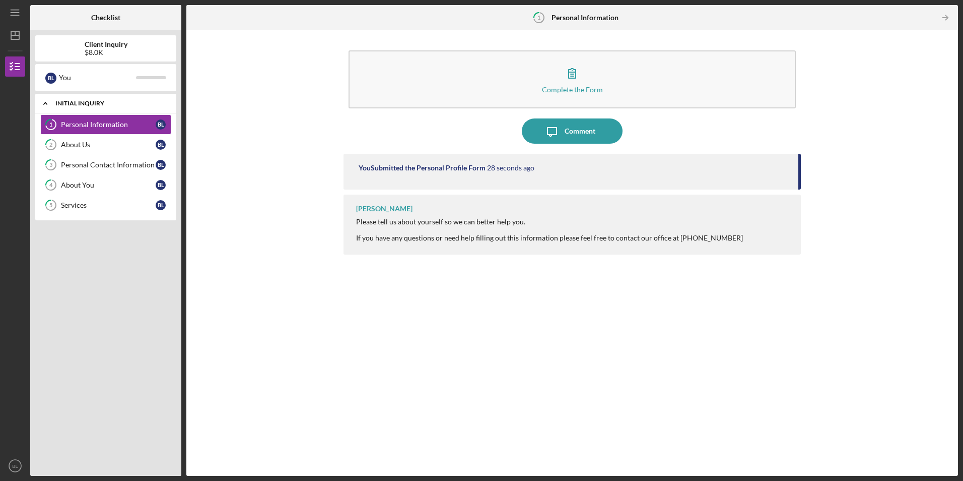
click at [61, 102] on div "Initial Inquiry" at bounding box center [109, 103] width 108 height 6
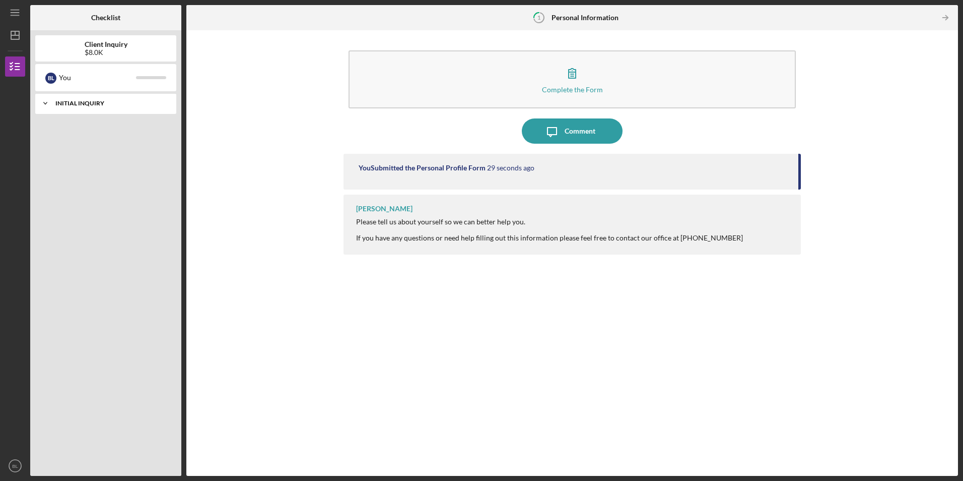
click at [61, 102] on div "Initial Inquiry" at bounding box center [109, 103] width 108 height 6
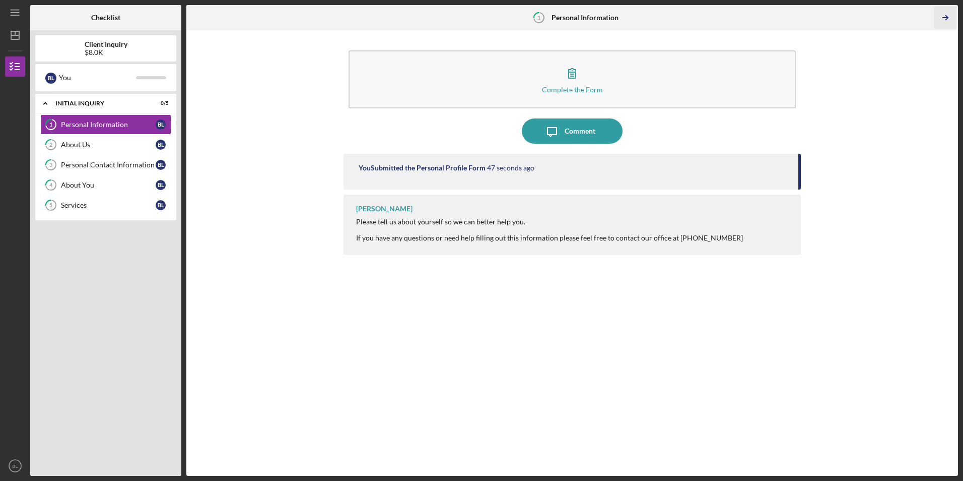
click at [943, 14] on icon "Icon/Table Pagination Arrow" at bounding box center [946, 18] width 23 height 23
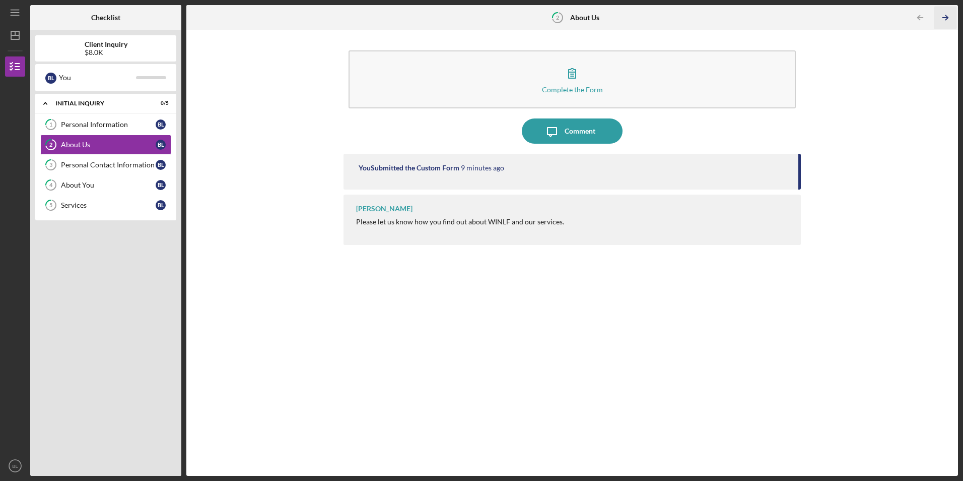
click at [951, 22] on icon "Icon/Table Pagination Arrow" at bounding box center [946, 18] width 23 height 23
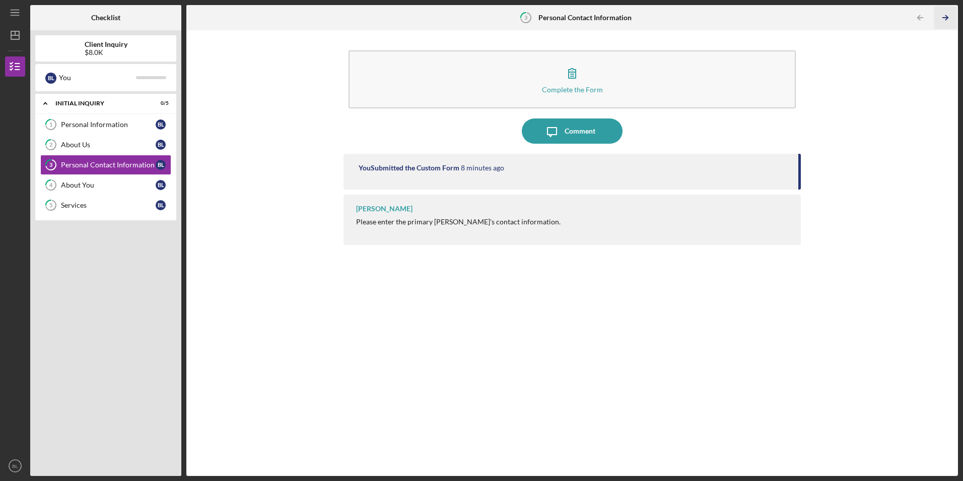
click at [948, 23] on icon "Icon/Table Pagination Arrow" at bounding box center [946, 18] width 23 height 23
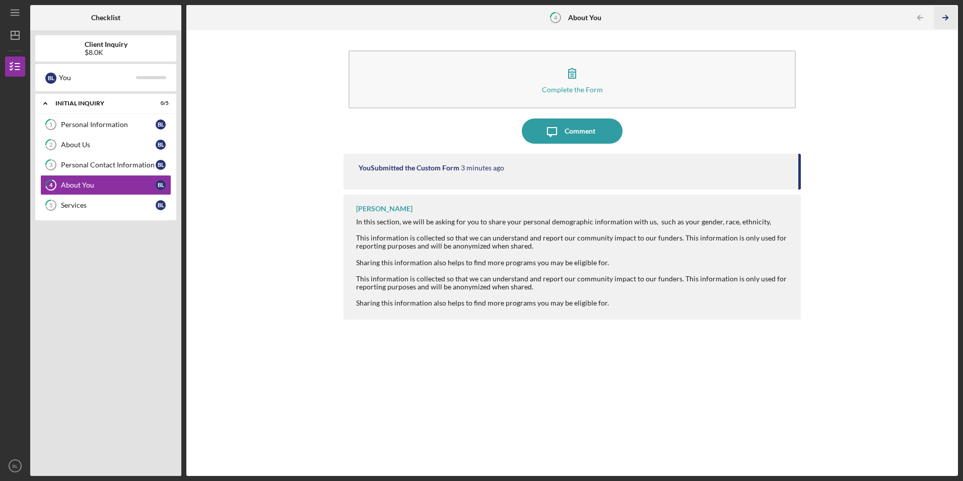
click at [947, 23] on icon "Icon/Table Pagination Arrow" at bounding box center [946, 18] width 23 height 23
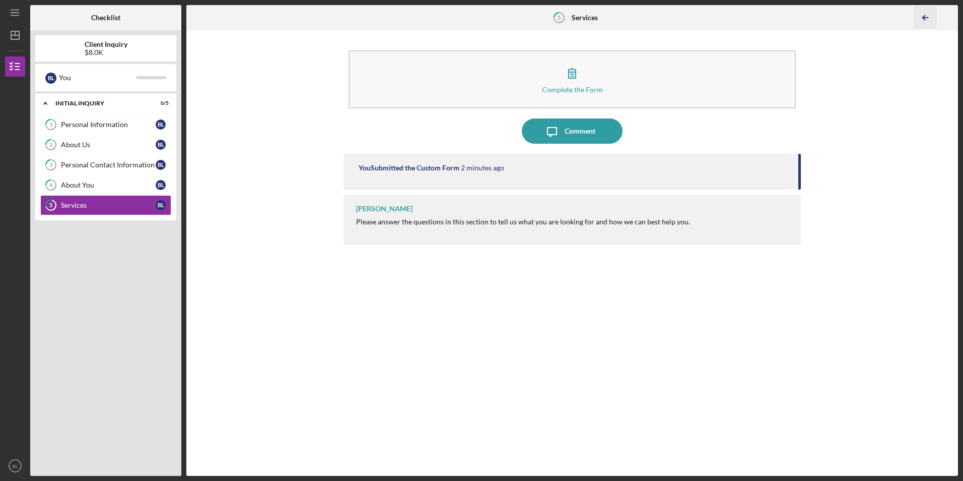
click at [922, 18] on icon "Icon/Table Pagination Arrow" at bounding box center [925, 18] width 23 height 23
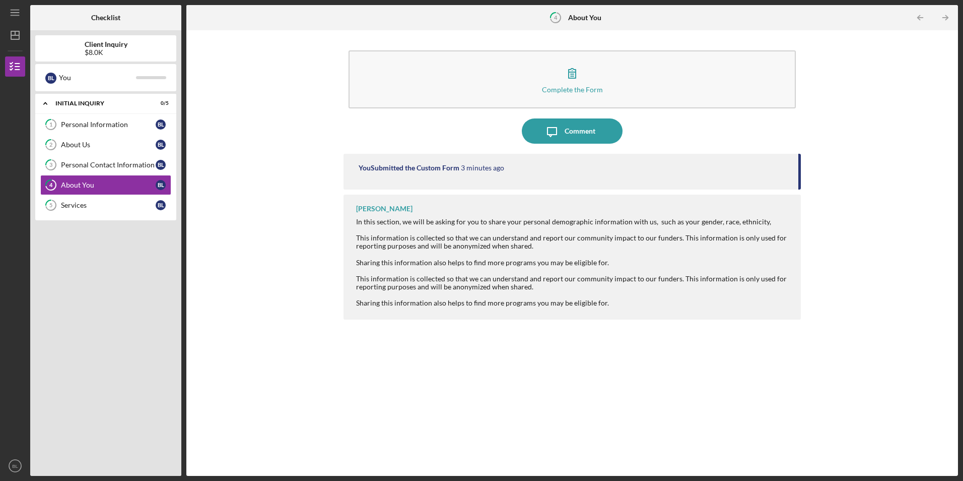
click at [93, 45] on b "Client Inquiry" at bounding box center [106, 44] width 43 height 8
click at [100, 17] on b "Checklist" at bounding box center [105, 18] width 29 height 8
click at [61, 77] on div "You" at bounding box center [97, 77] width 77 height 17
click at [49, 77] on div "B L" at bounding box center [50, 78] width 11 height 11
click at [49, 79] on div "B L" at bounding box center [50, 78] width 11 height 11
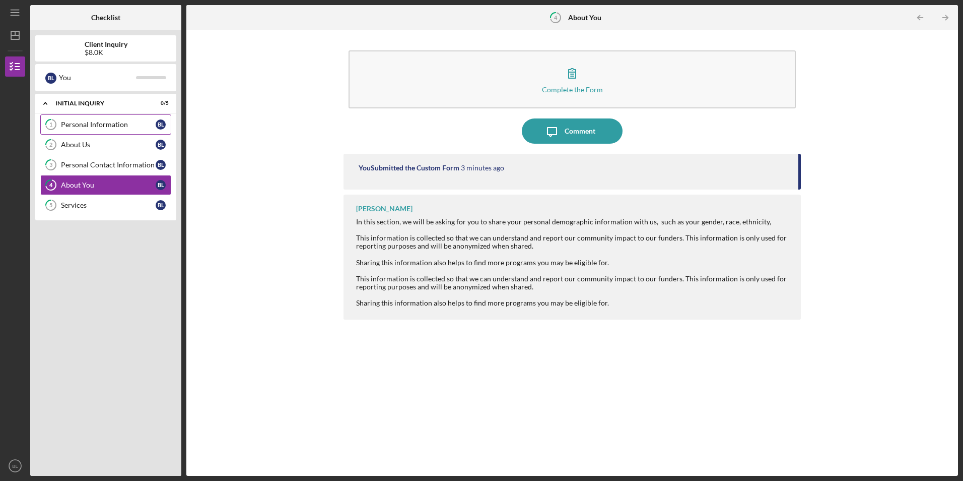
click at [73, 131] on link "1 Personal Information [PERSON_NAME]" at bounding box center [105, 124] width 131 height 20
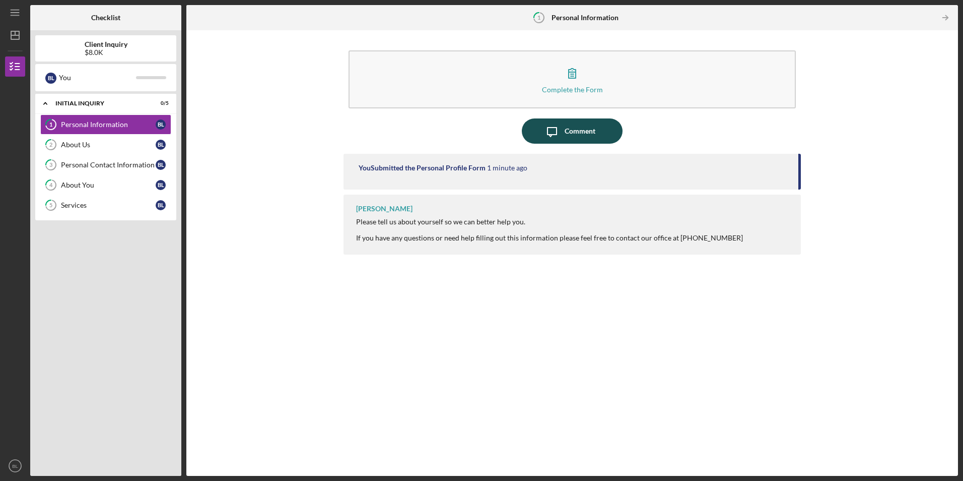
click at [553, 135] on icon "button" at bounding box center [552, 131] width 9 height 9
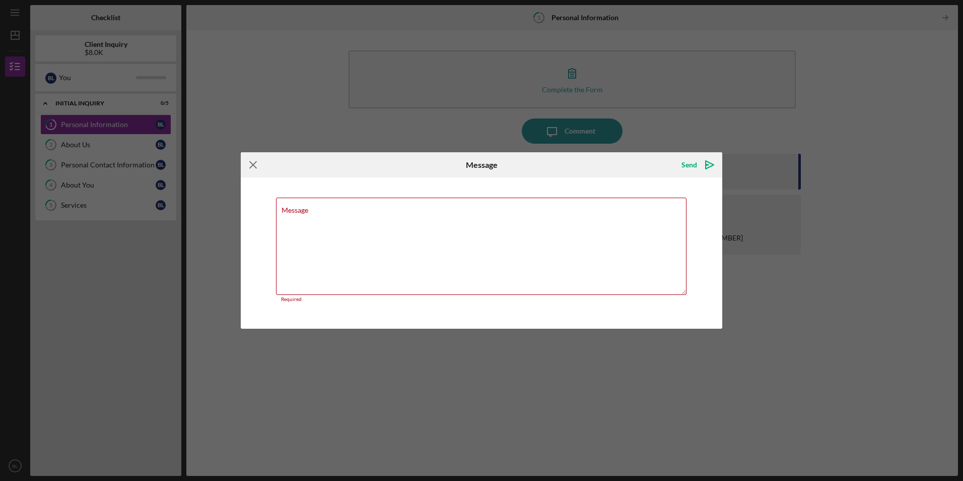
click at [257, 171] on icon "Icon/Menu Close" at bounding box center [253, 164] width 25 height 25
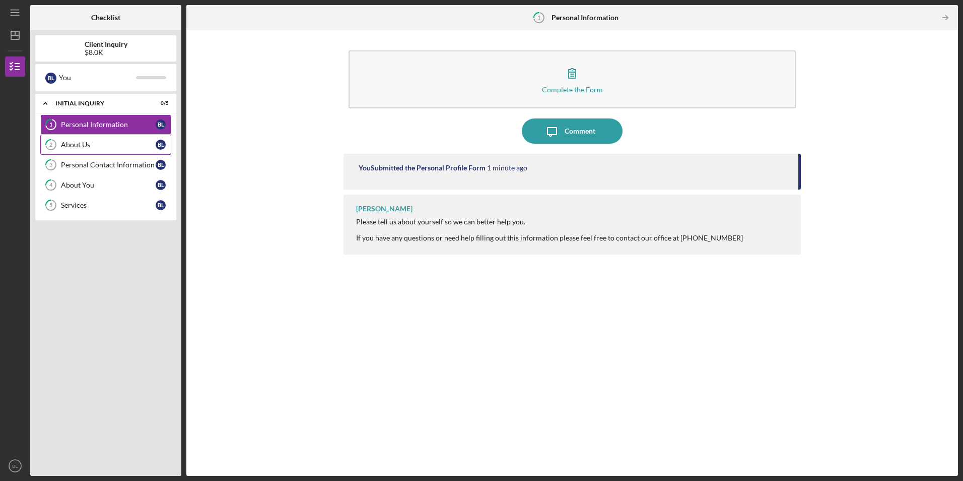
click at [129, 147] on div "About Us" at bounding box center [108, 145] width 95 height 8
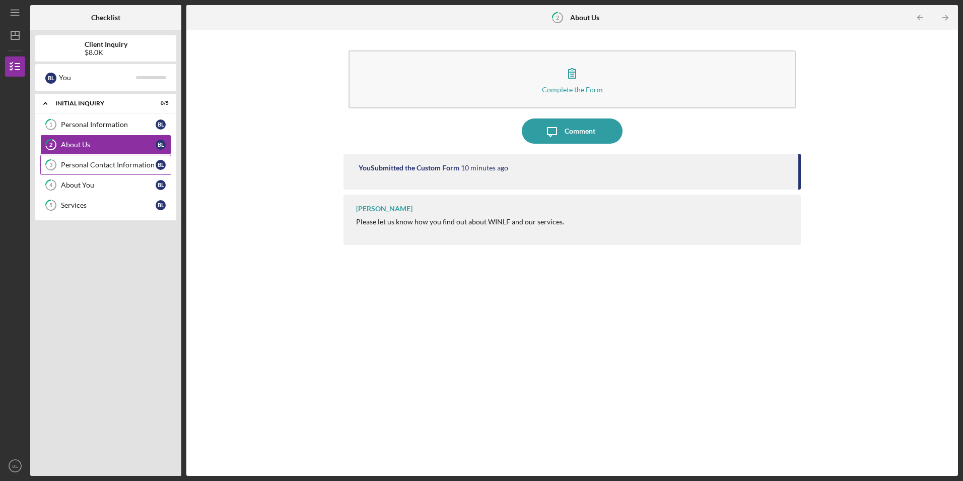
click at [122, 166] on div "Personal Contact Information" at bounding box center [108, 165] width 95 height 8
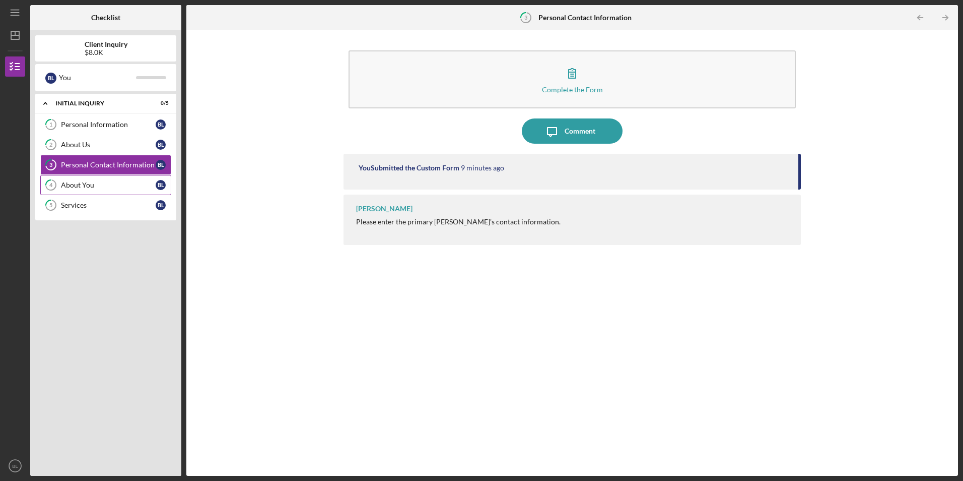
click at [116, 182] on div "About You" at bounding box center [108, 185] width 95 height 8
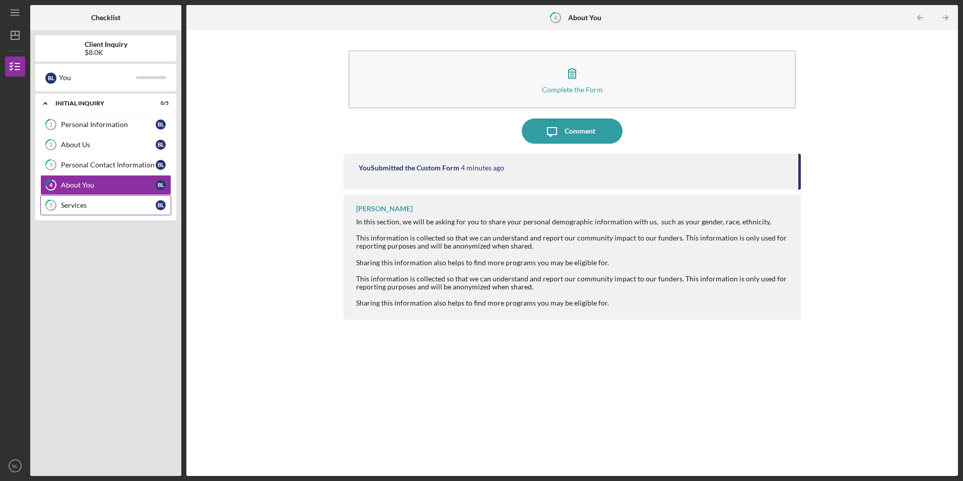
click at [109, 206] on div "Services" at bounding box center [108, 205] width 95 height 8
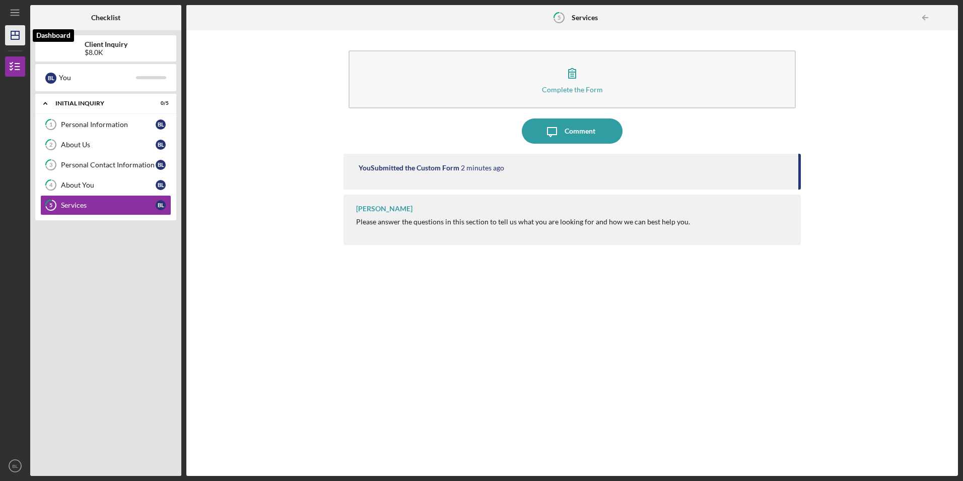
click at [16, 42] on icon "Icon/Dashboard" at bounding box center [15, 35] width 25 height 25
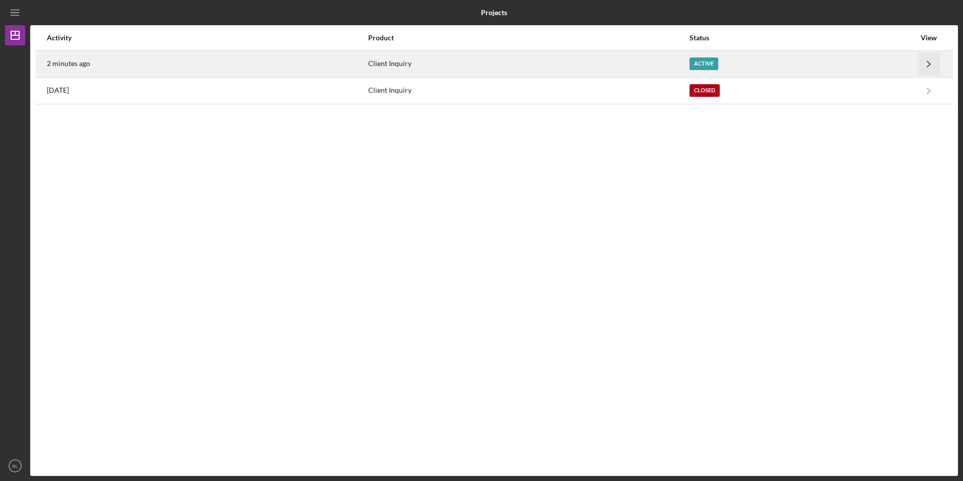
click at [933, 64] on icon "Icon/Navigate" at bounding box center [929, 63] width 23 height 23
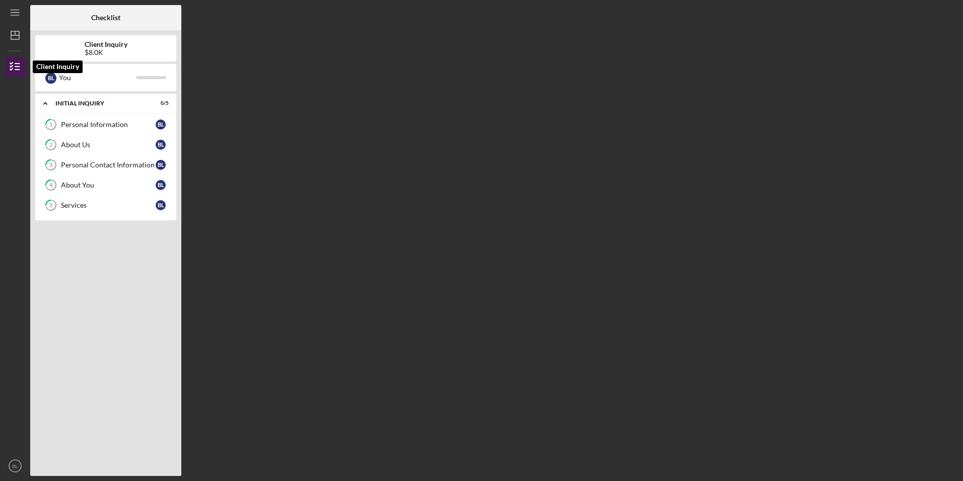
click at [13, 61] on icon "button" at bounding box center [15, 66] width 25 height 25
click at [12, 33] on polygon "button" at bounding box center [15, 35] width 8 height 8
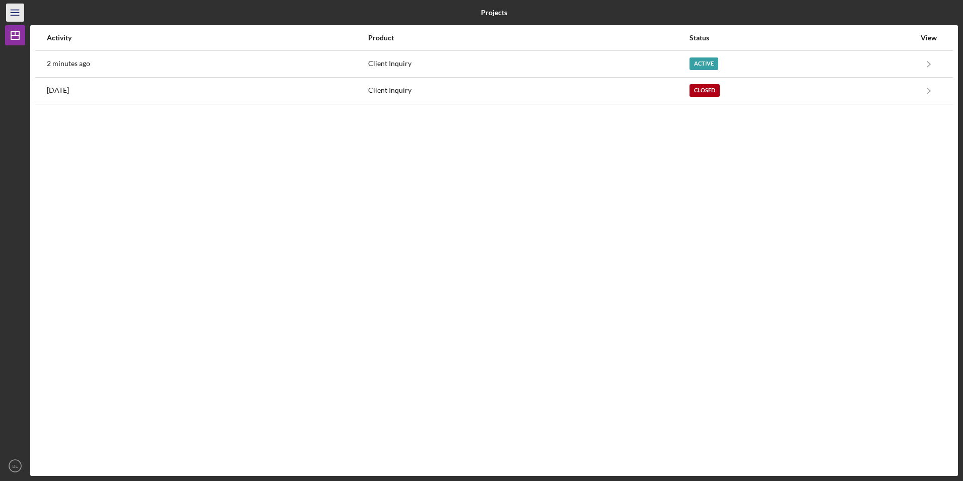
click at [13, 13] on icon "Icon/Menu" at bounding box center [15, 13] width 23 height 23
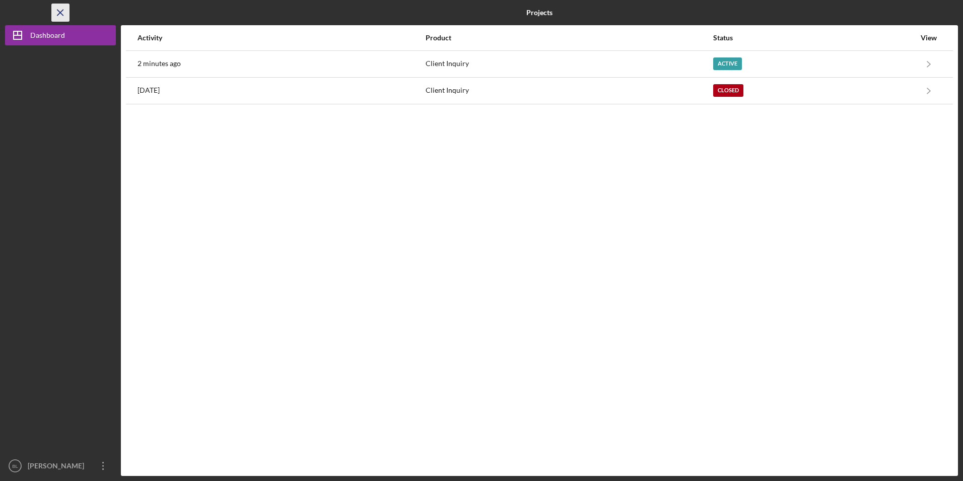
click at [57, 10] on line "button" at bounding box center [60, 13] width 6 height 6
